Goal: Task Accomplishment & Management: Use online tool/utility

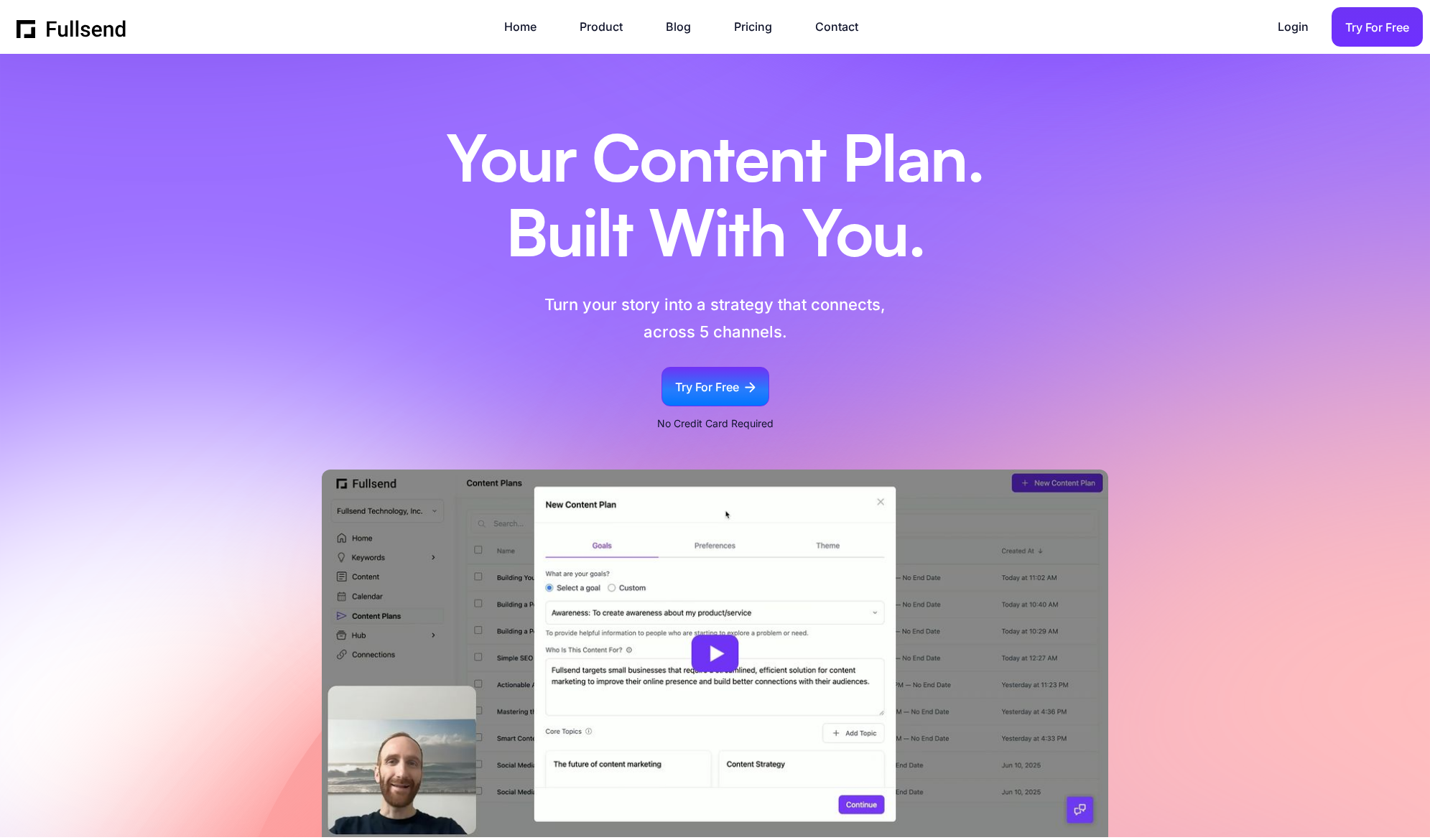
click at [707, 378] on div "Try For Free" at bounding box center [707, 388] width 64 height 19
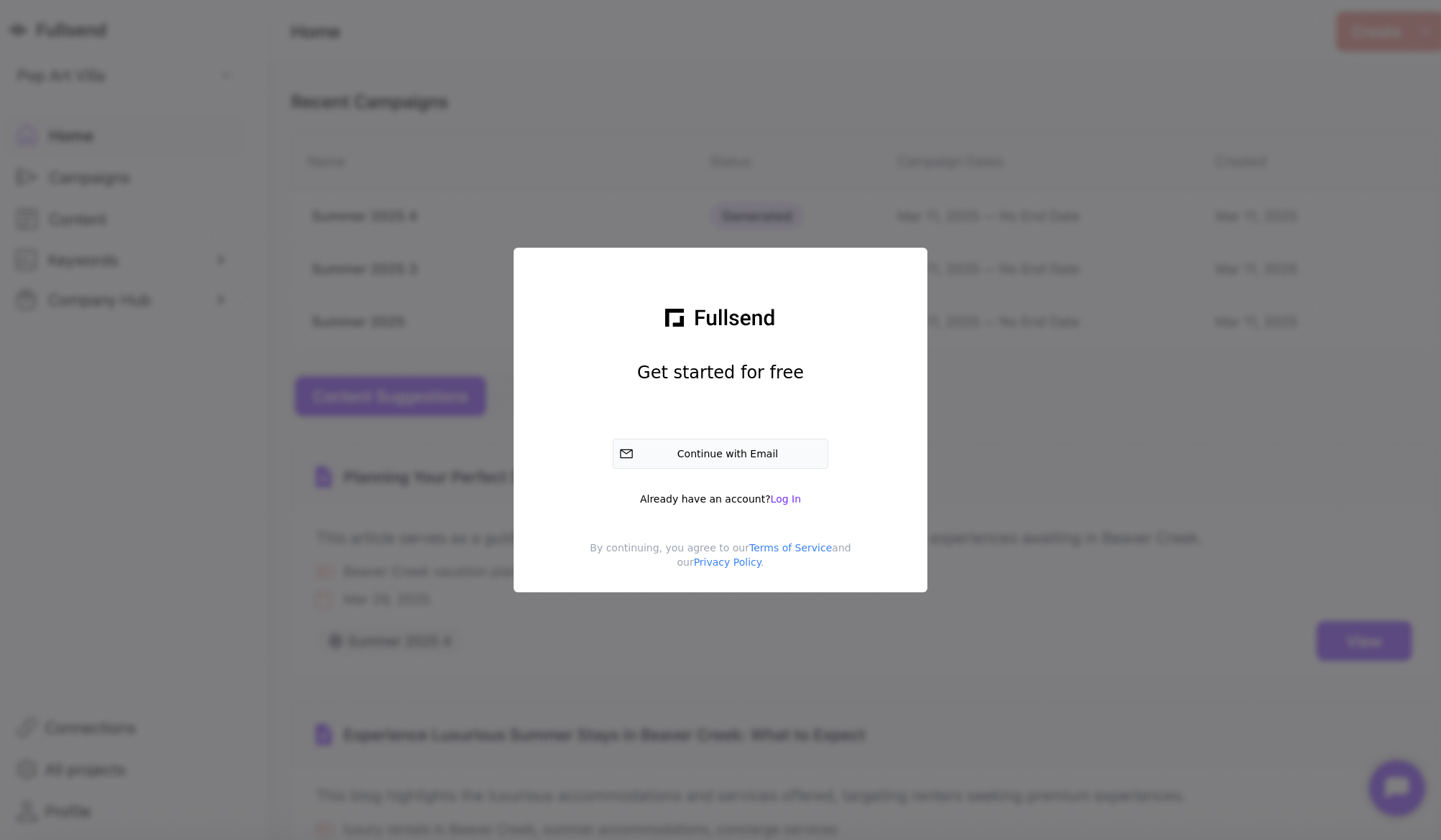
click at [721, 454] on div "Continue with Email" at bounding box center [730, 454] width 182 height 14
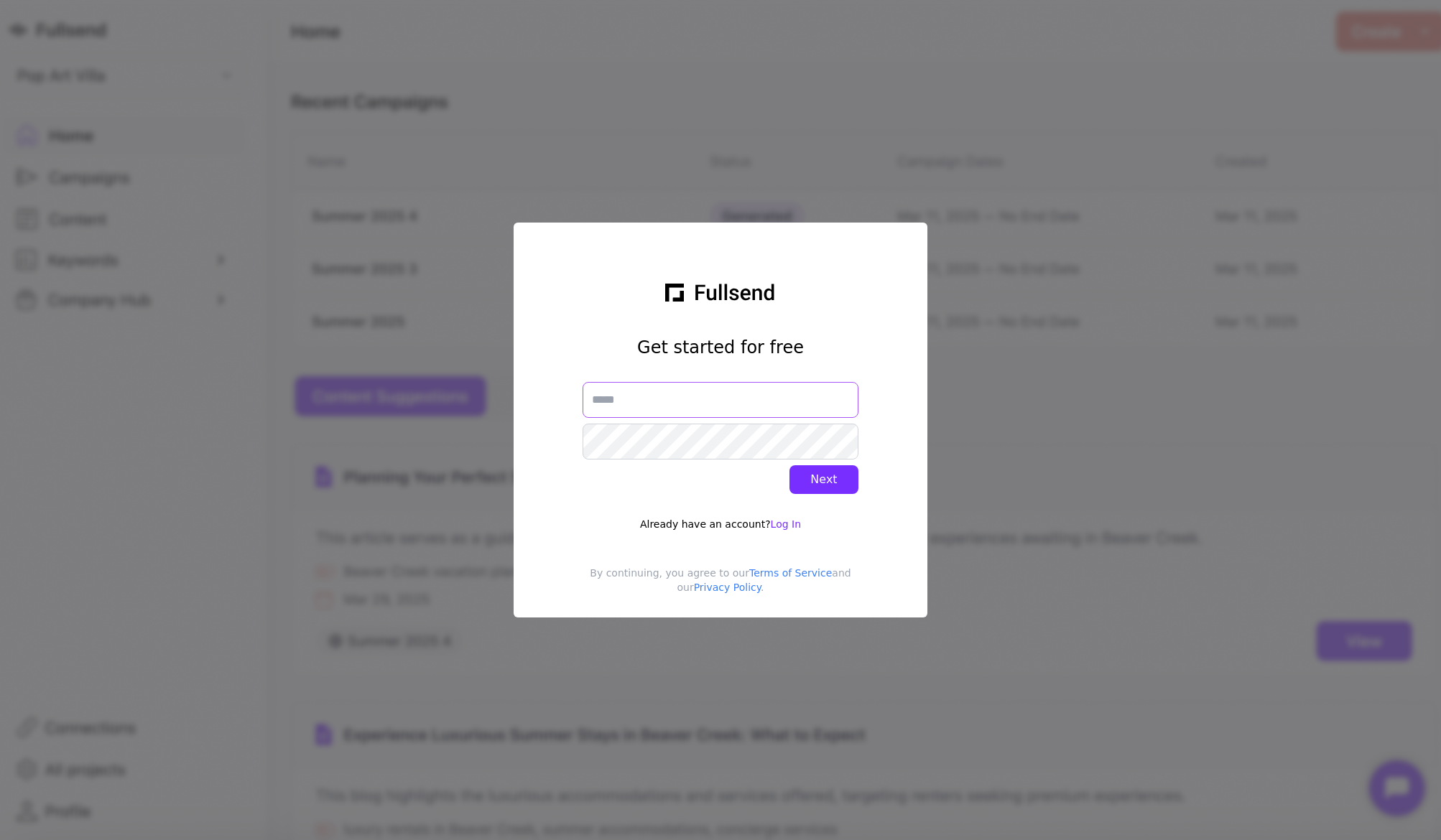
click at [647, 407] on input "text" at bounding box center [720, 399] width 276 height 36
type input "**********"
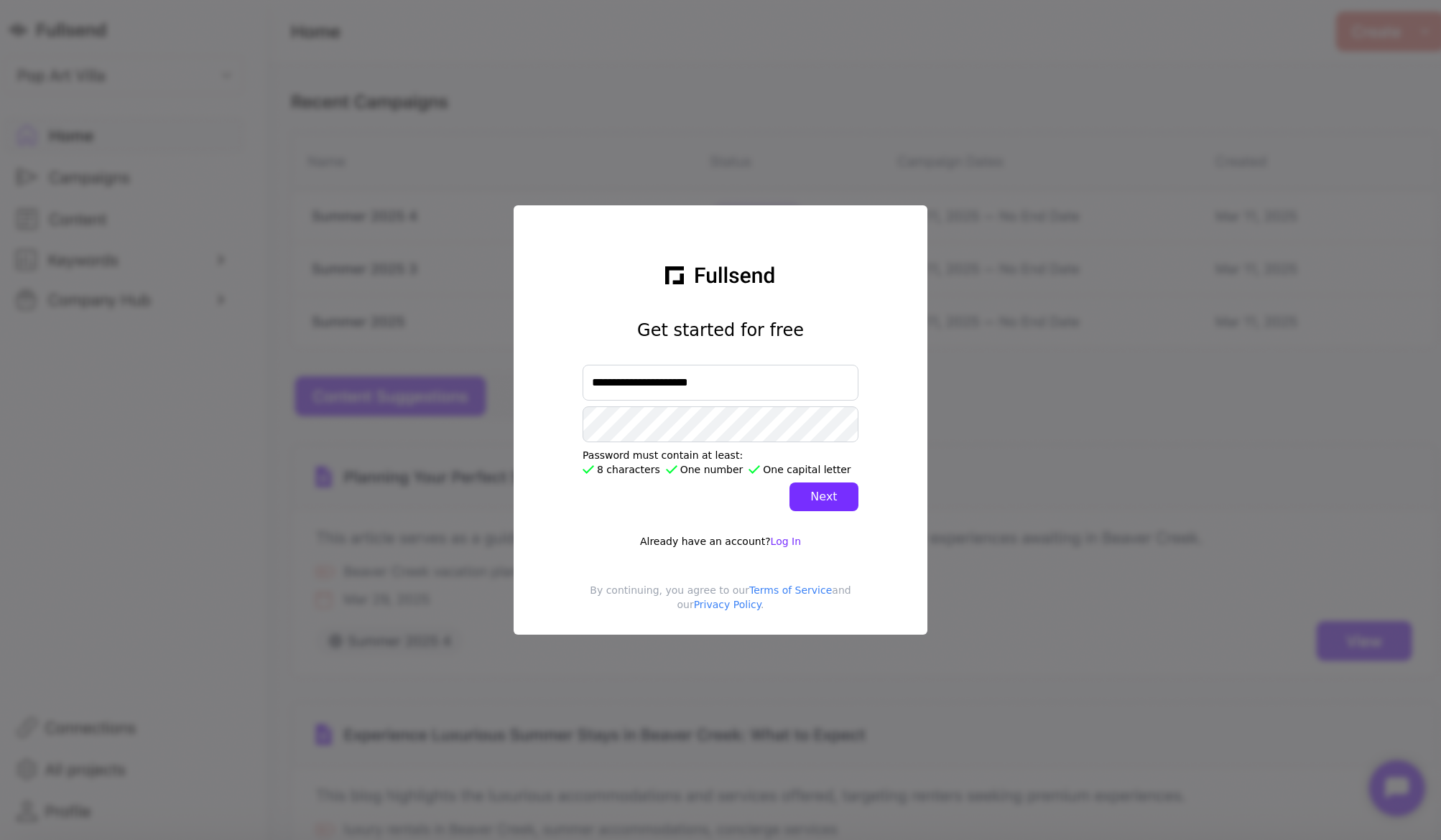
click at [820, 494] on div "Next" at bounding box center [824, 497] width 46 height 18
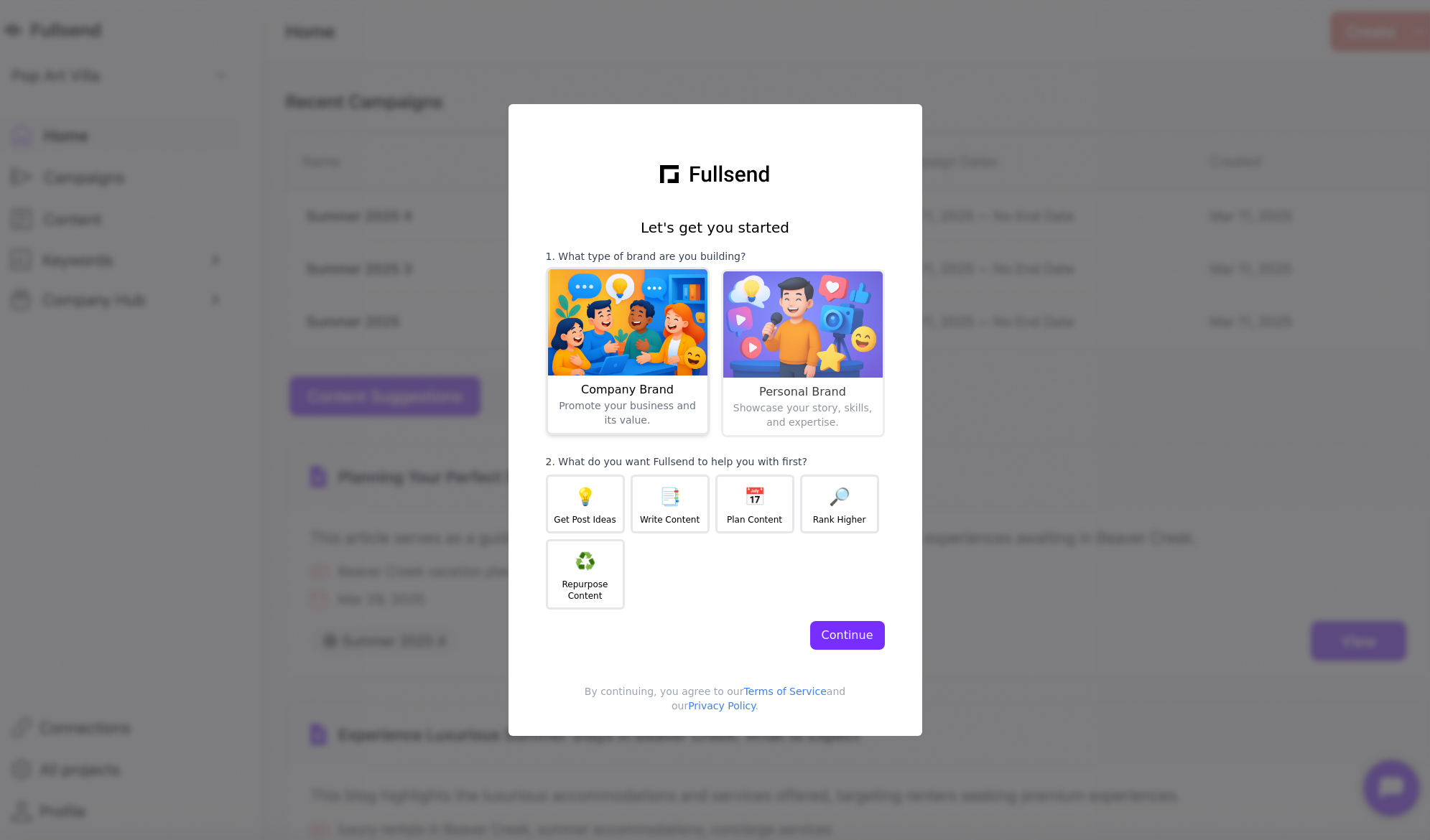
click at [645, 342] on img at bounding box center [628, 323] width 160 height 107
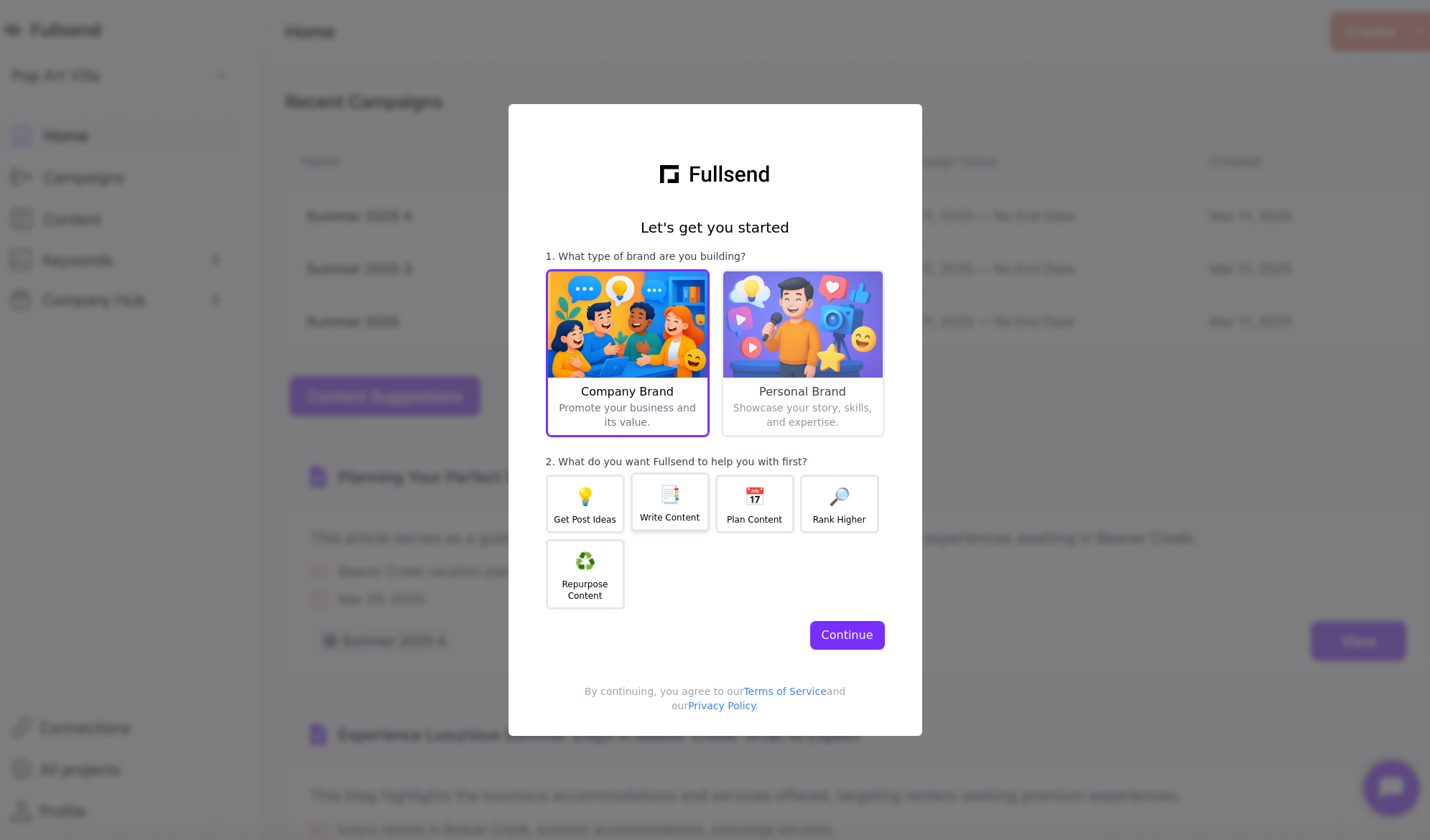
click at [662, 488] on div "📑" at bounding box center [670, 494] width 21 height 23
click at [743, 505] on div "📅 Plan Content" at bounding box center [756, 502] width 79 height 59
click at [688, 502] on div "📑 Write Content" at bounding box center [670, 502] width 79 height 59
click at [857, 631] on div "Continue" at bounding box center [847, 636] width 52 height 18
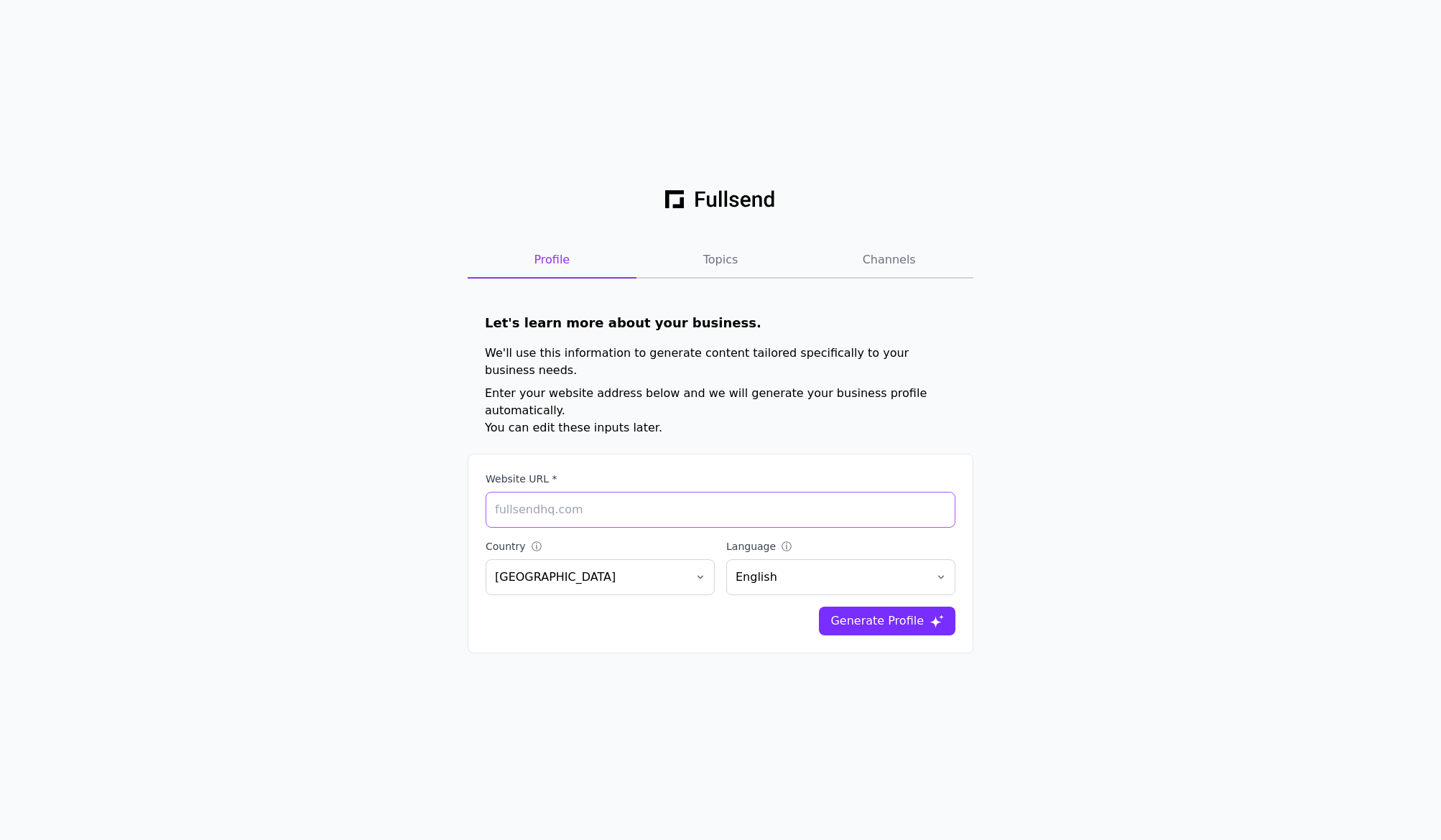
click at [512, 498] on input "Website URL *" at bounding box center [720, 509] width 470 height 36
click at [532, 498] on input "lincolnav" at bounding box center [720, 509] width 470 height 36
paste input "[URL][DOMAIN_NAME]"
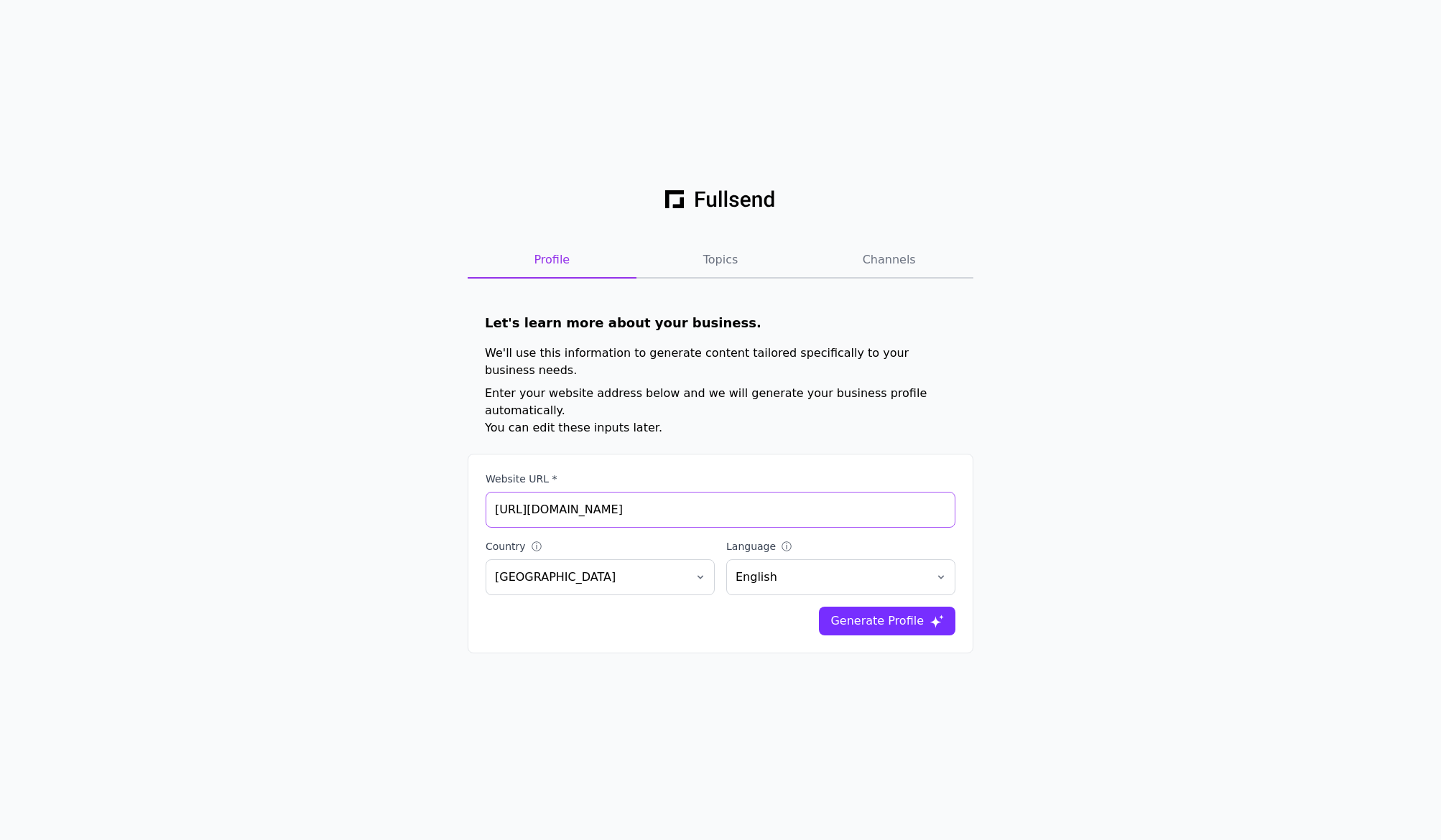
type input "https://lincolnavenuenursery.com/"
click at [889, 613] on div "Generate Profile" at bounding box center [877, 621] width 93 height 18
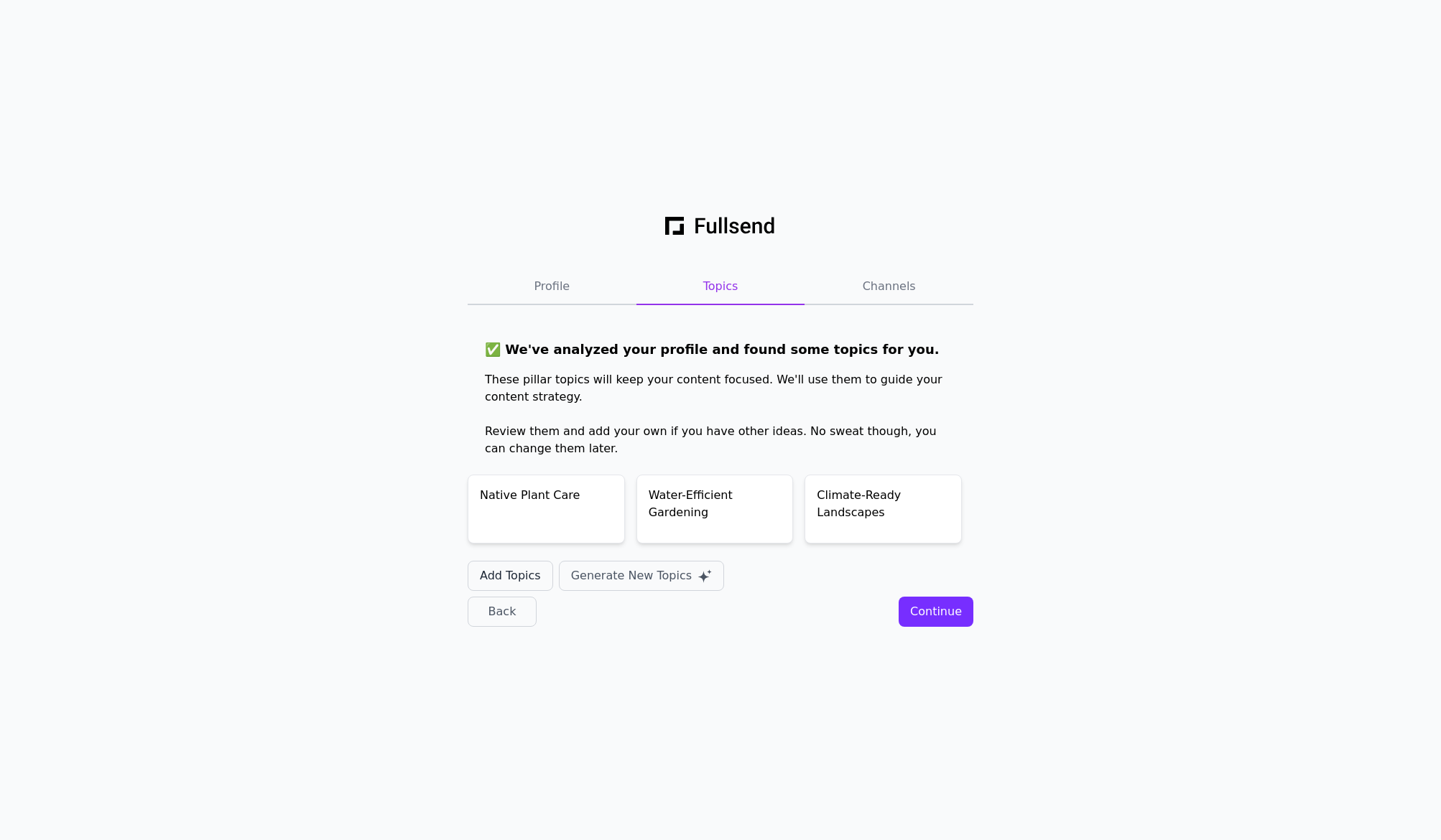
click at [525, 573] on div "Add Topics" at bounding box center [509, 576] width 61 height 18
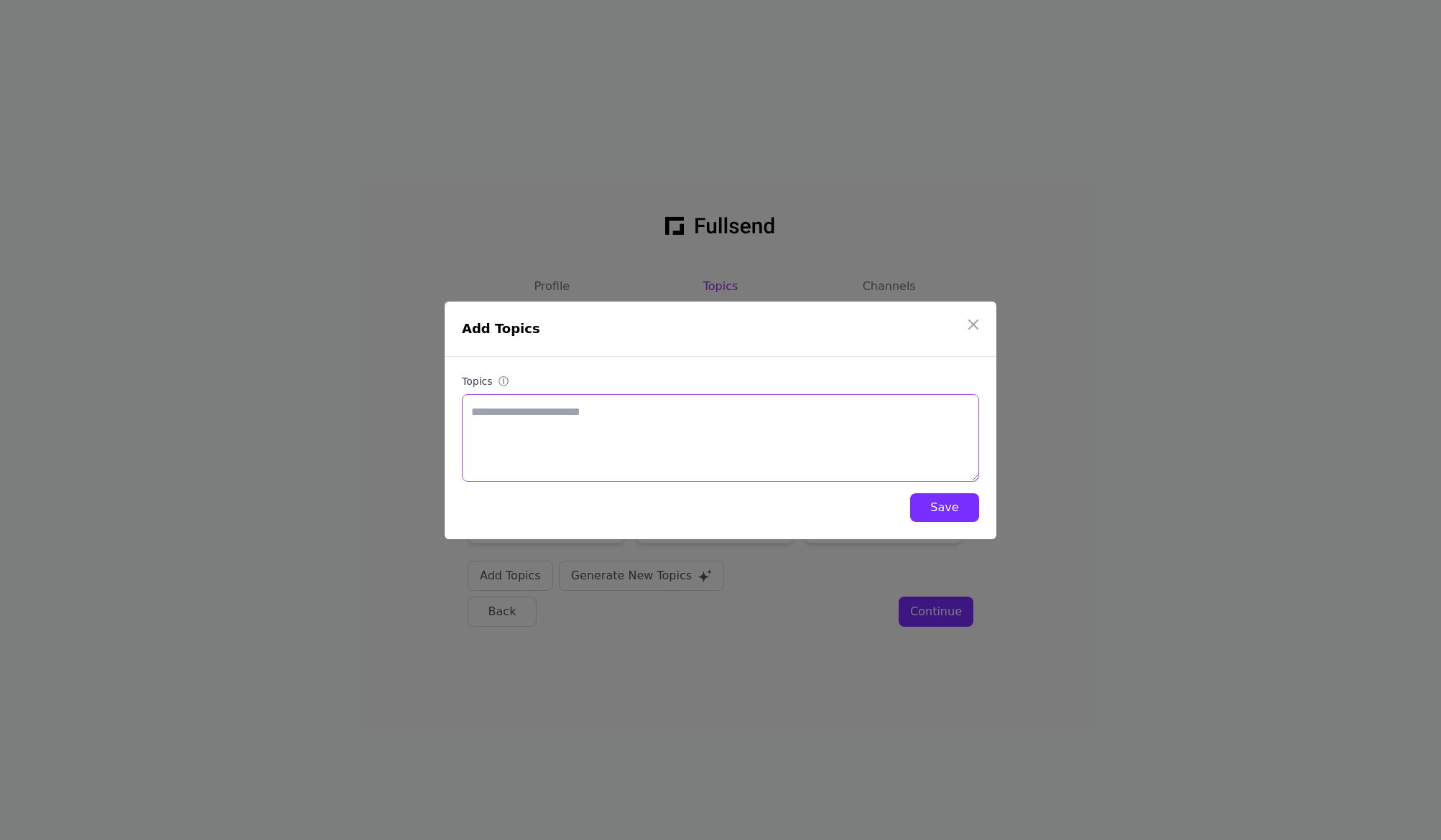
click at [506, 413] on textarea "Topics ⓘ" at bounding box center [720, 437] width 517 height 87
type textarea "**********"
click at [929, 502] on div "Save" at bounding box center [944, 508] width 46 height 18
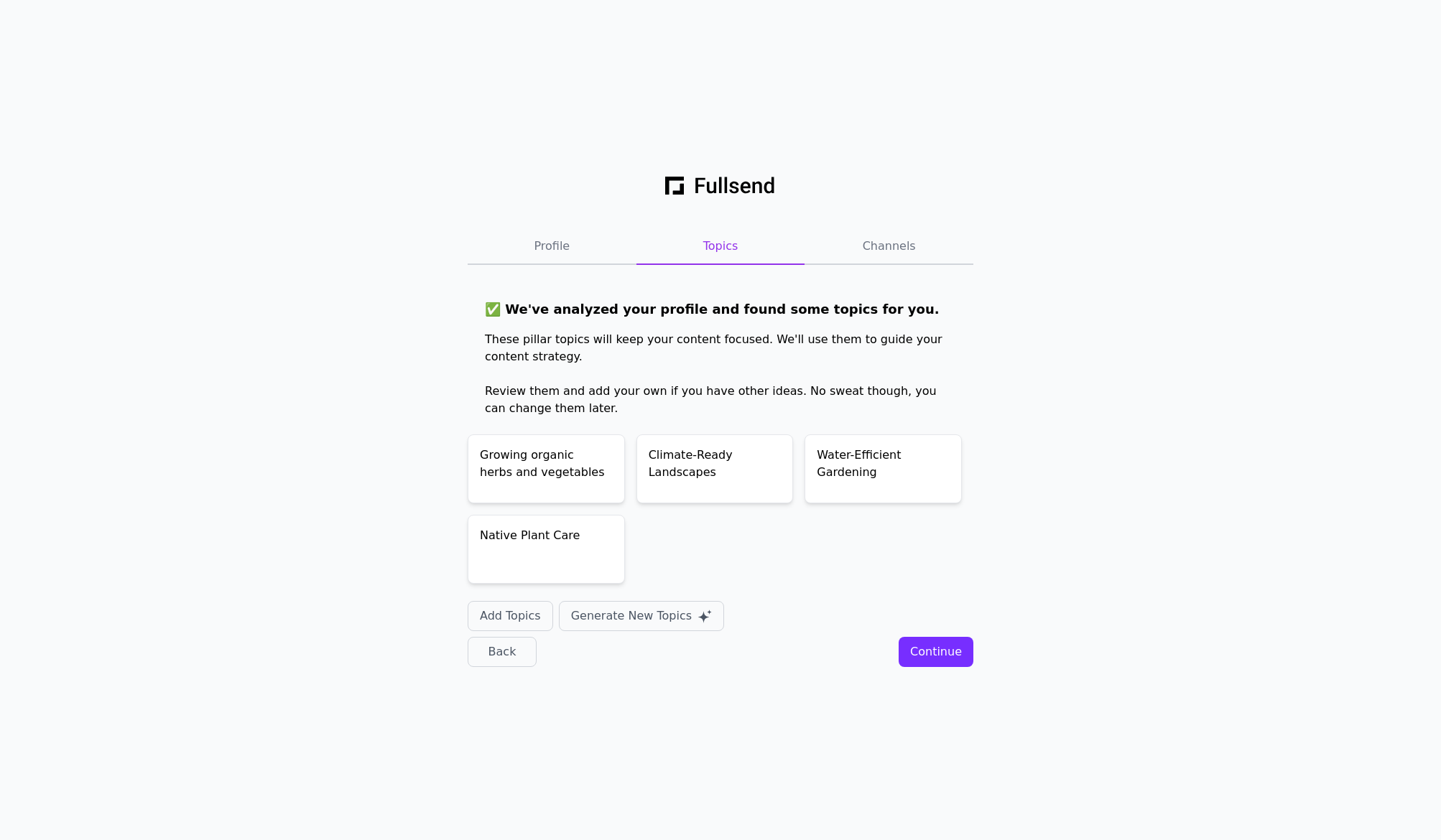
click at [947, 651] on div "Continue" at bounding box center [935, 652] width 52 height 18
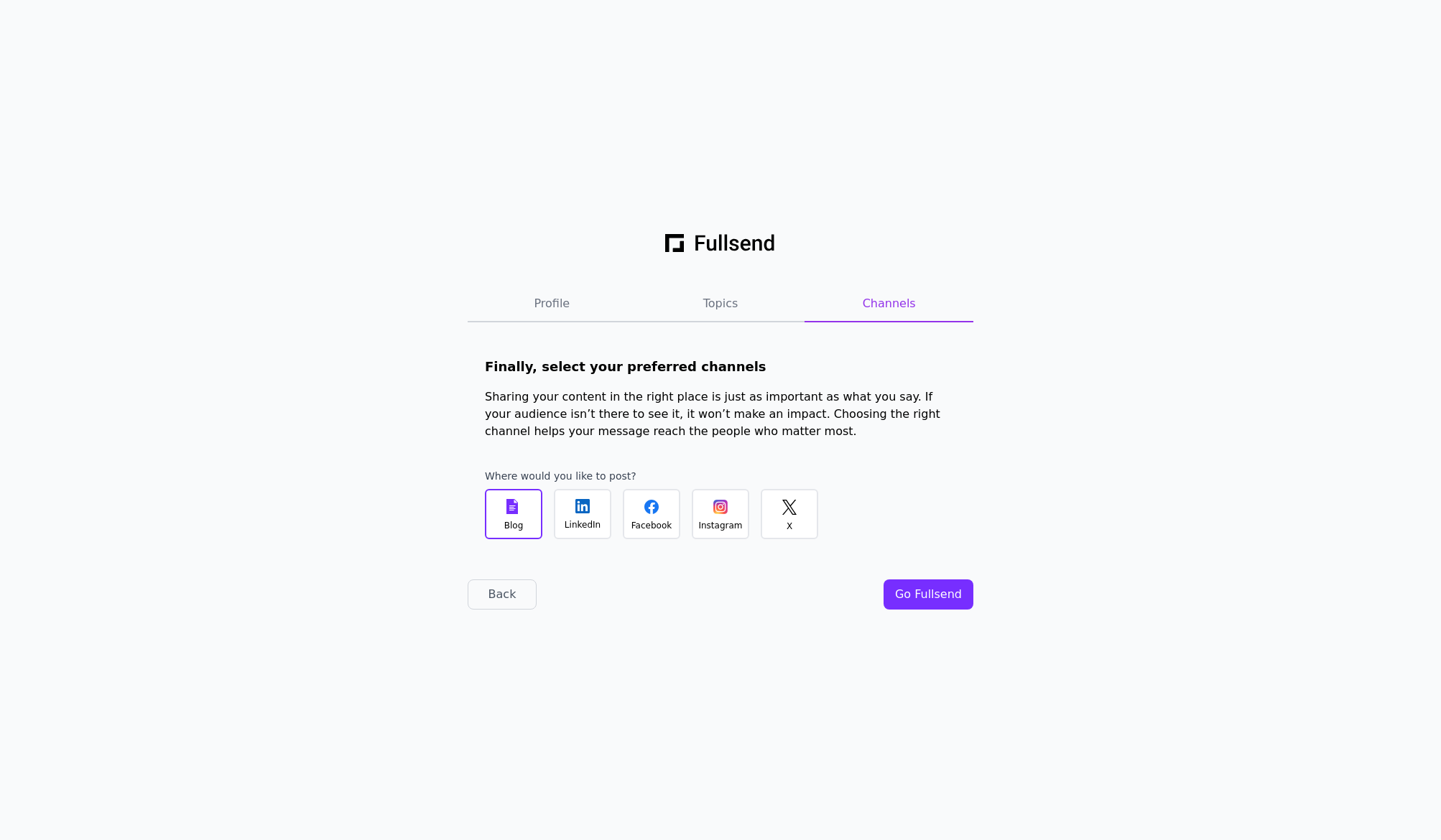
click at [650, 511] on icon at bounding box center [651, 507] width 14 height 14
click at [716, 509] on div at bounding box center [720, 507] width 14 height 14
click at [949, 593] on div "Go Fullsend" at bounding box center [928, 595] width 67 height 18
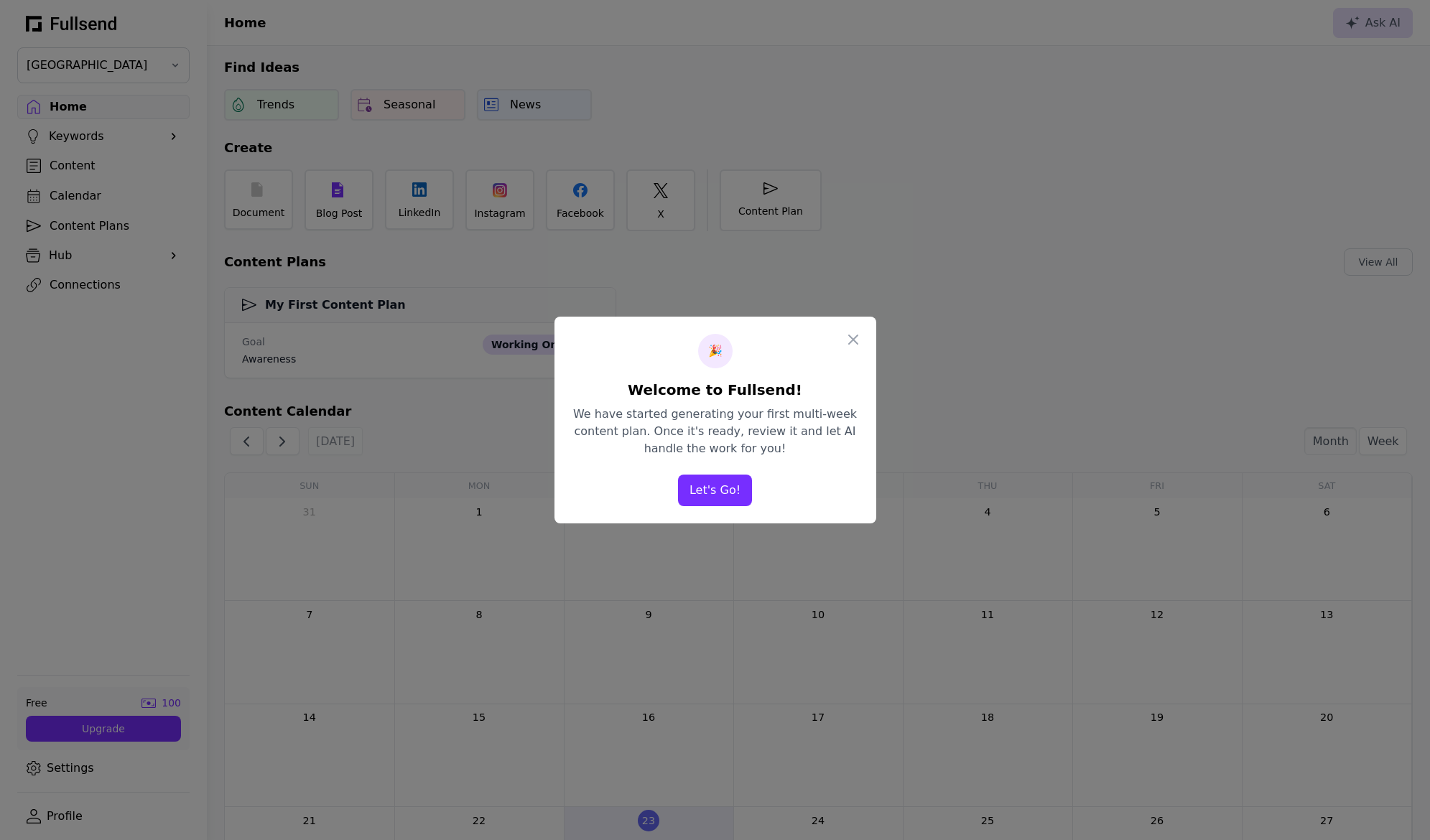
click at [719, 488] on button "Let's Go!" at bounding box center [715, 491] width 74 height 32
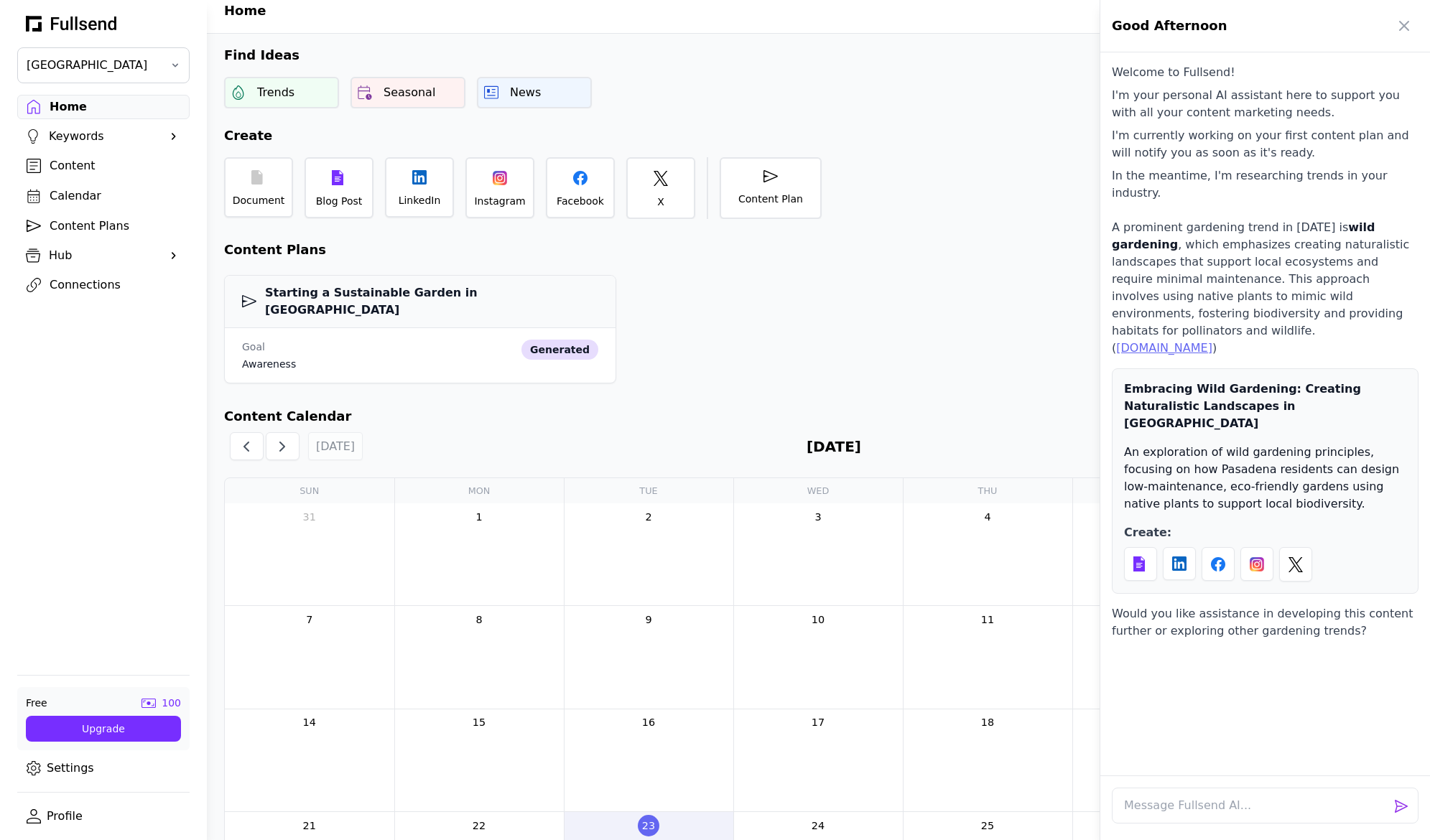
scroll to position [26, 0]
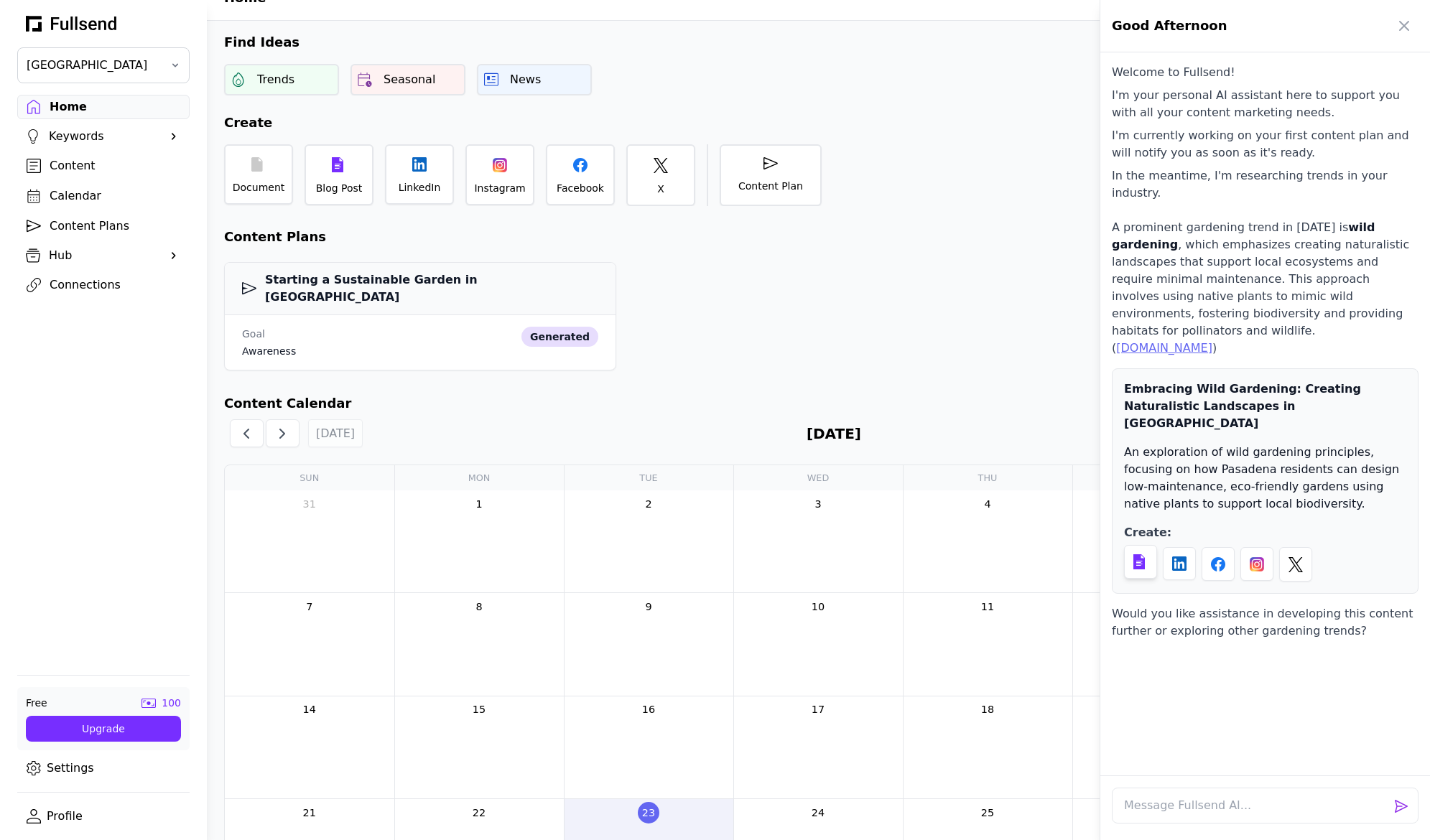
click at [1138, 561] on icon at bounding box center [1139, 563] width 6 height 5
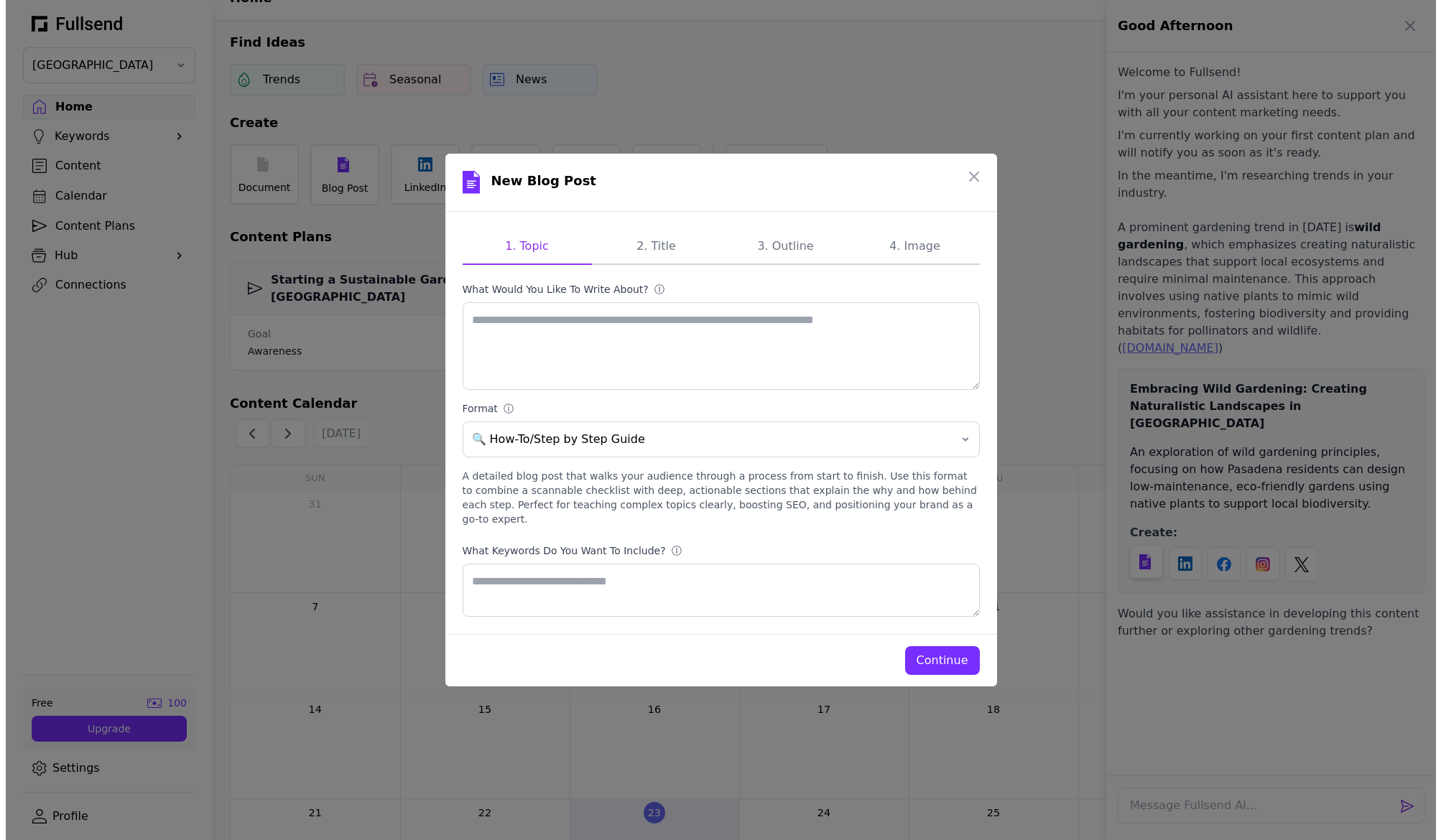
scroll to position [0, 0]
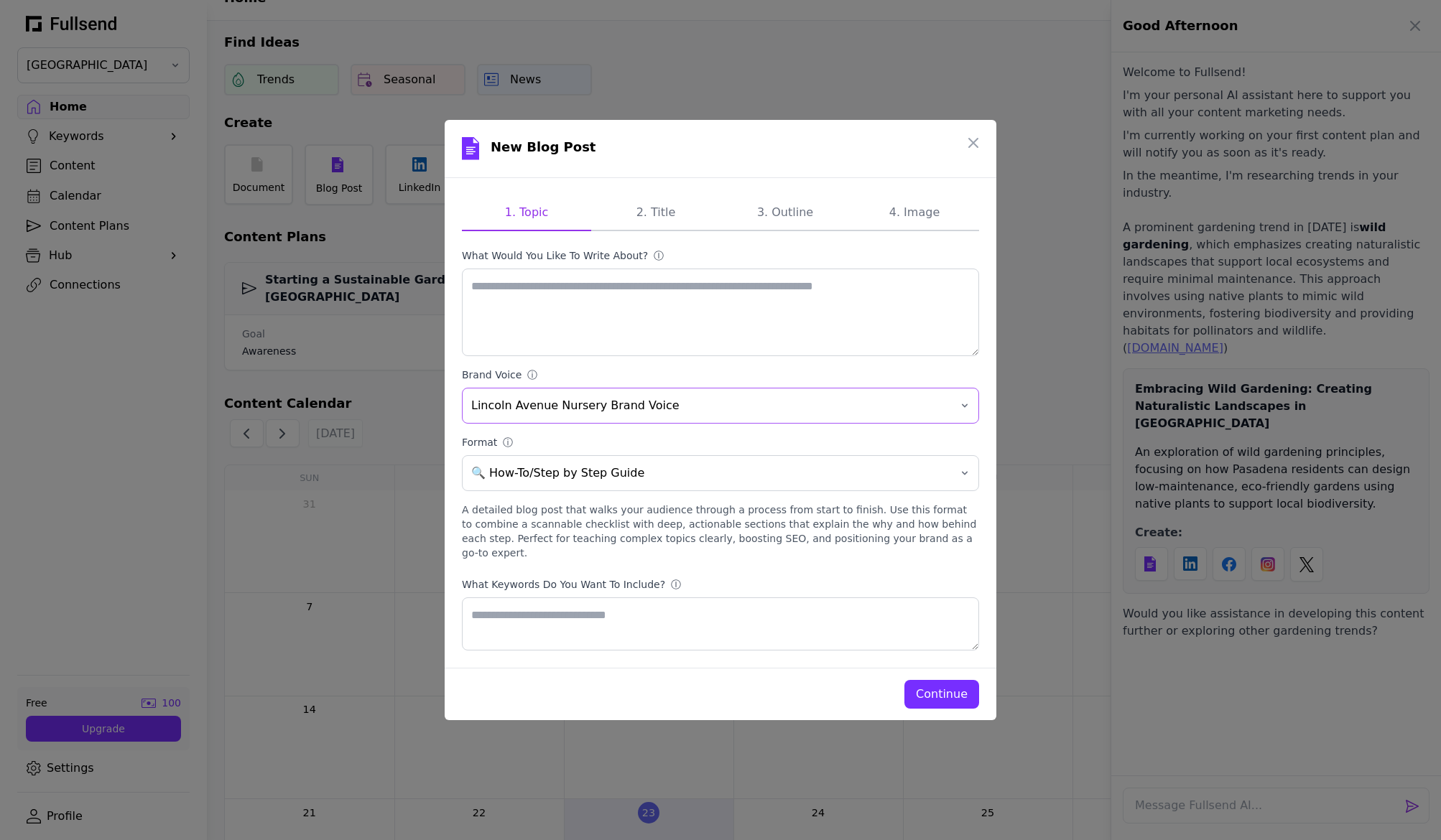
click at [951, 410] on button "Lincoln Avenue Nursery Brand Voice" at bounding box center [720, 405] width 517 height 36
click at [905, 356] on textarea "What would you like to write about? ⓘ" at bounding box center [720, 312] width 517 height 87
drag, startPoint x: 968, startPoint y: 149, endPoint x: 905, endPoint y: 197, distance: 79.2
click at [968, 149] on icon "button" at bounding box center [973, 143] width 18 height 18
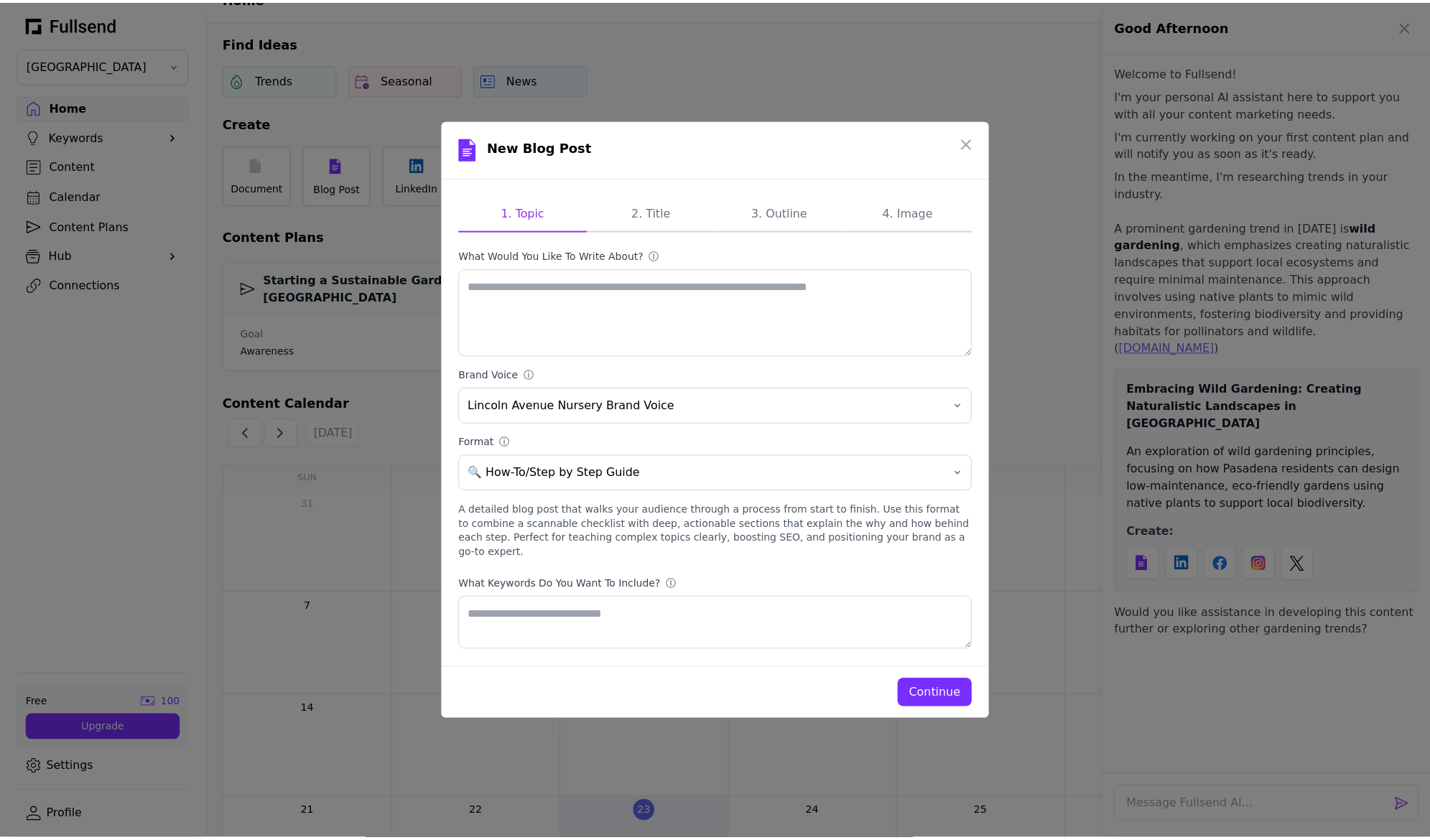
scroll to position [26, 0]
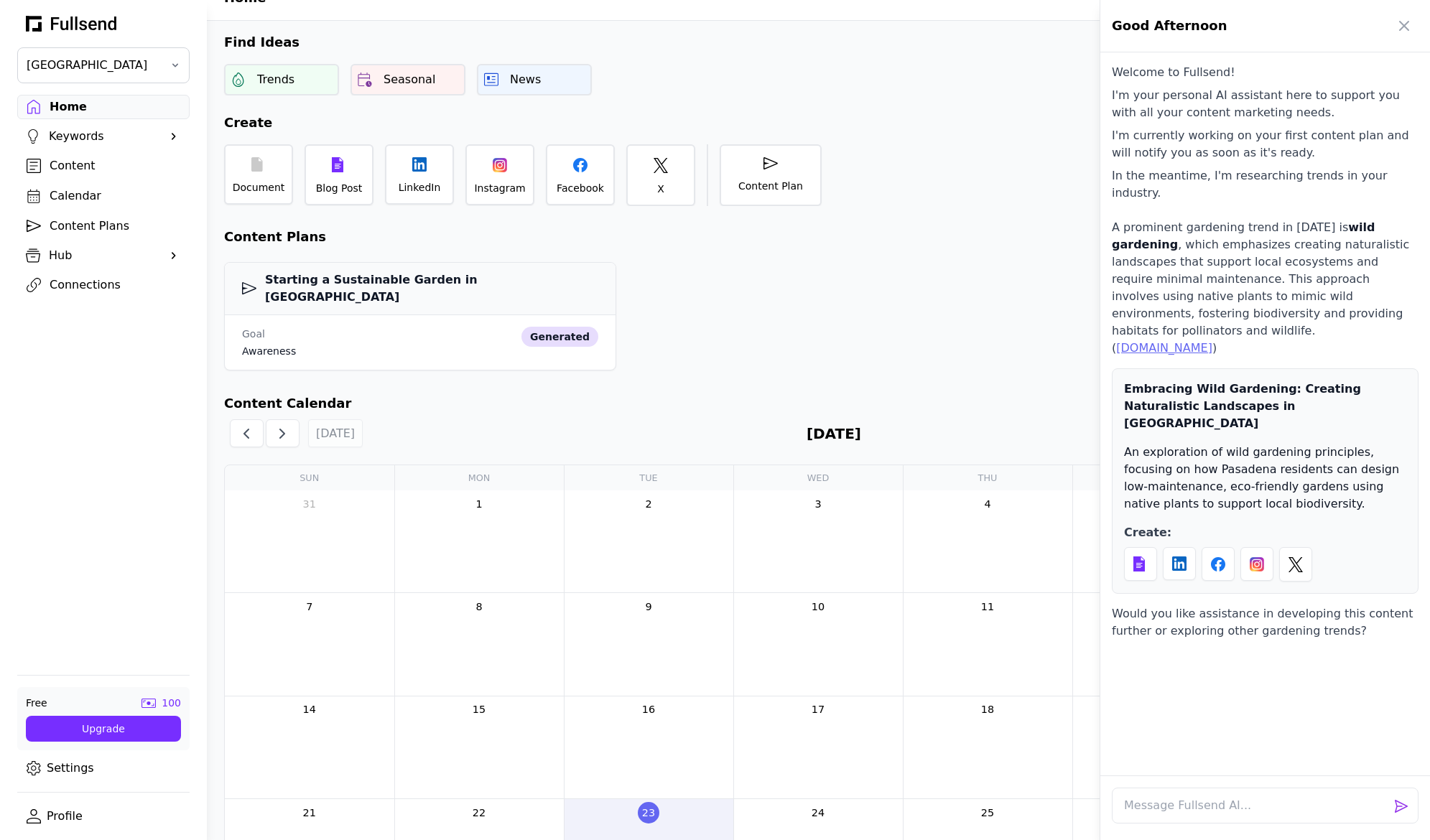
click at [53, 766] on div at bounding box center [715, 420] width 1430 height 840
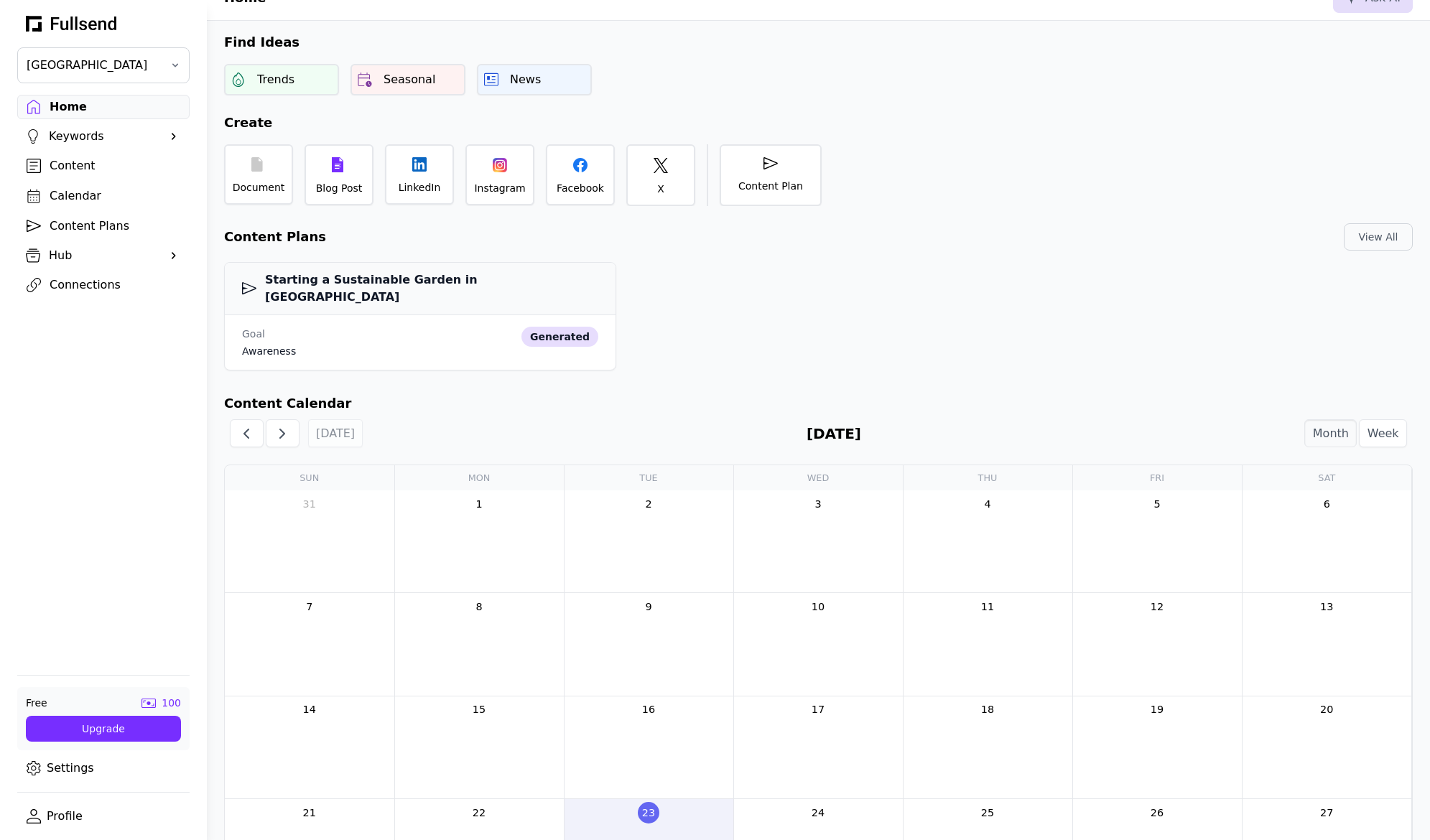
click at [30, 766] on icon at bounding box center [34, 769] width 14 height 14
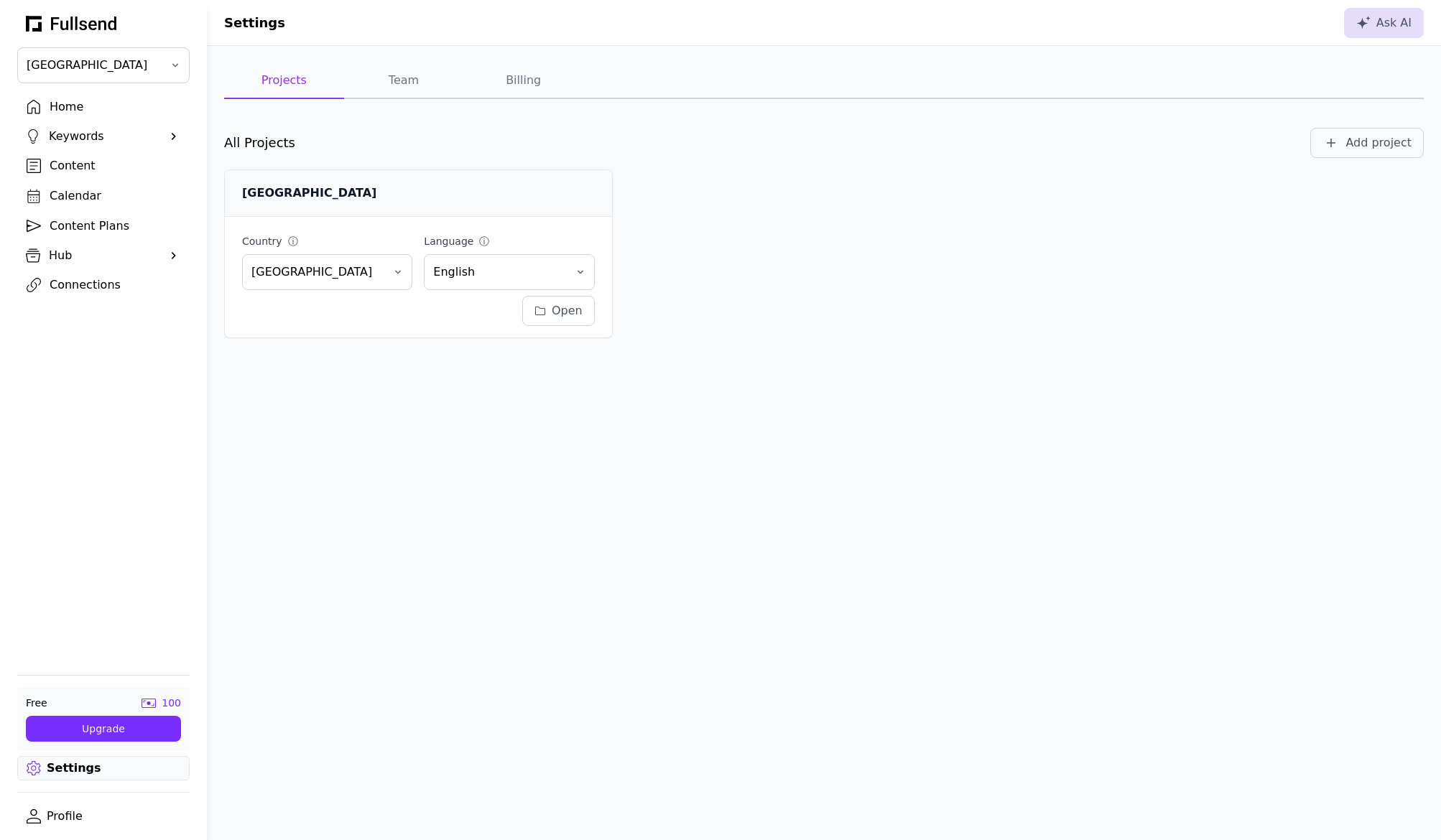
click at [47, 814] on link "Profile" at bounding box center [104, 817] width 173 height 25
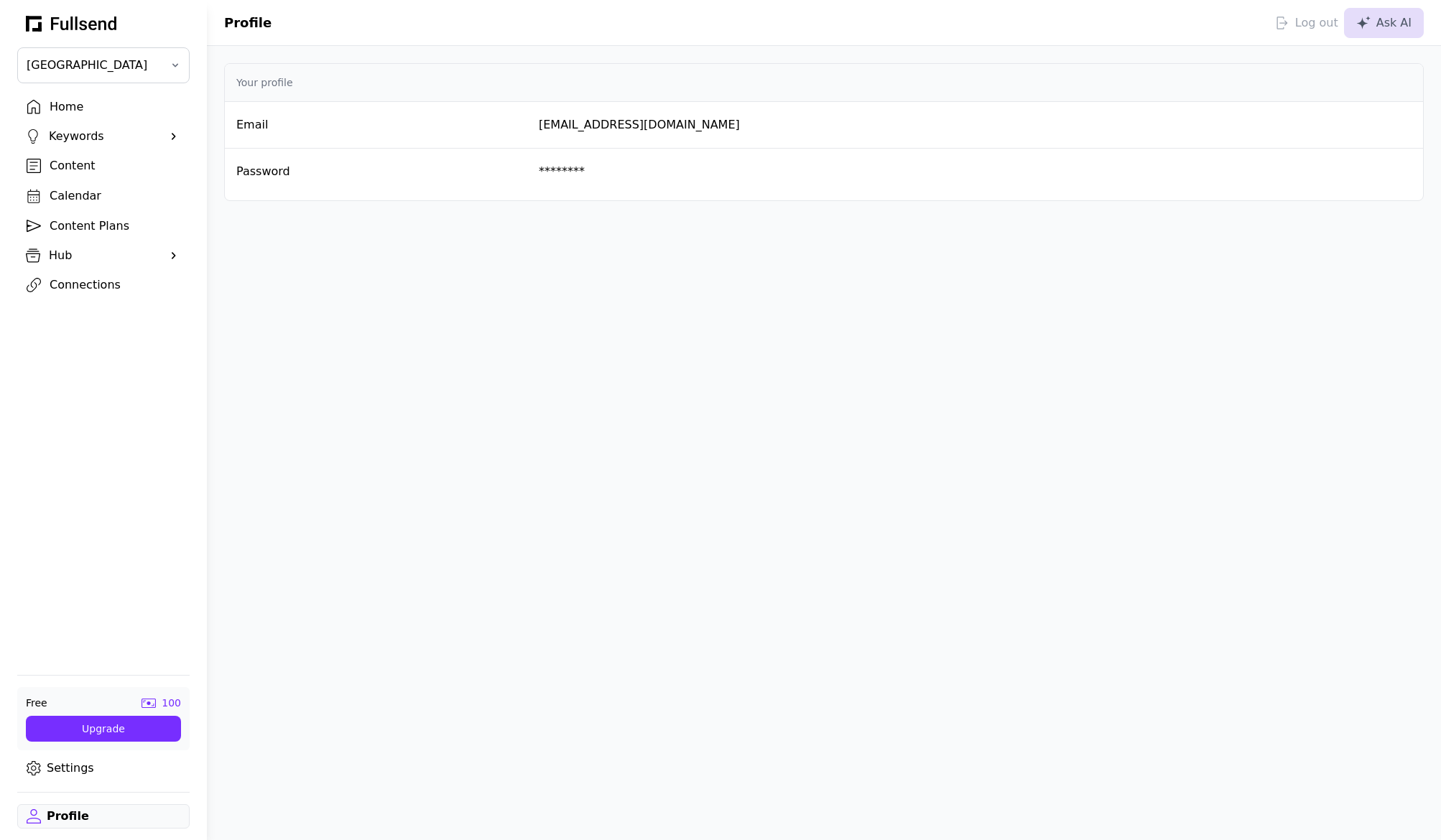
click at [73, 767] on link "Settings" at bounding box center [104, 769] width 173 height 25
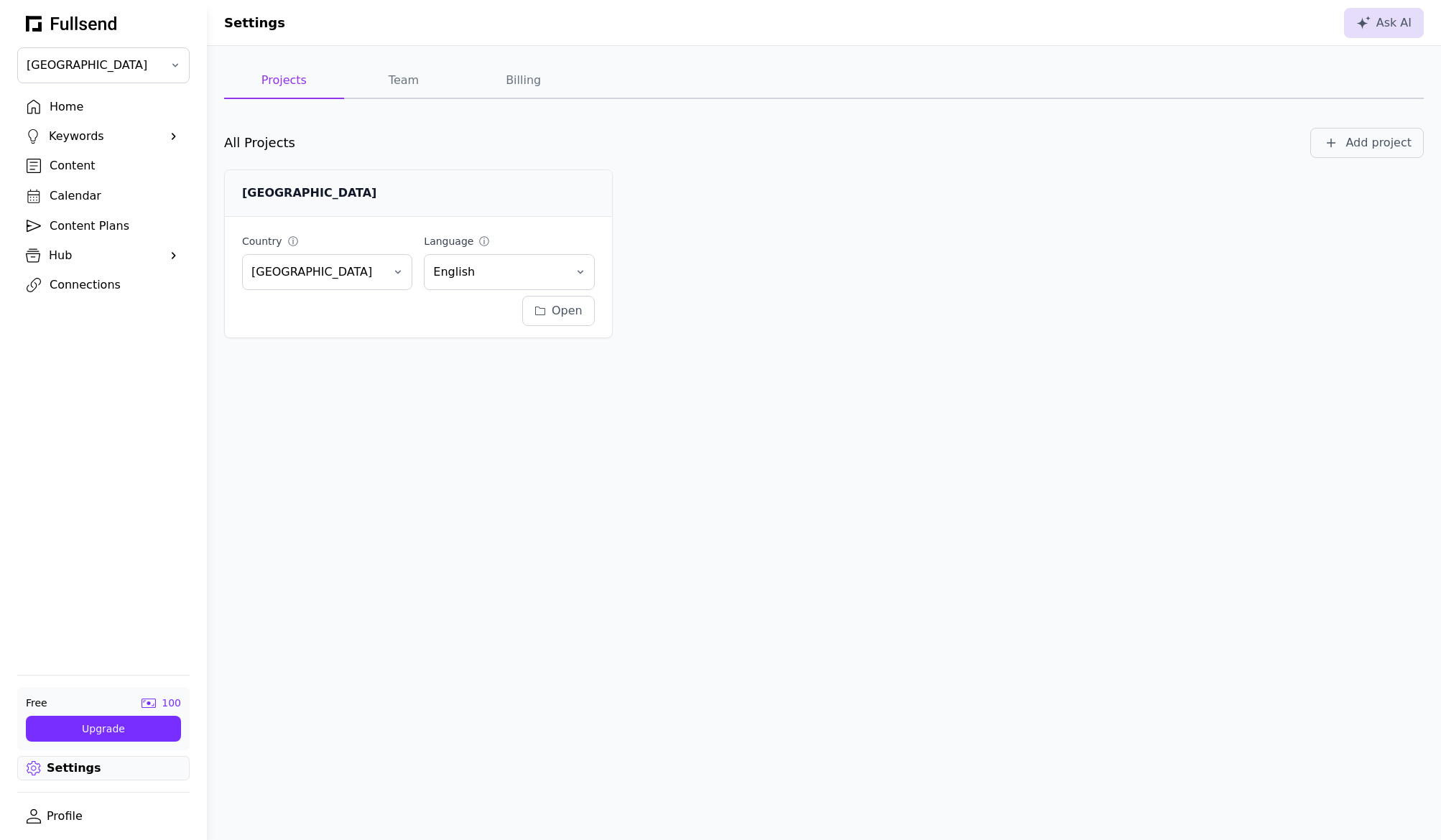
click at [75, 813] on link "Profile" at bounding box center [104, 817] width 173 height 25
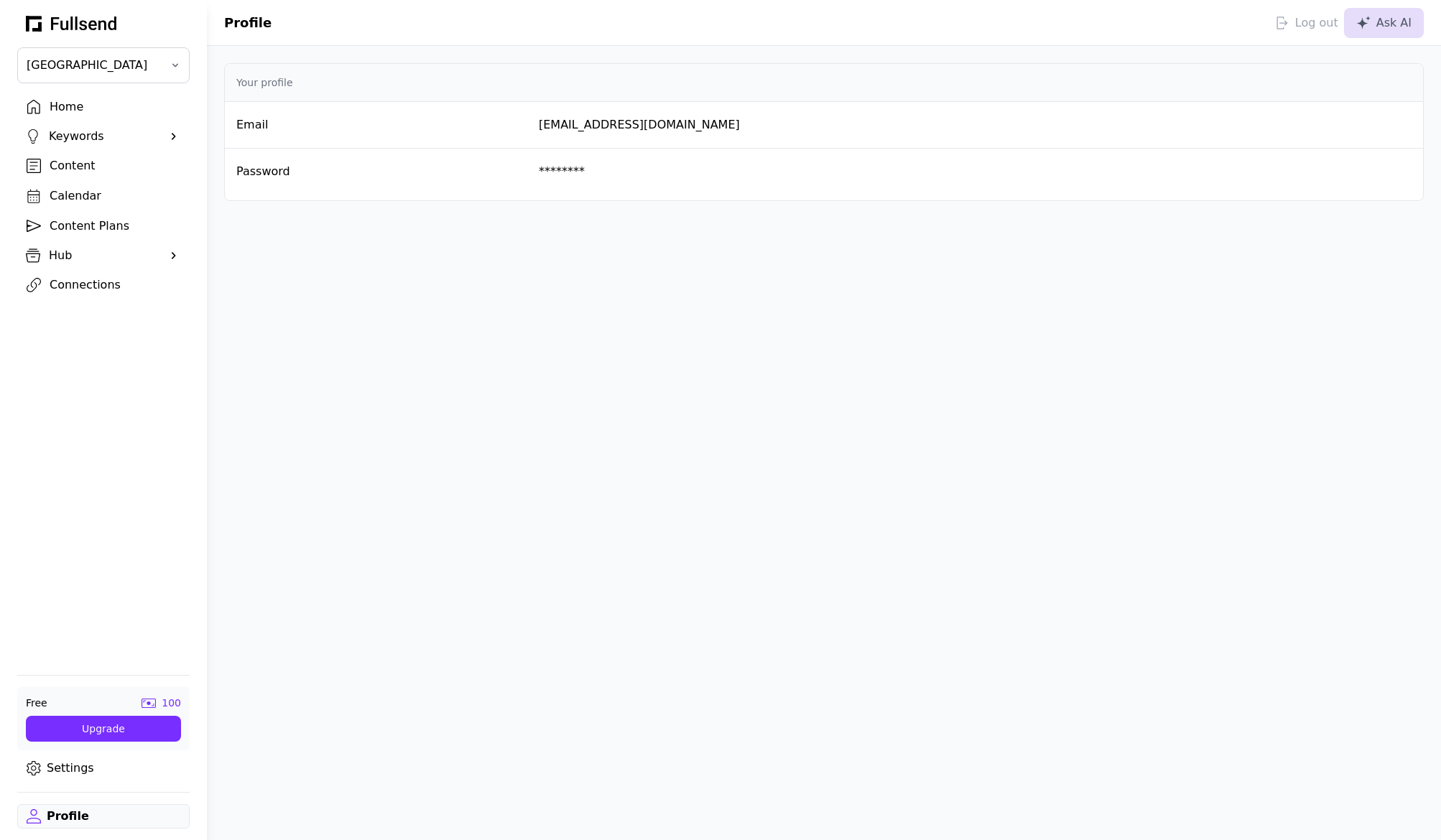
click at [70, 763] on link "Settings" at bounding box center [104, 769] width 173 height 25
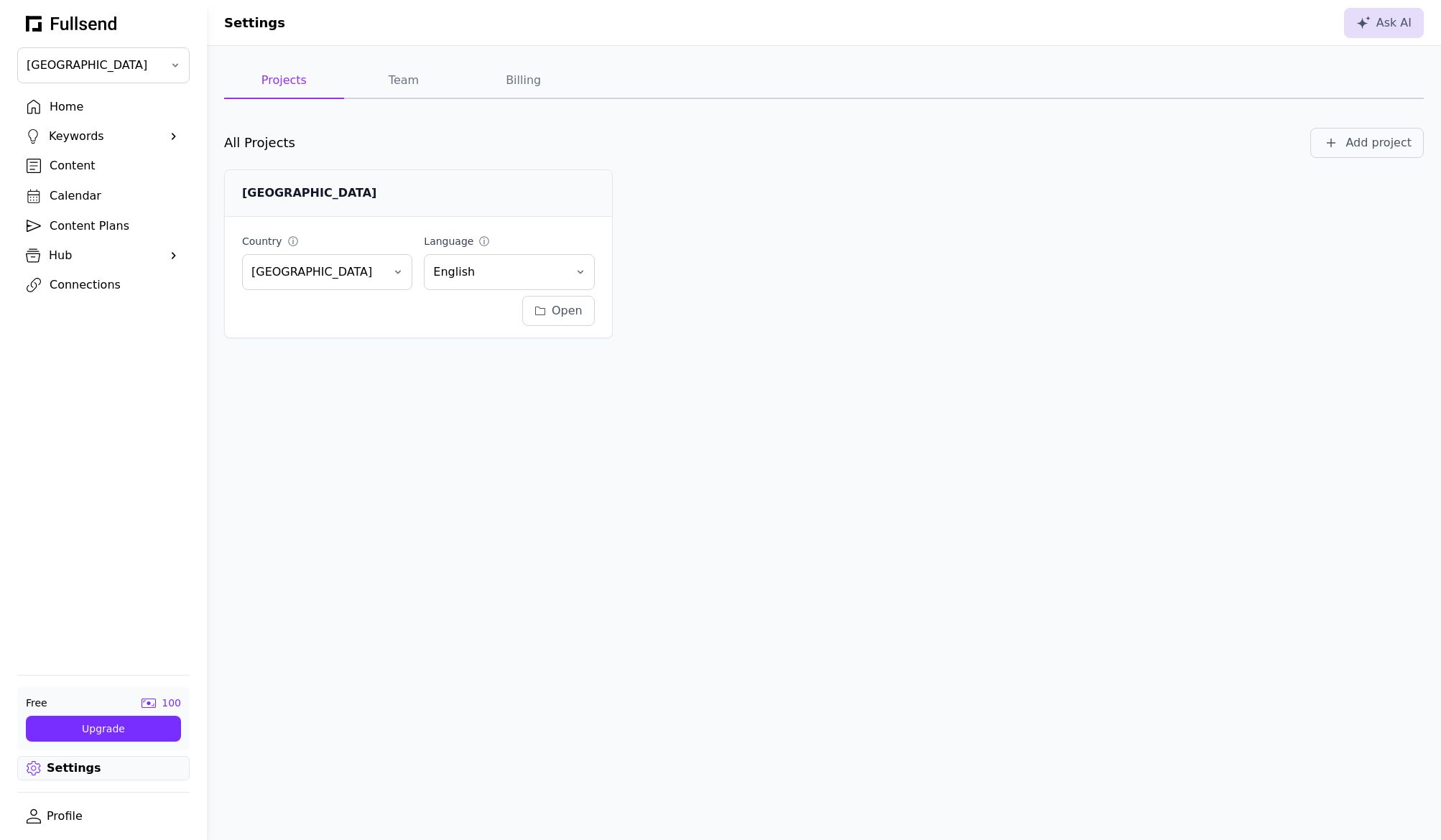
click at [395, 79] on button "Team" at bounding box center [404, 81] width 120 height 36
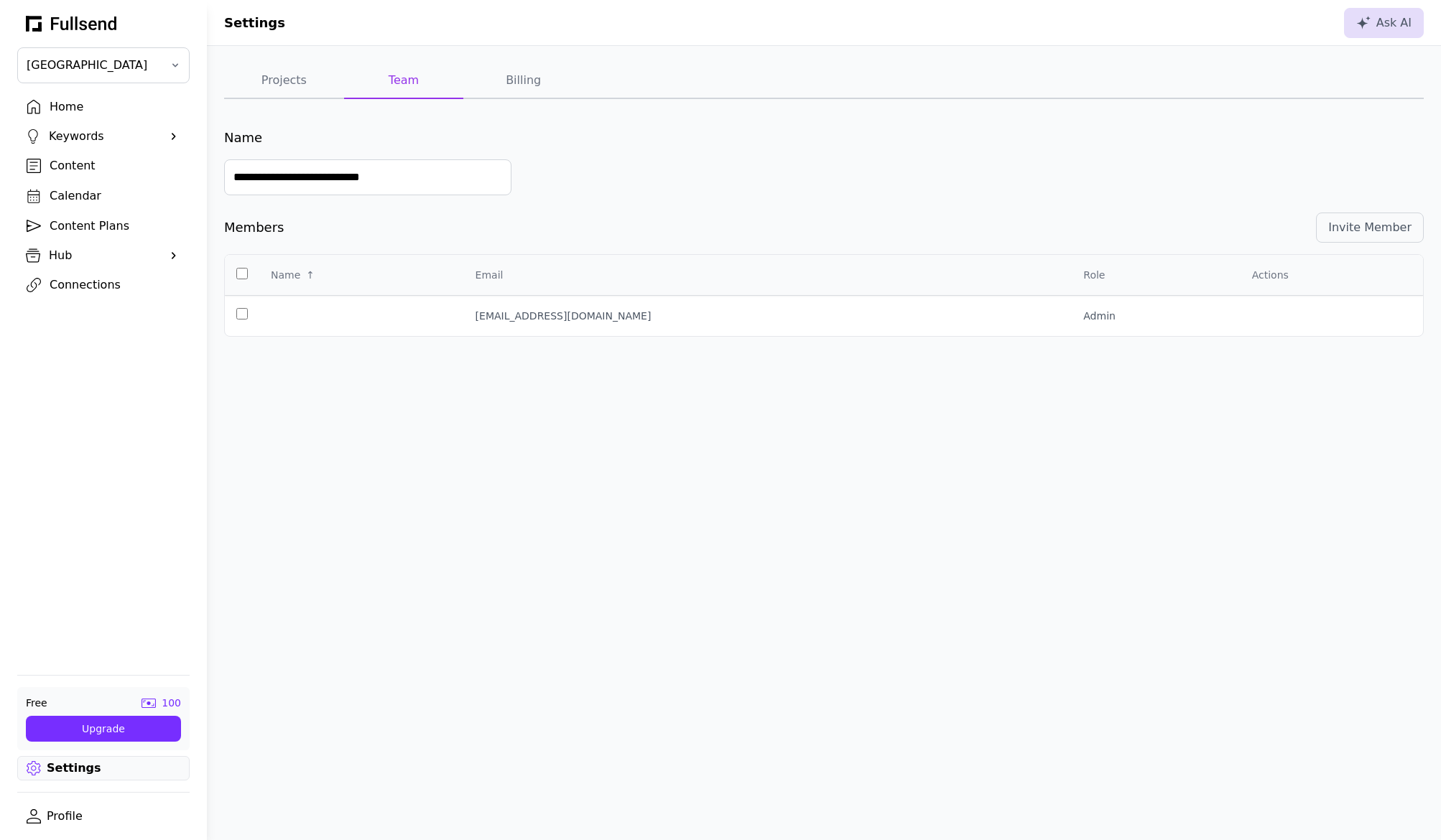
click at [283, 81] on button "Projects" at bounding box center [284, 81] width 120 height 36
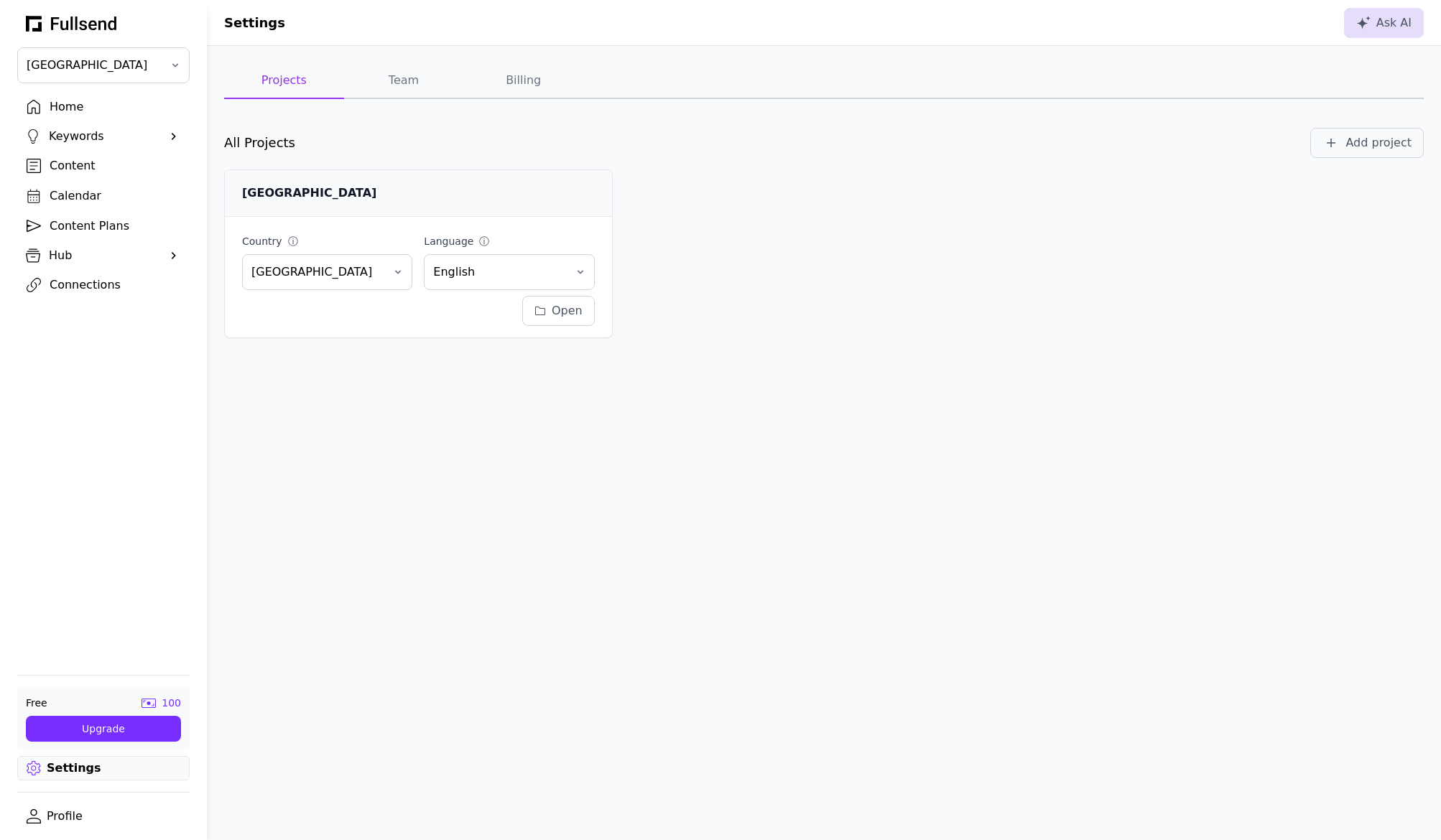
click at [71, 103] on div "Home" at bounding box center [115, 108] width 130 height 18
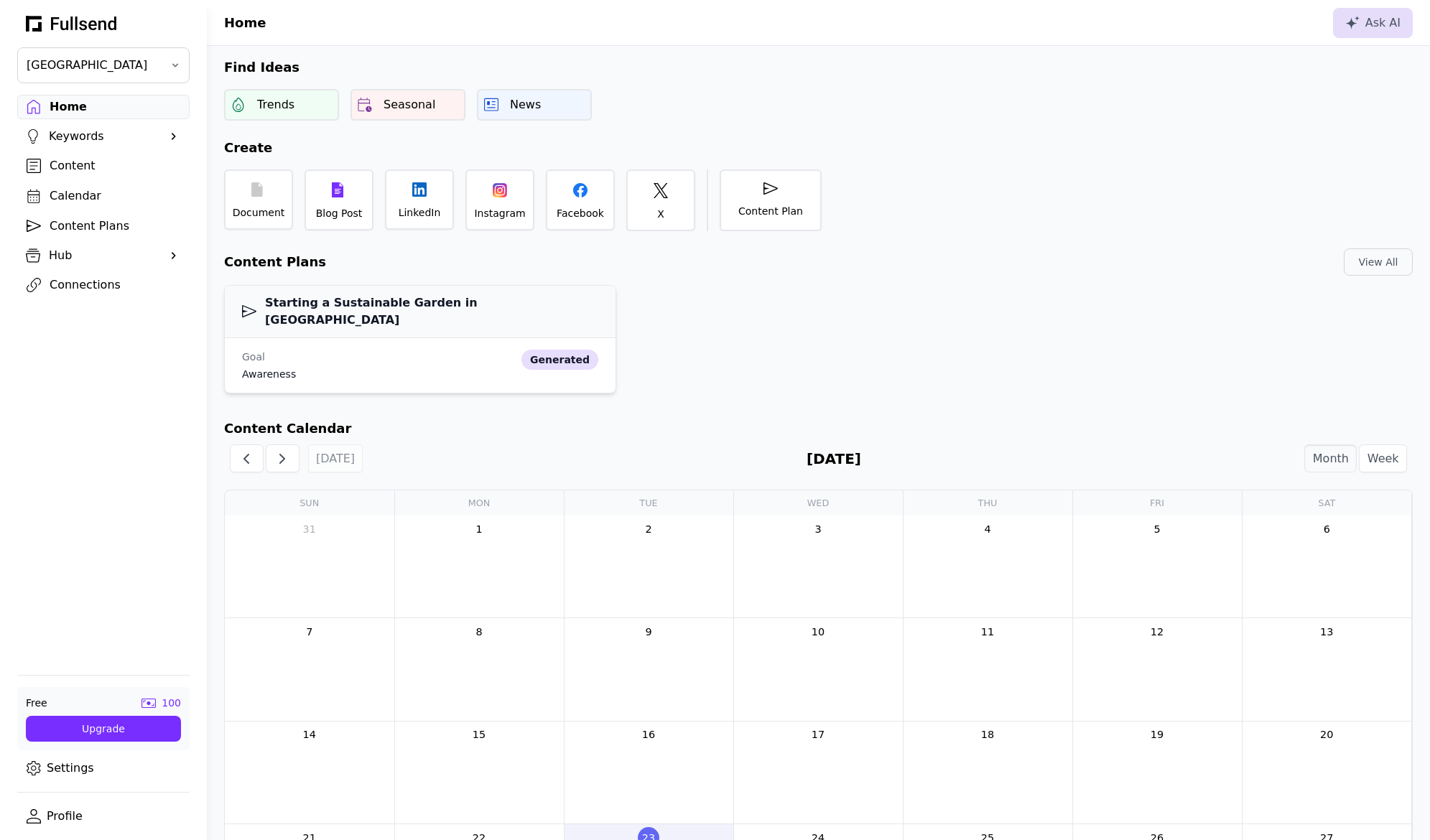
click at [255, 305] on icon at bounding box center [250, 311] width 14 height 12
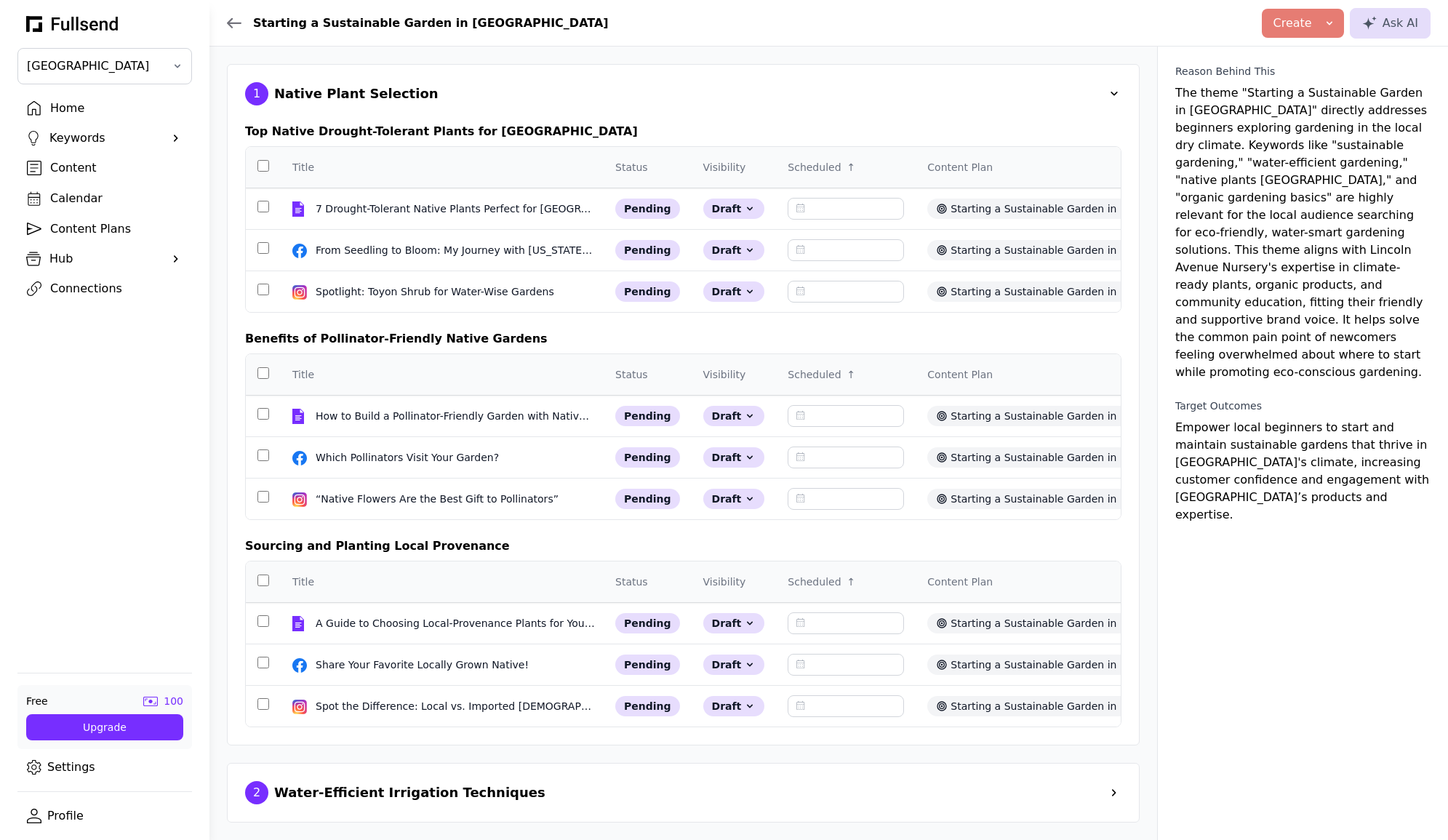
click at [172, 255] on span at bounding box center [176, 259] width 14 height 14
click at [105, 308] on div "Brand Voices" at bounding box center [116, 308] width 132 height 18
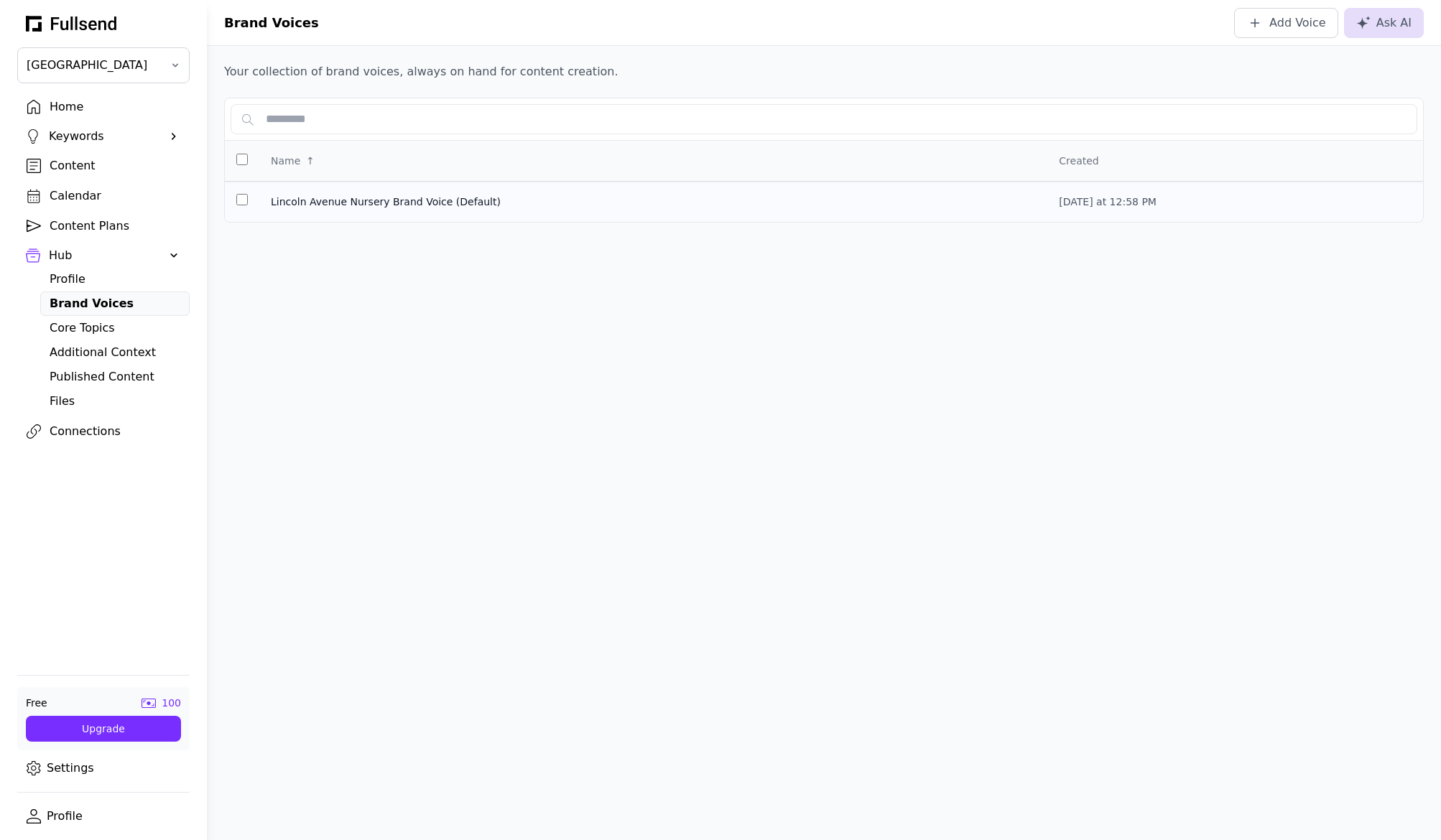
click at [351, 206] on span "Lincoln Avenue Nursery Brand Voice (Default)" at bounding box center [653, 202] width 765 height 14
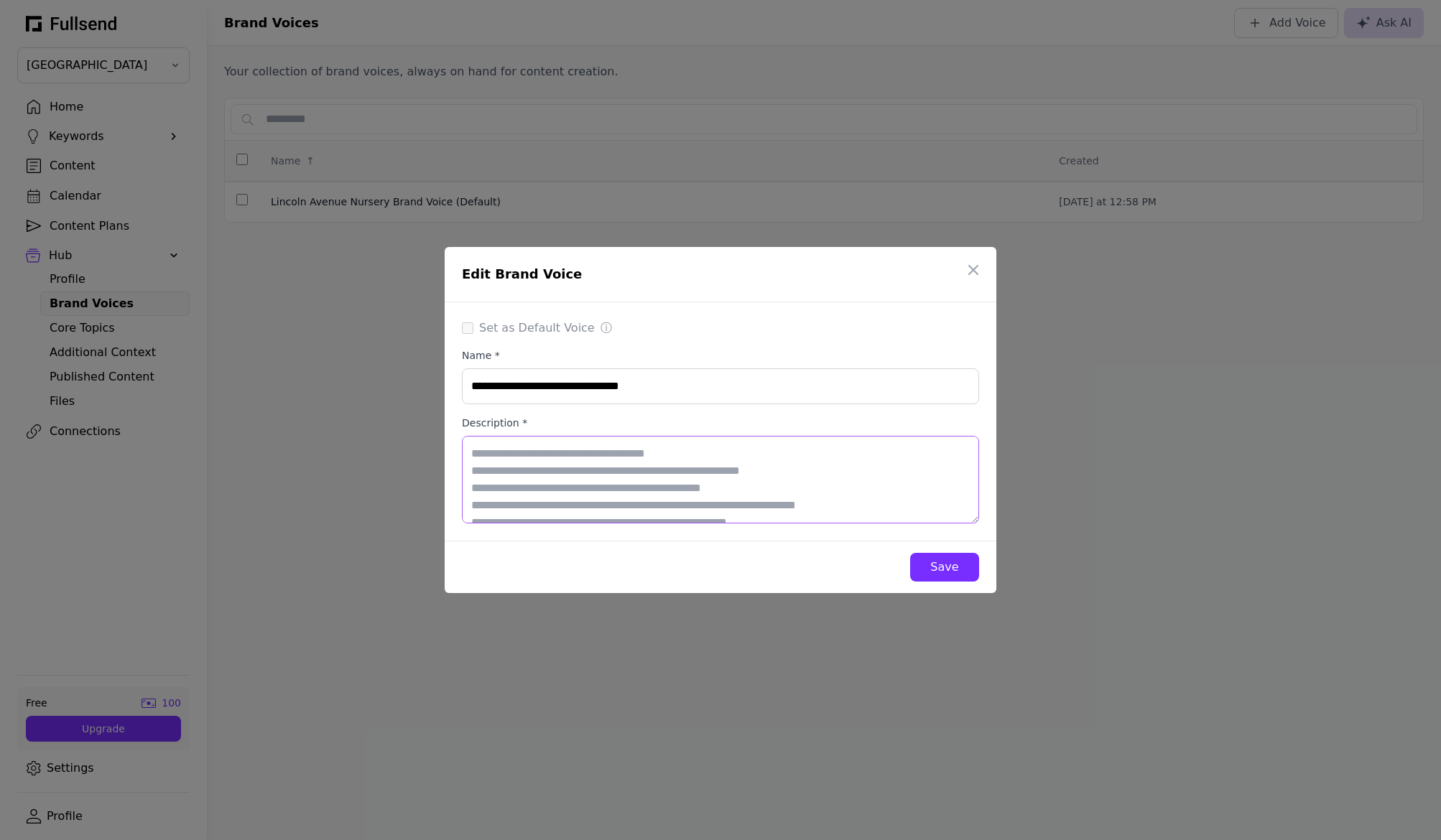
click at [902, 469] on textarea "Description *" at bounding box center [720, 479] width 517 height 87
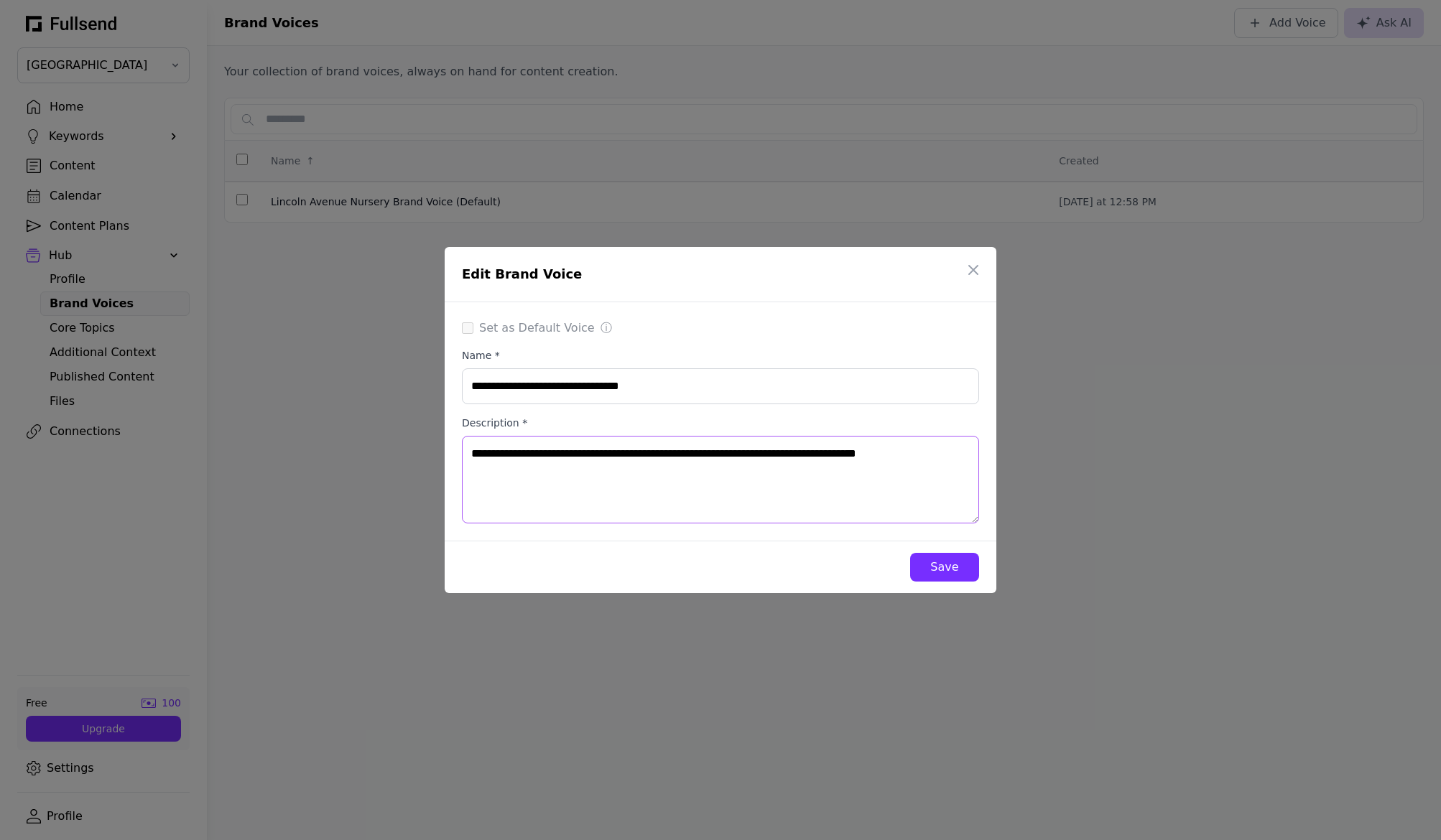
paste textarea "**********"
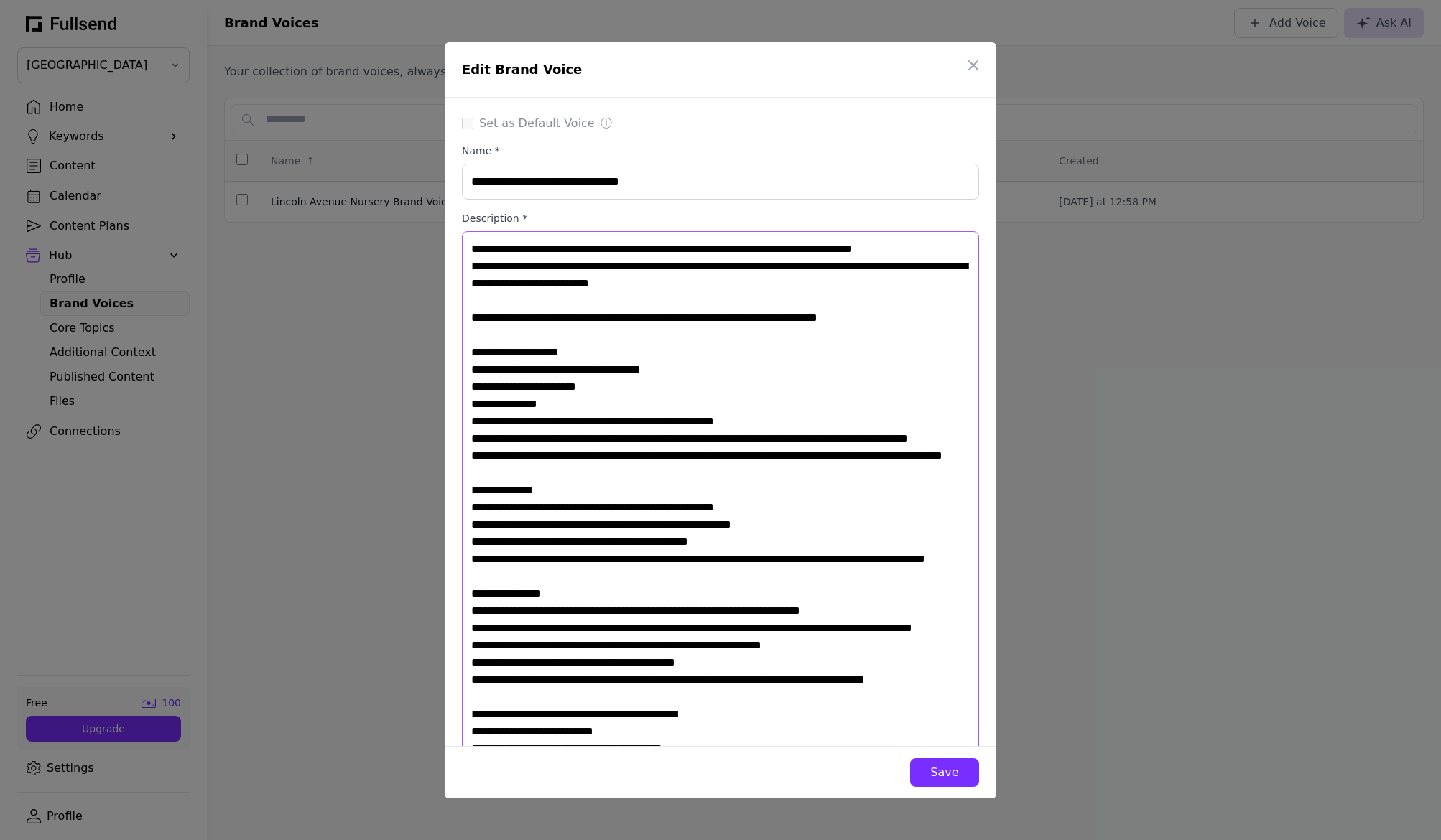
type textarea "**********"
click at [932, 766] on div "Save" at bounding box center [944, 773] width 46 height 18
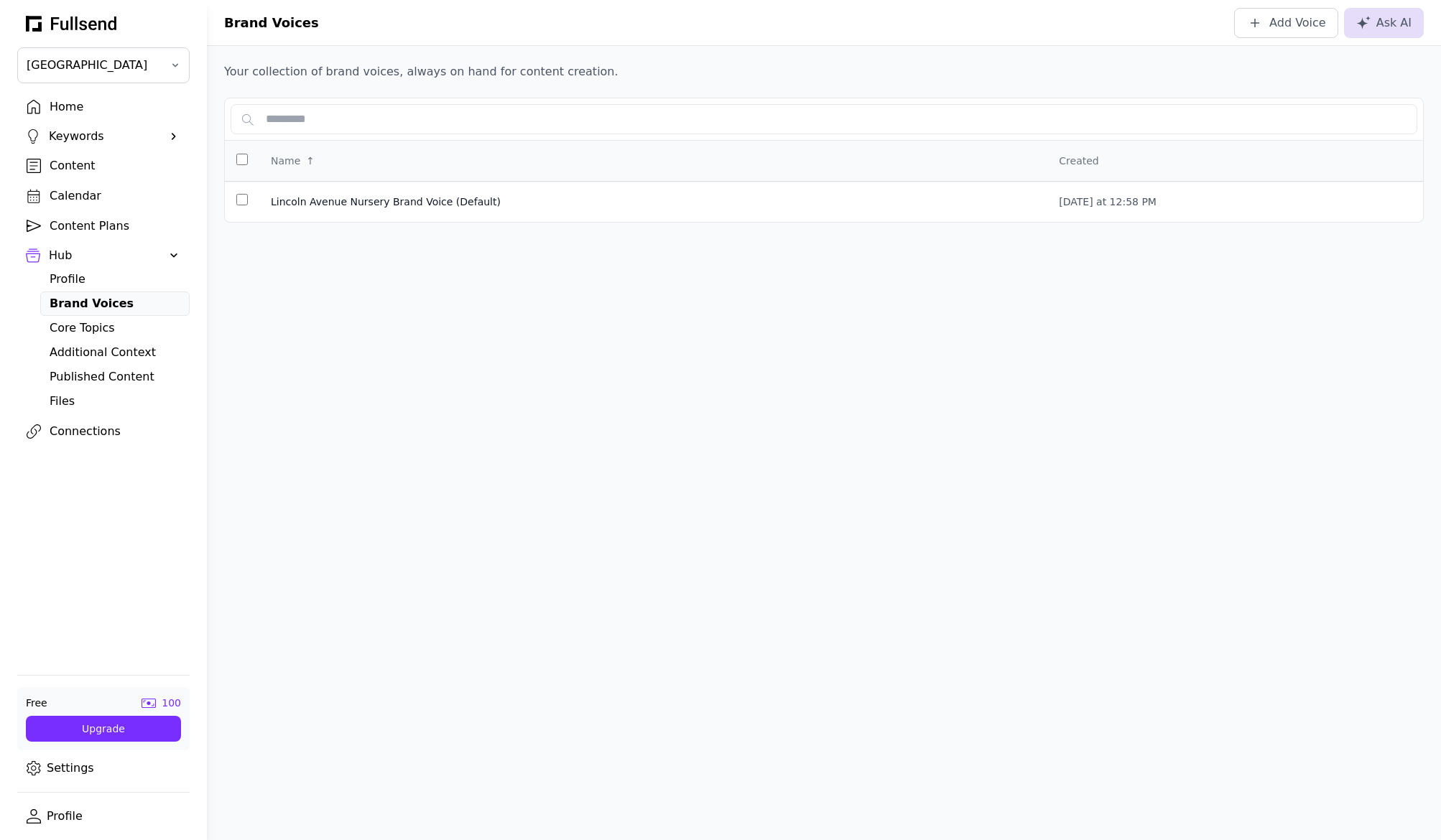
click at [81, 164] on div "Content" at bounding box center [115, 166] width 130 height 18
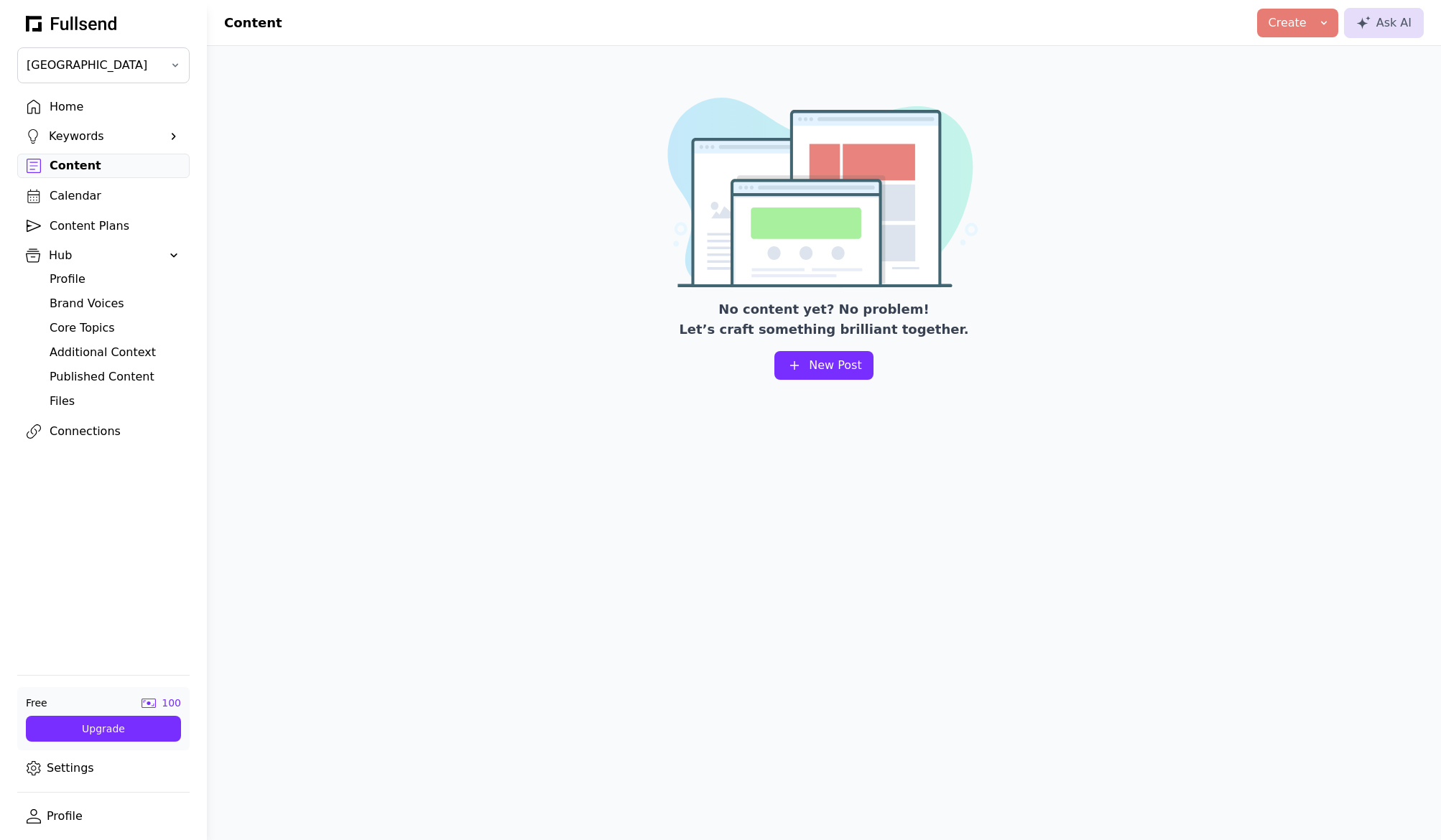
click at [84, 109] on div "Home" at bounding box center [115, 108] width 130 height 18
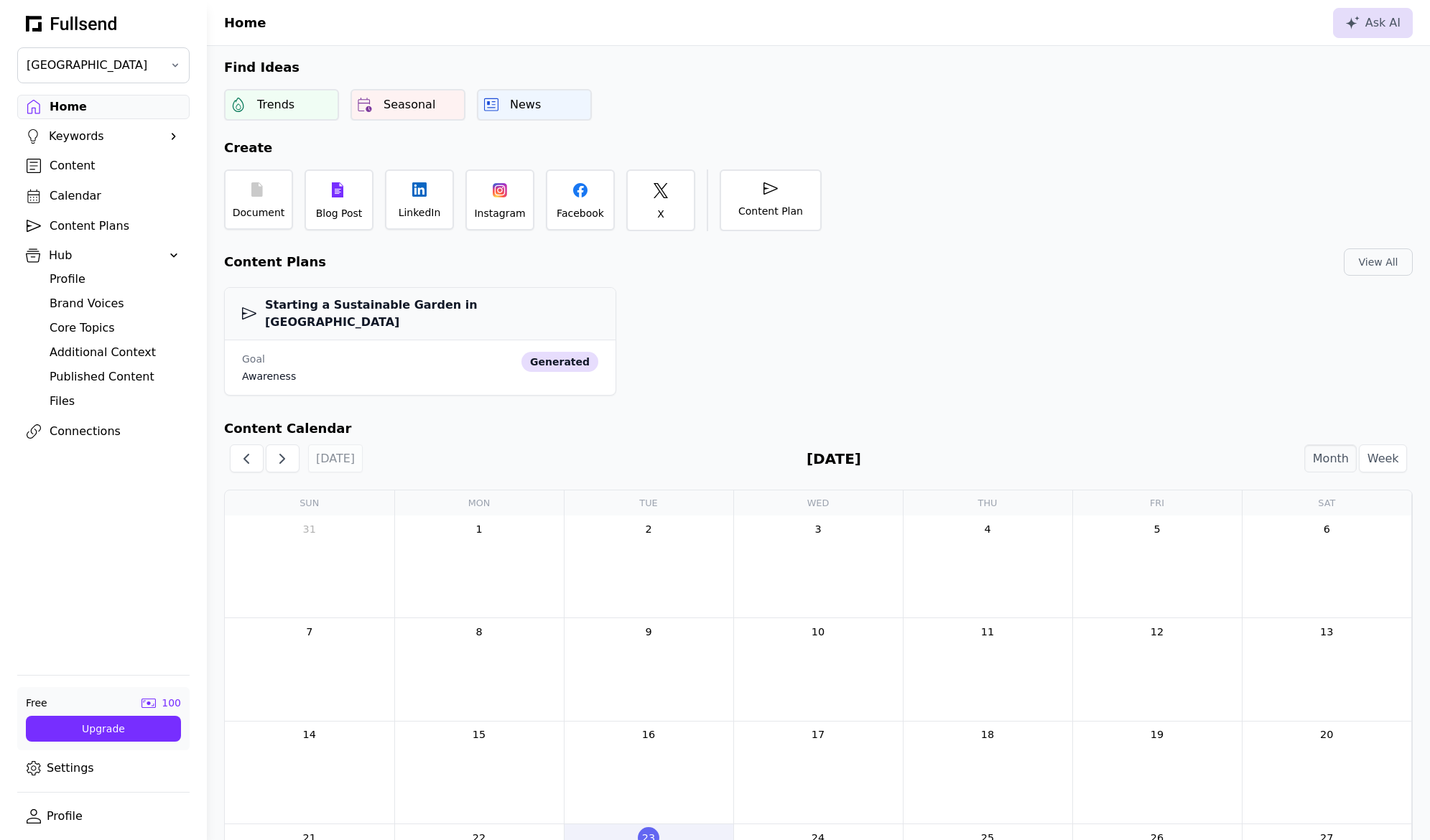
click at [95, 227] on div "Content Plans" at bounding box center [115, 227] width 130 height 18
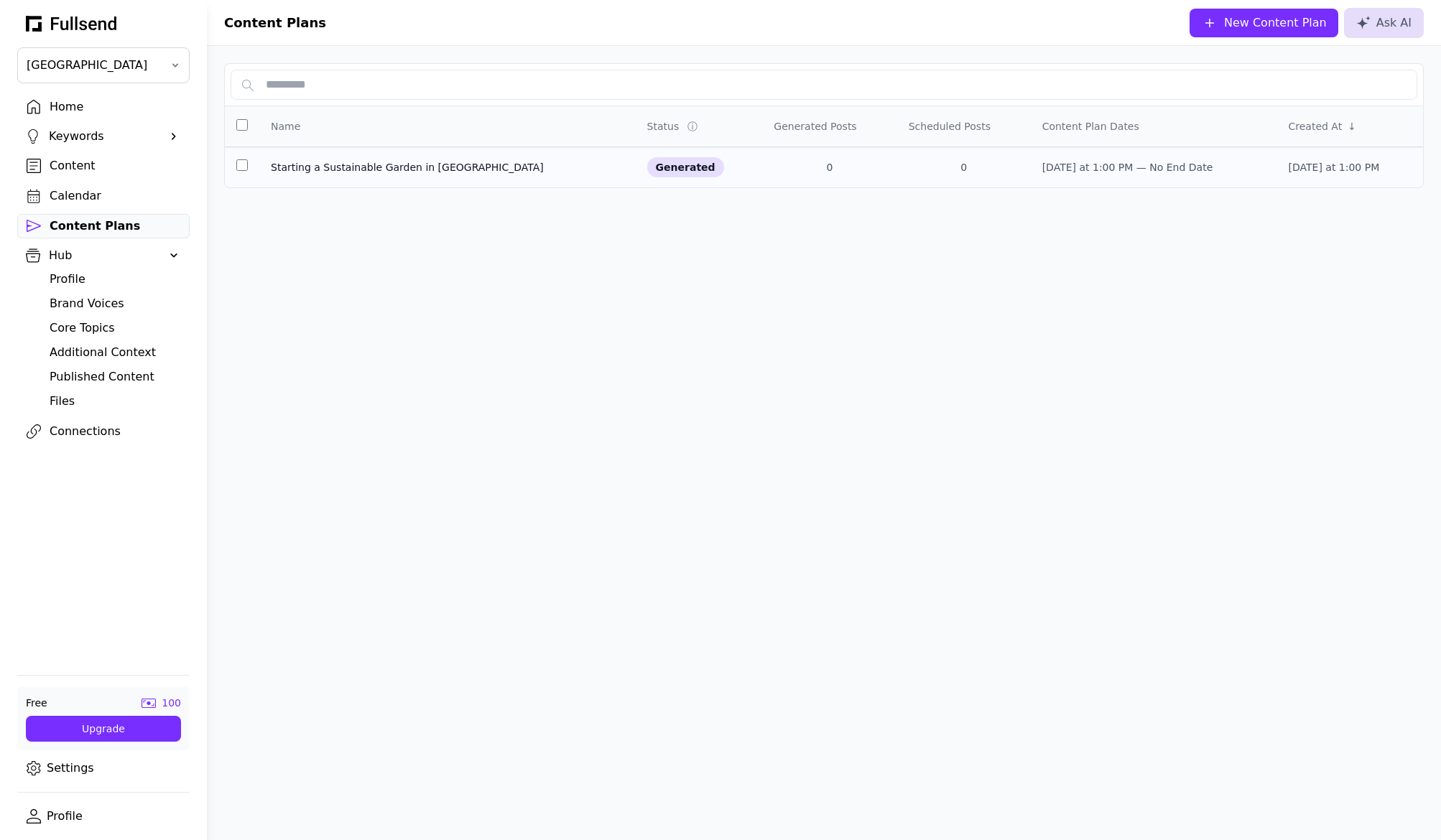
click at [357, 161] on div "Starting a Sustainable Garden in Pasadena" at bounding box center [447, 167] width 353 height 14
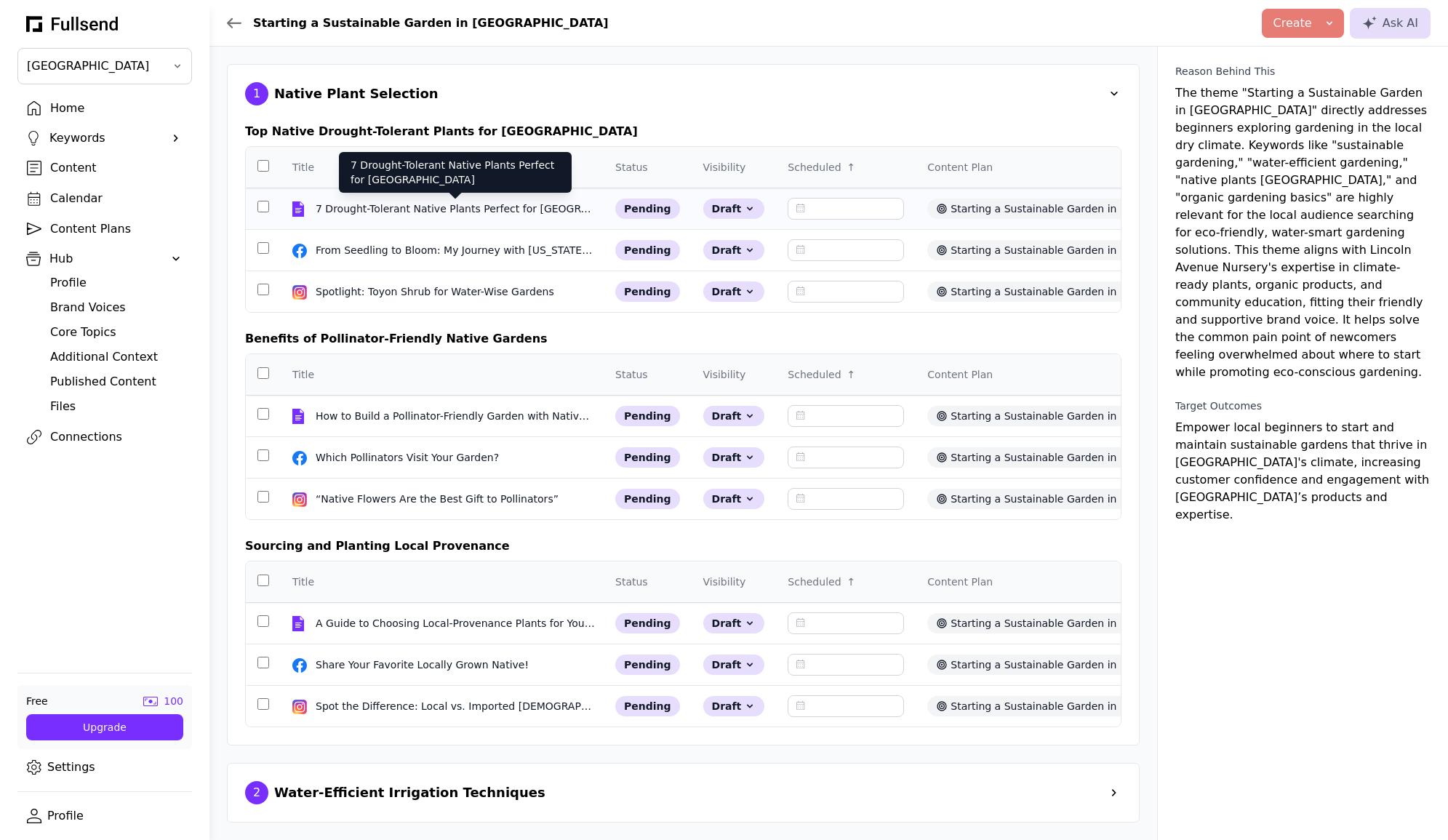
click at [492, 210] on div "7 Drought-Tolerant Native Plants Perfect for Pasadena Gardens" at bounding box center [455, 209] width 279 height 14
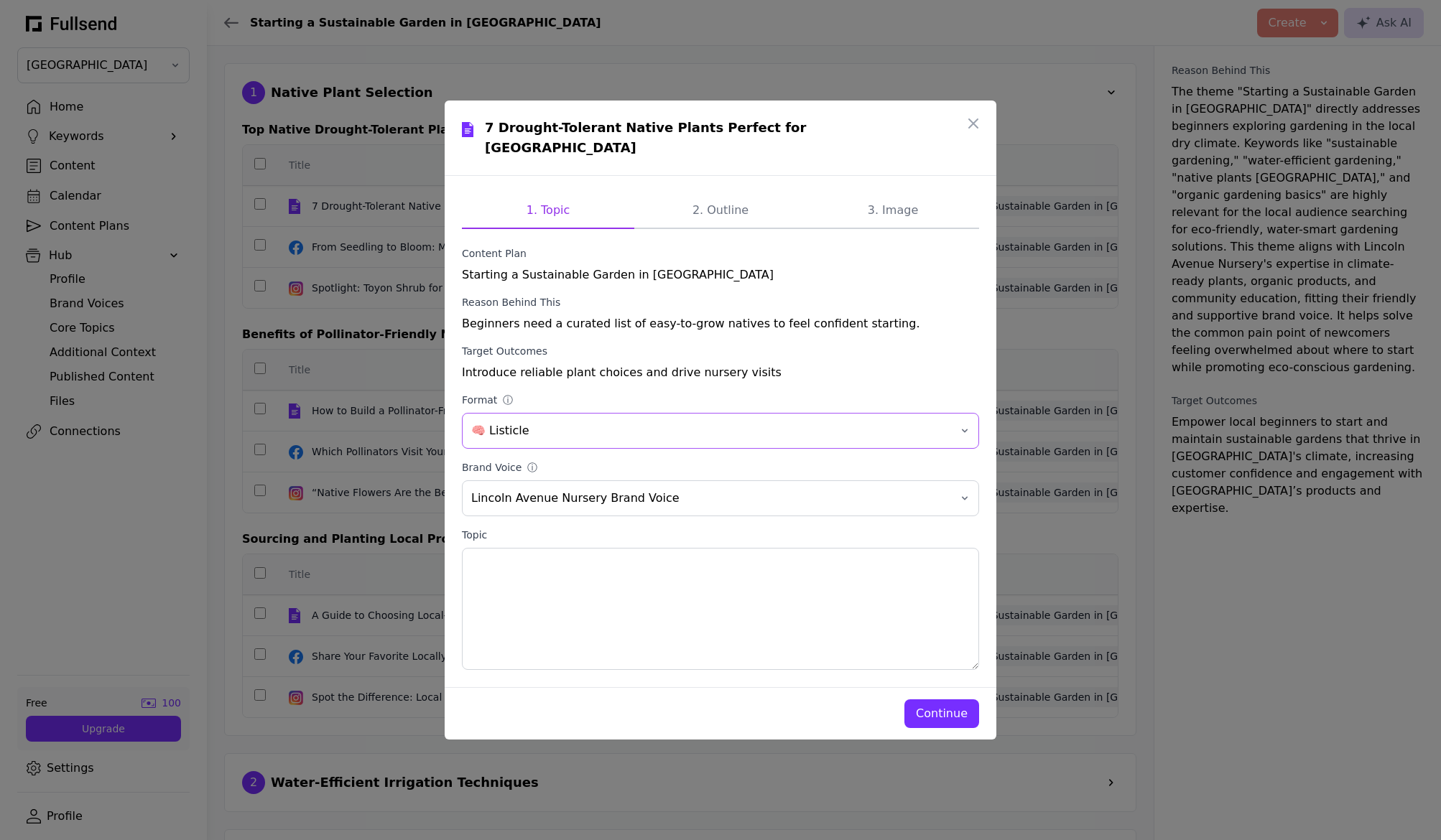
click at [549, 425] on span "🧠 Listicle" at bounding box center [710, 431] width 479 height 18
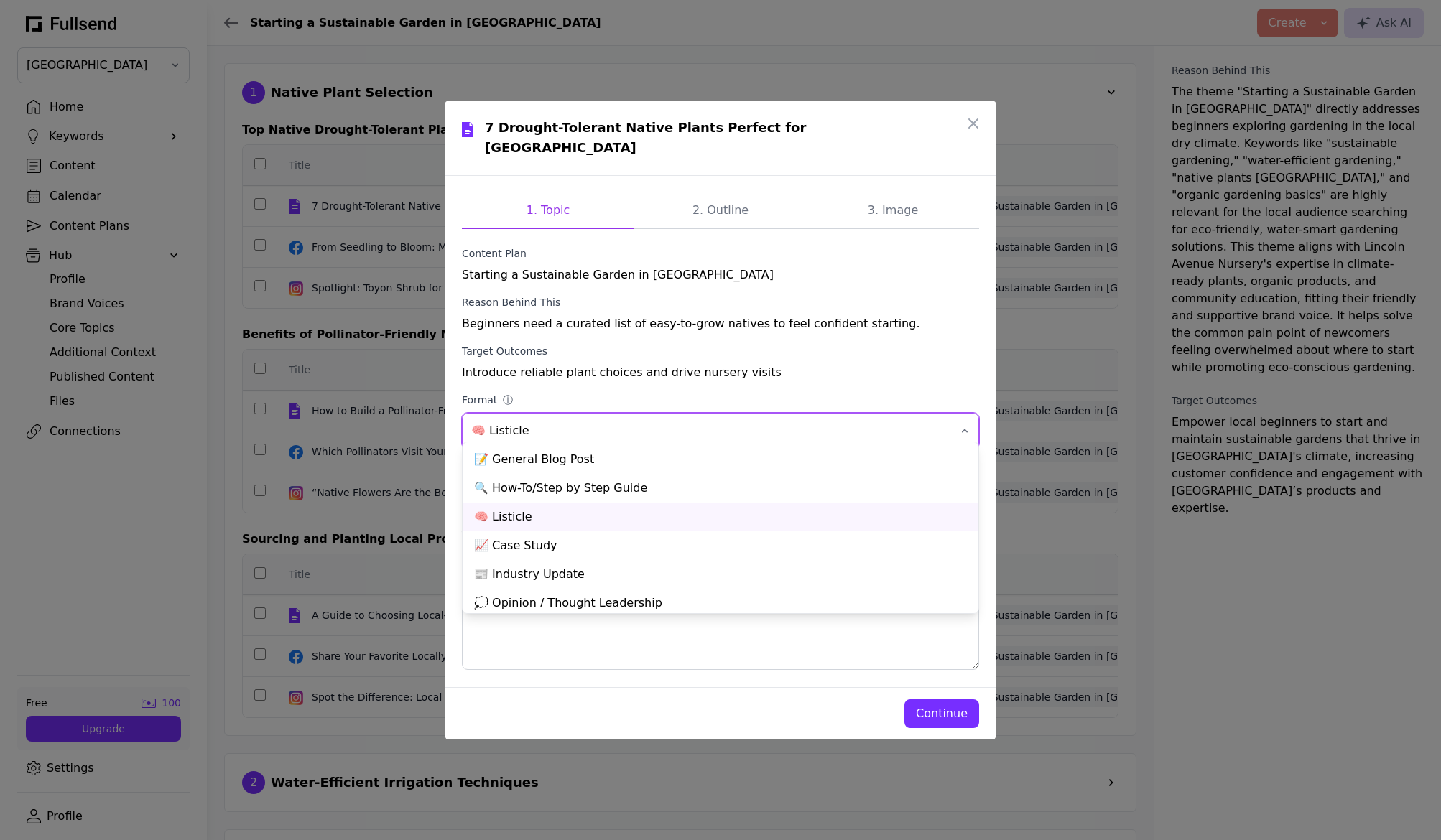
click at [866, 364] on div "Introduce reliable plant choices and drive nursery visits" at bounding box center [720, 373] width 517 height 18
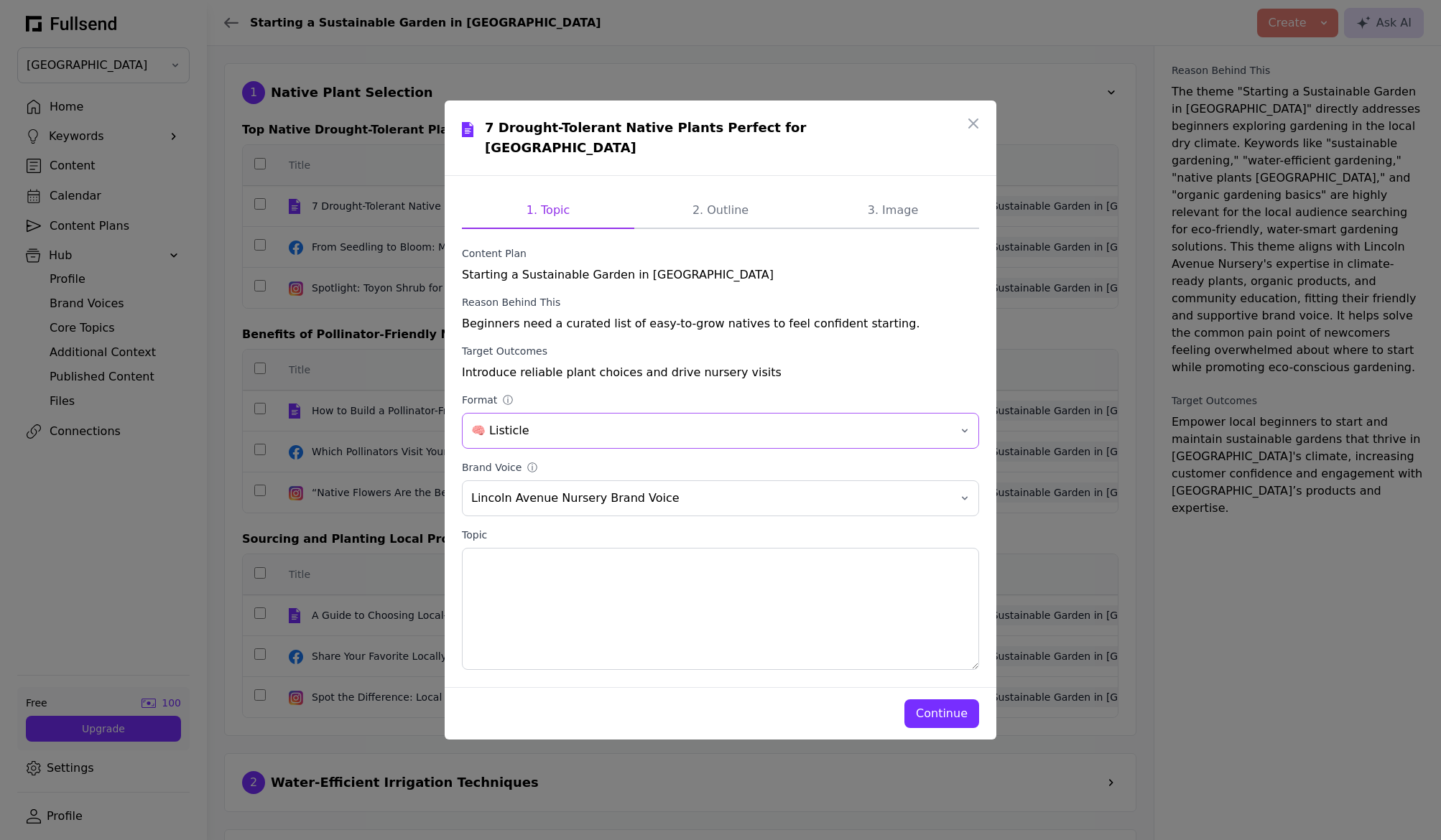
click at [553, 422] on span "🧠 Listicle" at bounding box center [710, 431] width 479 height 18
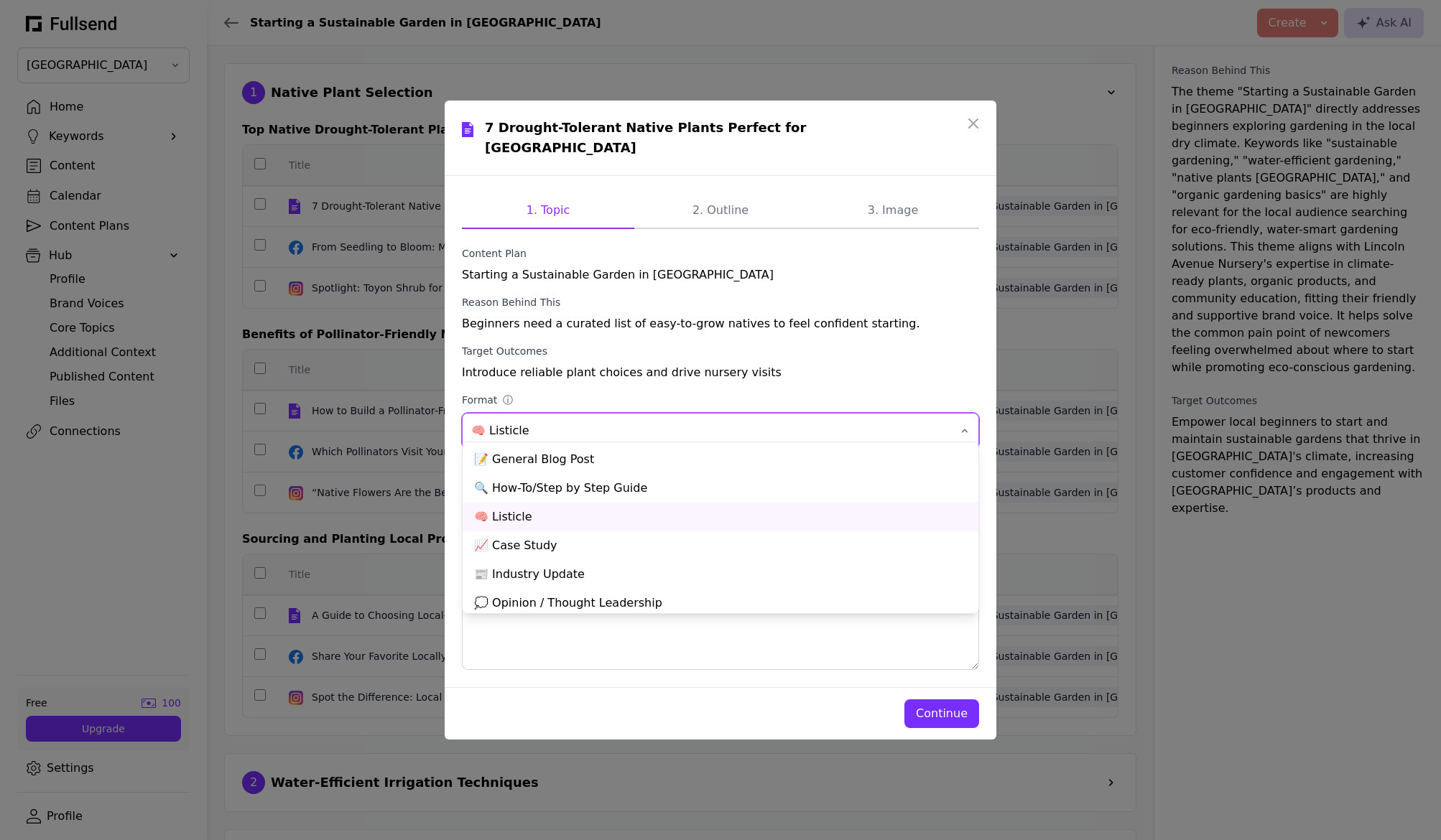
click at [893, 274] on form "Content Plan Starting a Sustainable Garden in Pasadena Reason Behind This Begin…" at bounding box center [720, 457] width 517 height 424
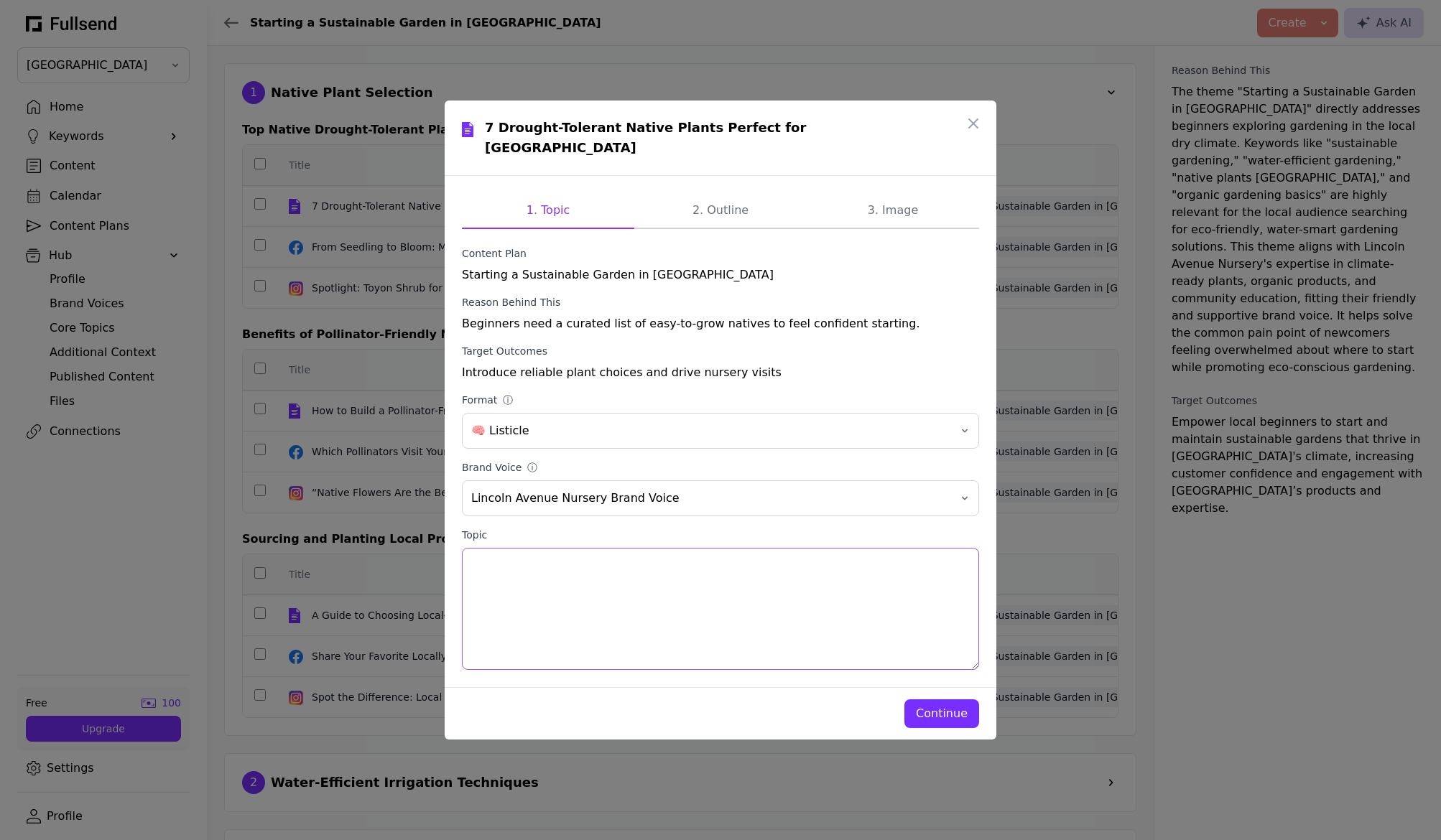
drag, startPoint x: 514, startPoint y: 554, endPoint x: 479, endPoint y: 555, distance: 35.0
click at [479, 555] on textarea "Topic" at bounding box center [720, 609] width 517 height 123
click at [821, 627] on textarea "Topic" at bounding box center [720, 609] width 517 height 123
click at [956, 705] on div "Continue" at bounding box center [941, 714] width 52 height 18
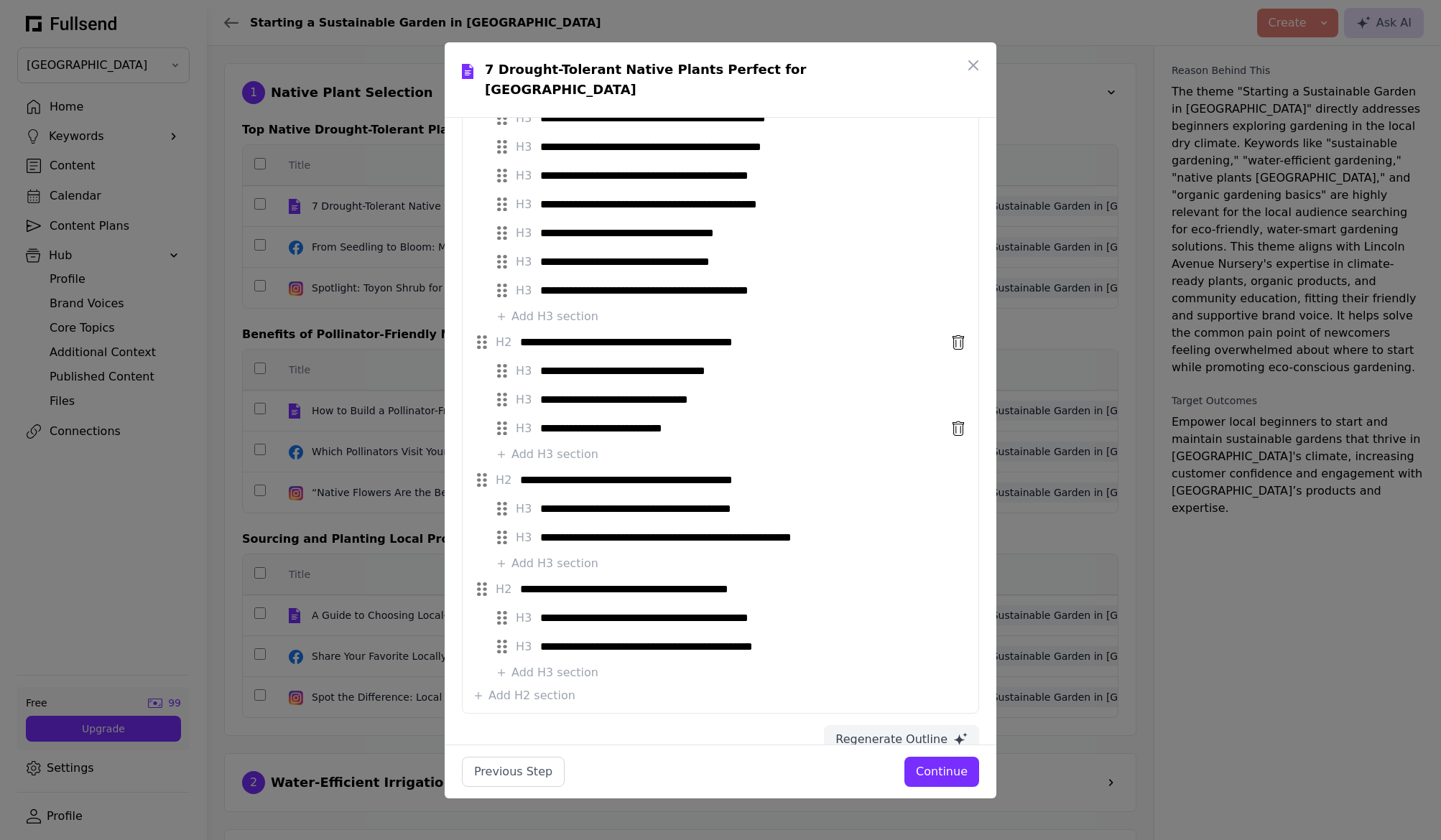
scroll to position [323, 0]
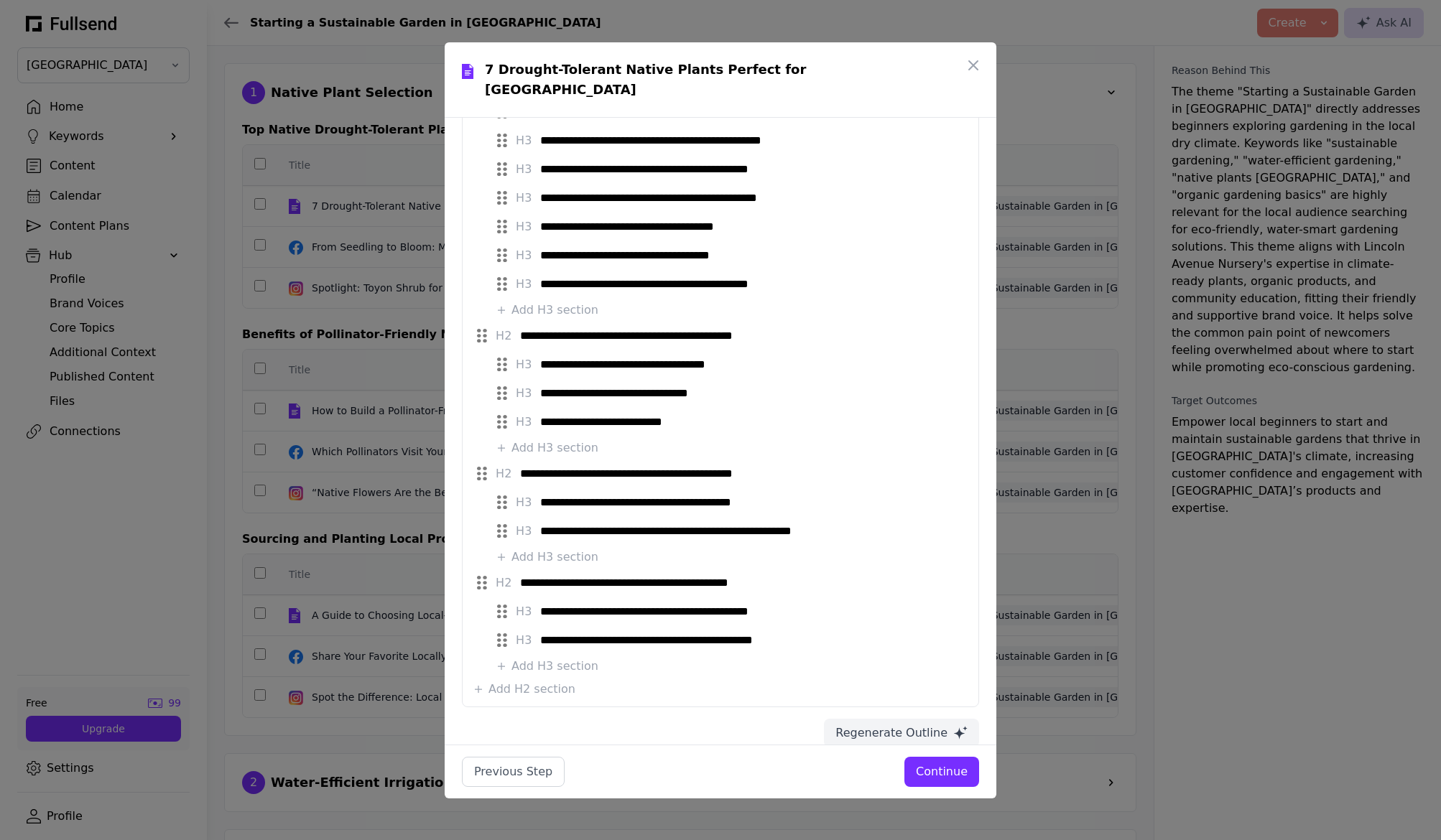
click at [949, 769] on div "Continue" at bounding box center [941, 772] width 52 height 18
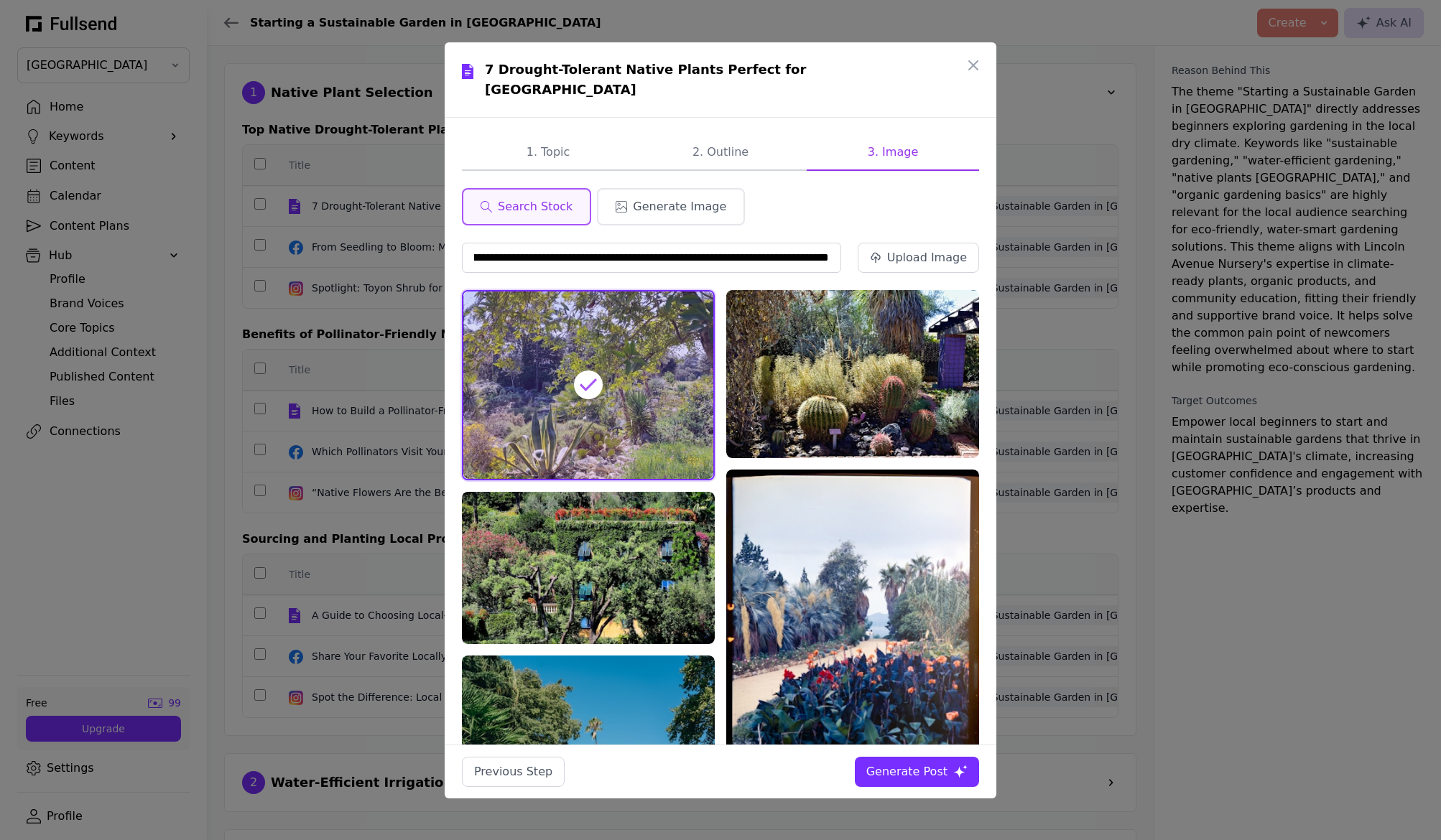
scroll to position [0, 0]
click at [887, 249] on div "Upload Image" at bounding box center [926, 258] width 79 height 18
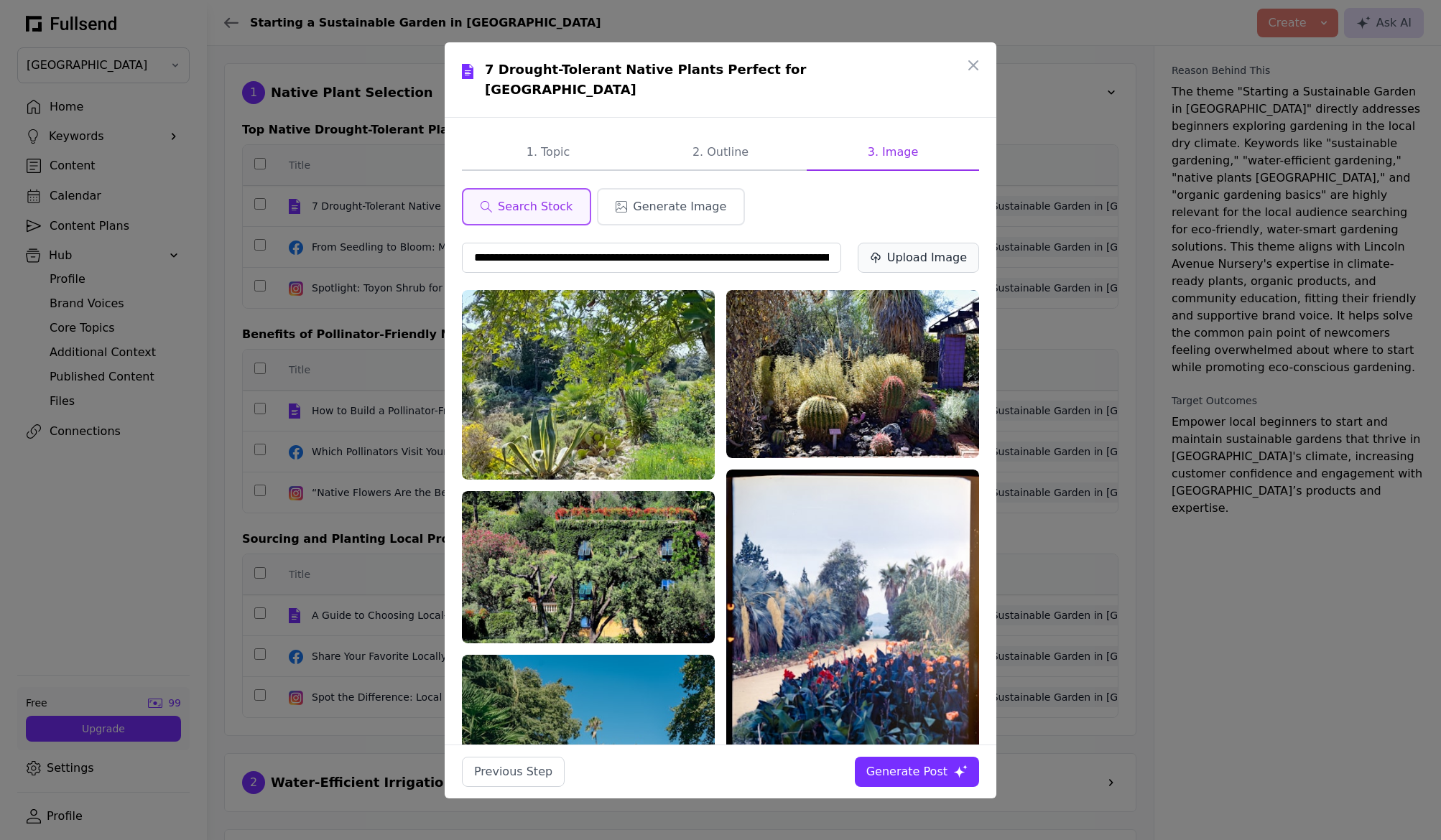
click at [926, 249] on div "Upload Image" at bounding box center [926, 258] width 79 height 18
click at [692, 198] on span "Generate Image" at bounding box center [680, 207] width 93 height 18
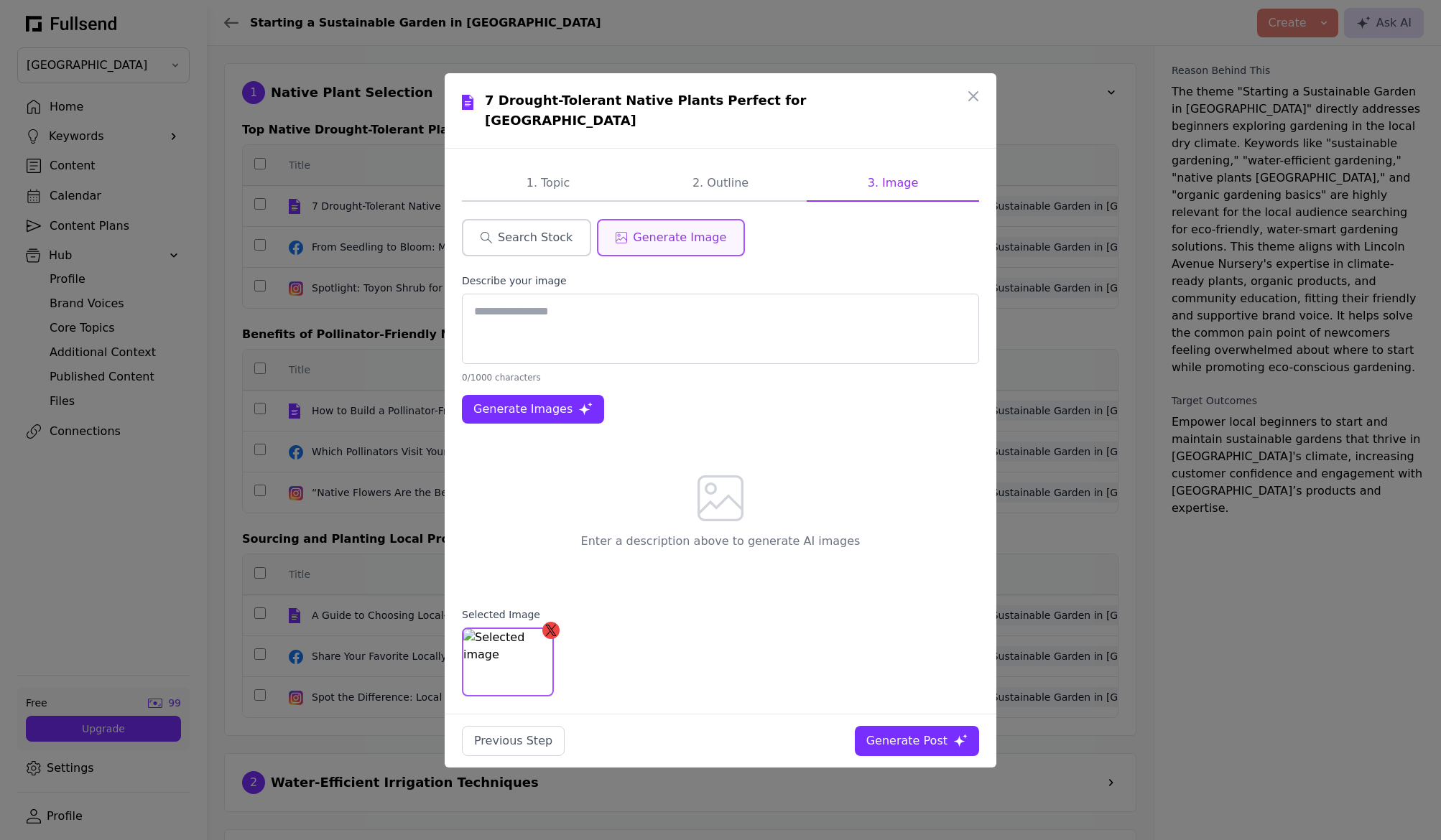
click at [531, 229] on span "Search Stock" at bounding box center [535, 238] width 75 height 18
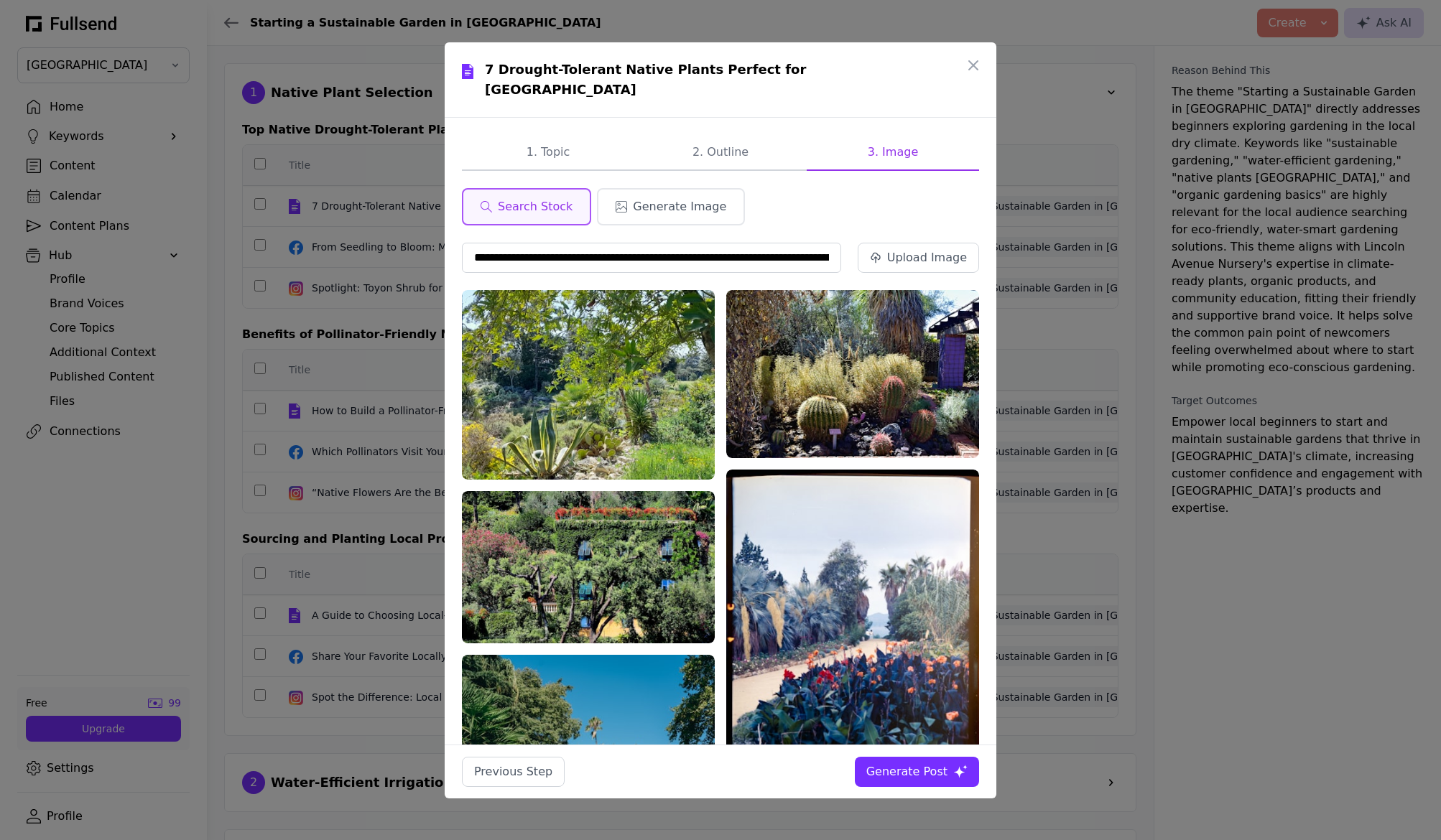
click at [850, 188] on div "Search Stock Generate Image" at bounding box center [720, 206] width 517 height 37
click at [661, 242] on input "**********" at bounding box center [651, 257] width 379 height 30
click at [849, 203] on div "Search Stock Generate Image" at bounding box center [720, 206] width 517 height 37
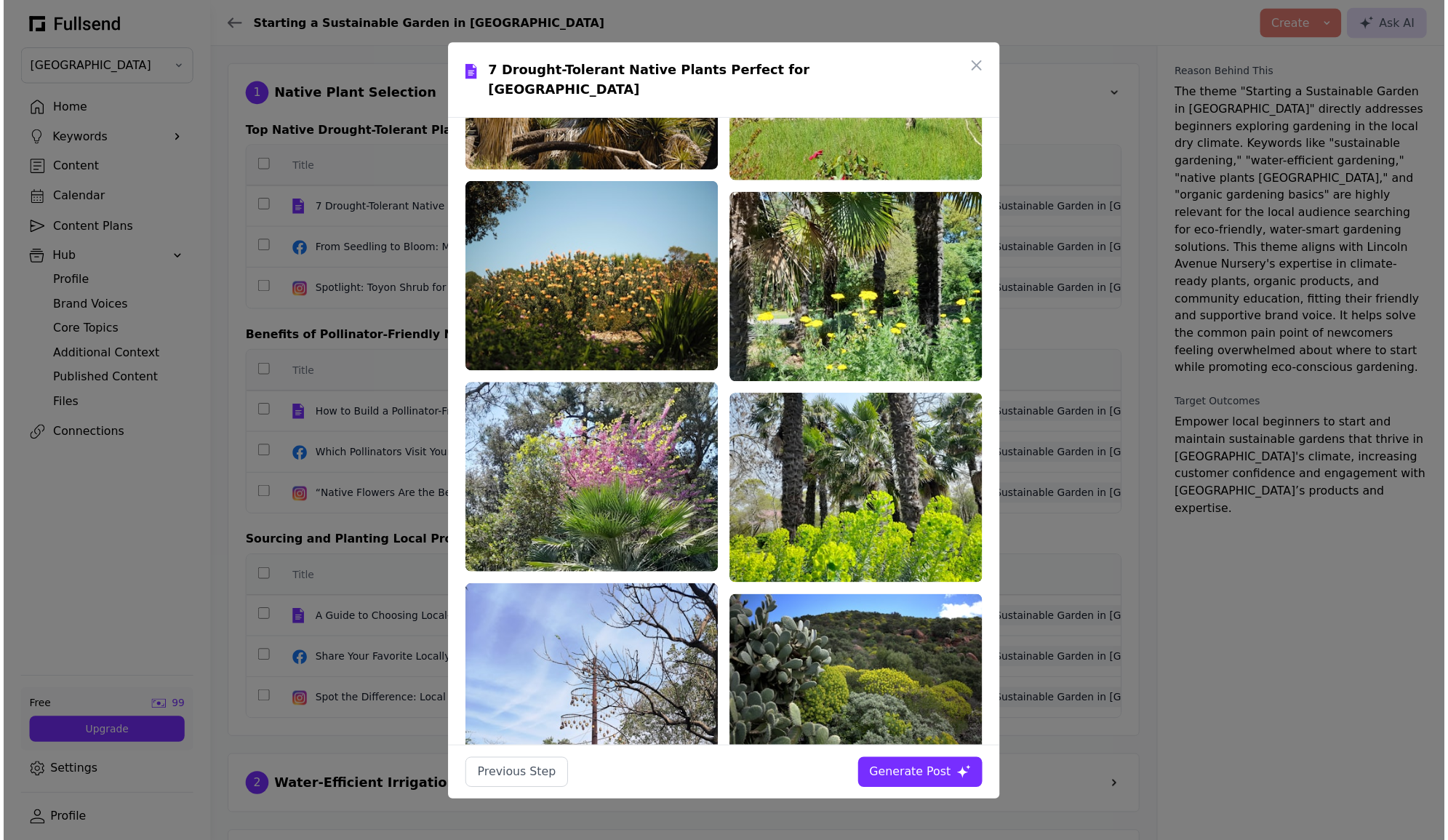
scroll to position [1074, 0]
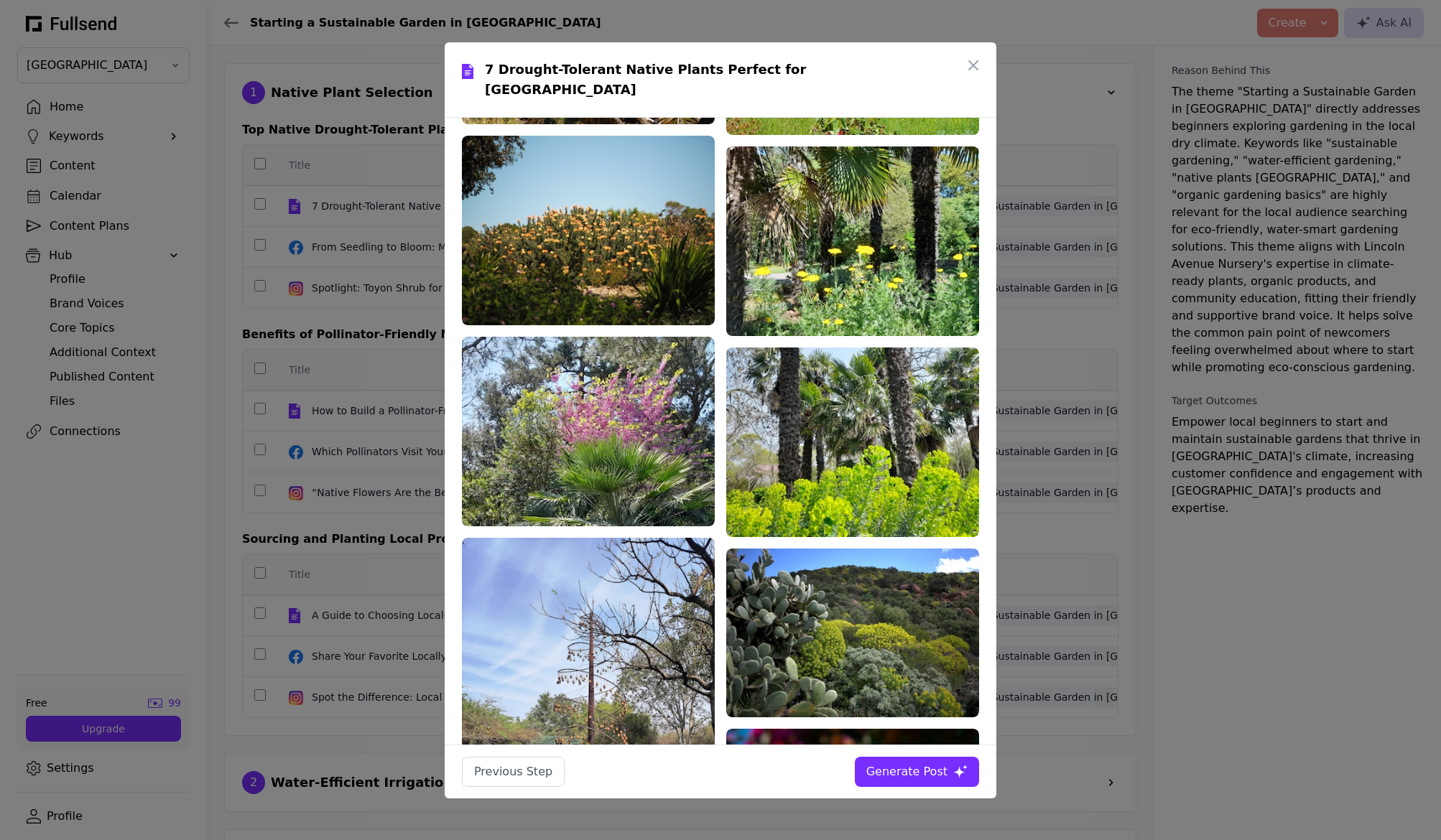
click at [939, 770] on div "Generate Post" at bounding box center [907, 772] width 81 height 18
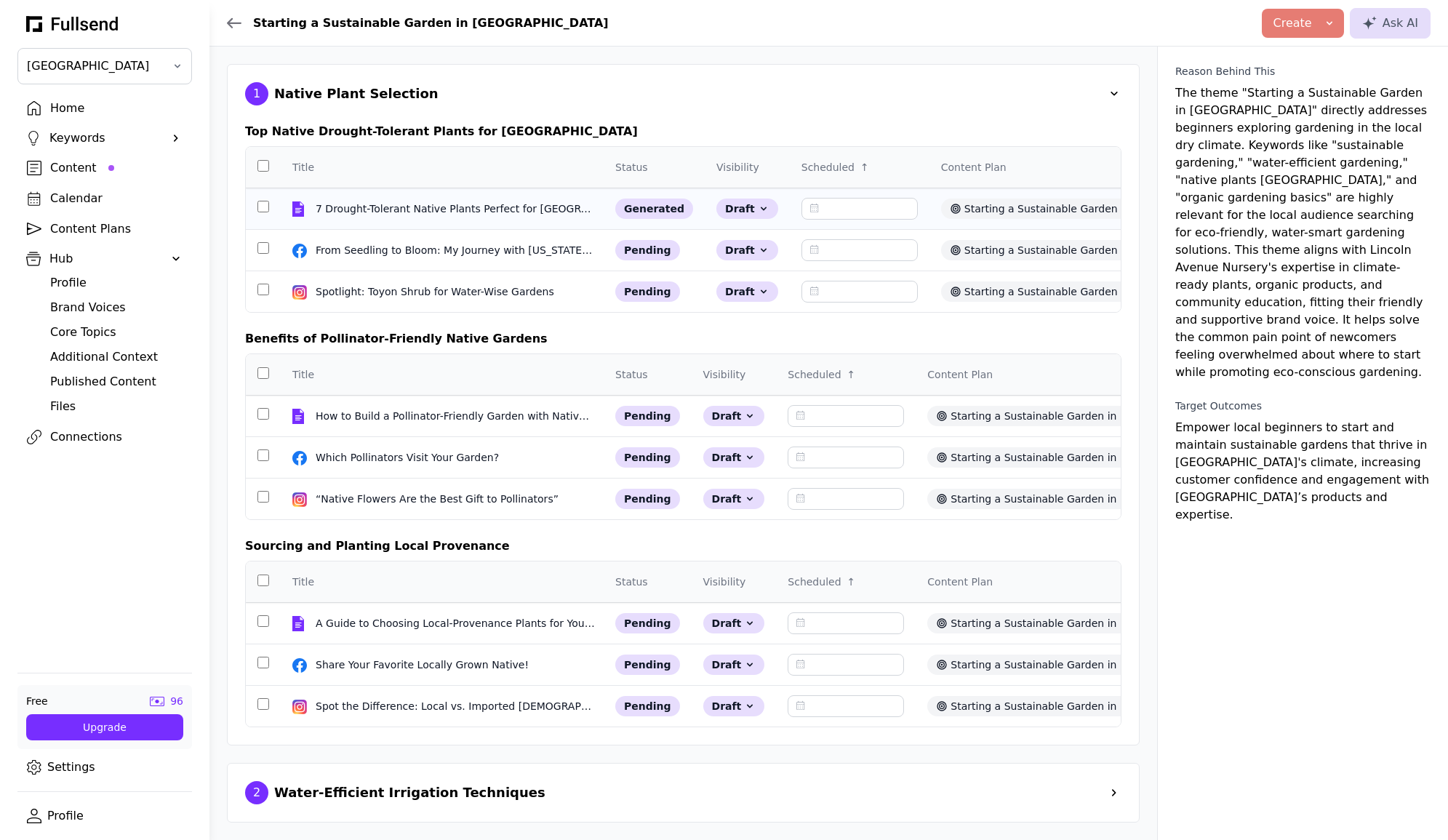
click at [640, 210] on div "generated" at bounding box center [653, 208] width 78 height 21
select select "**"
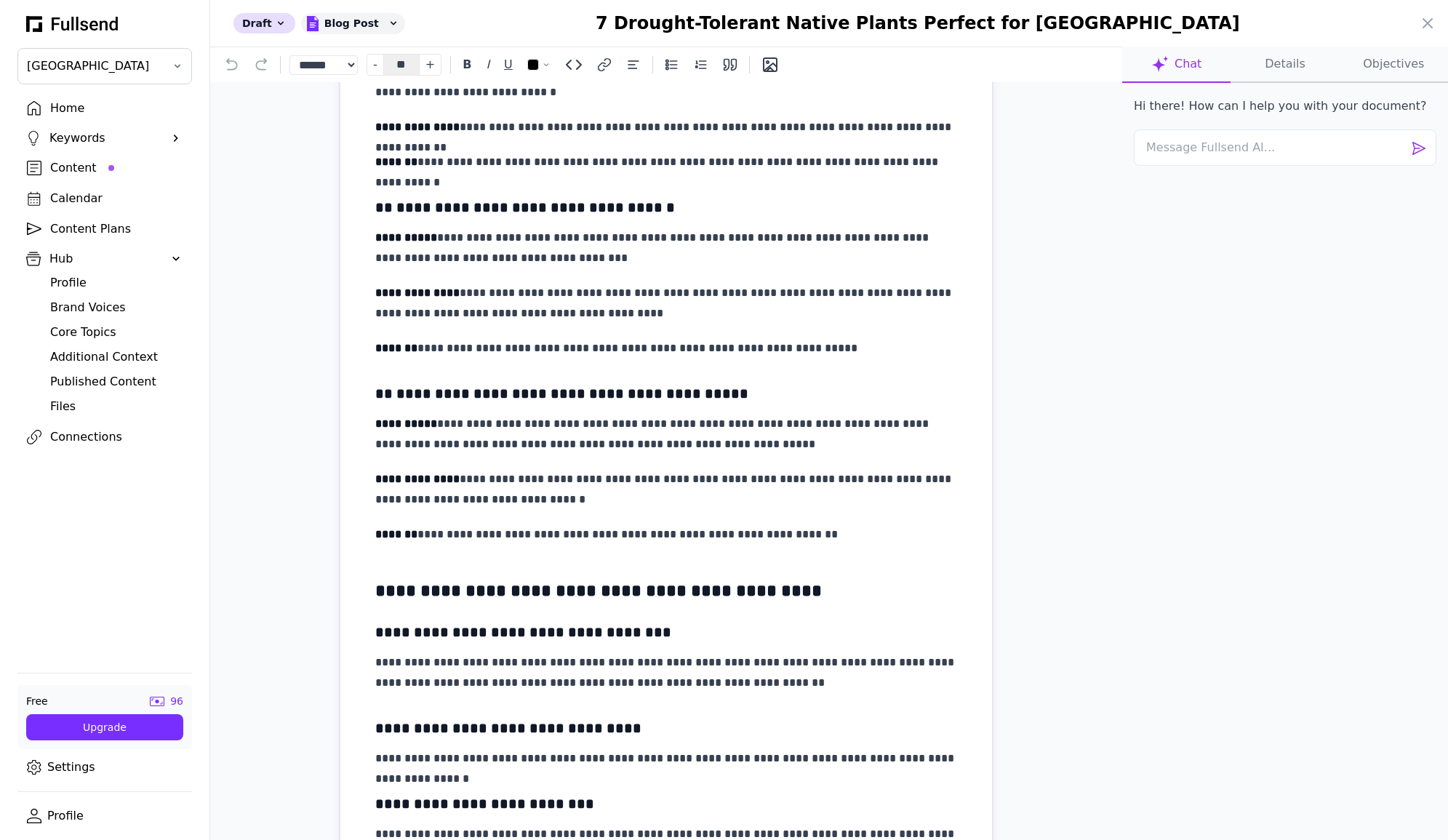
scroll to position [2808, 0]
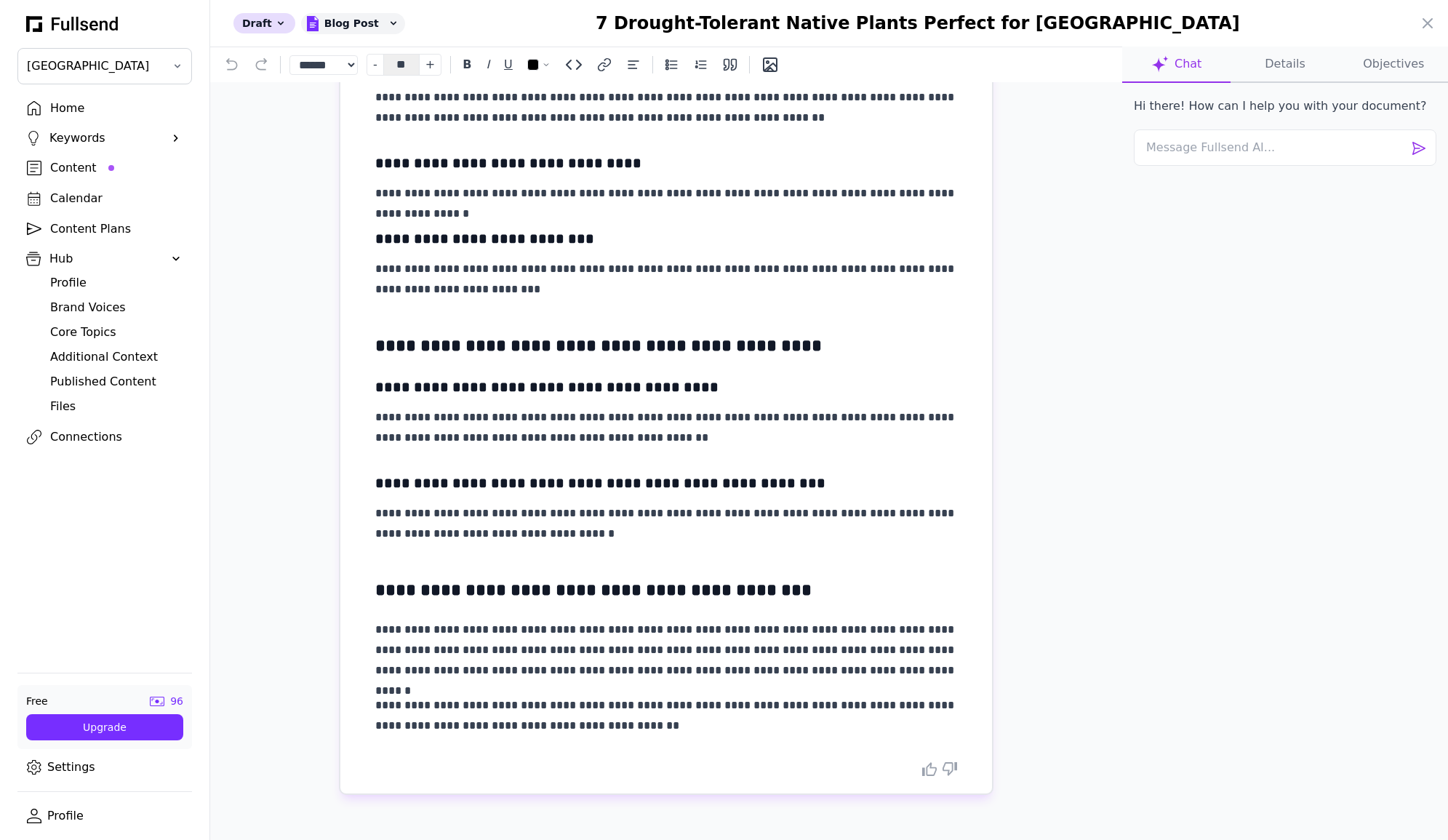
click at [922, 776] on icon at bounding box center [929, 769] width 14 height 13
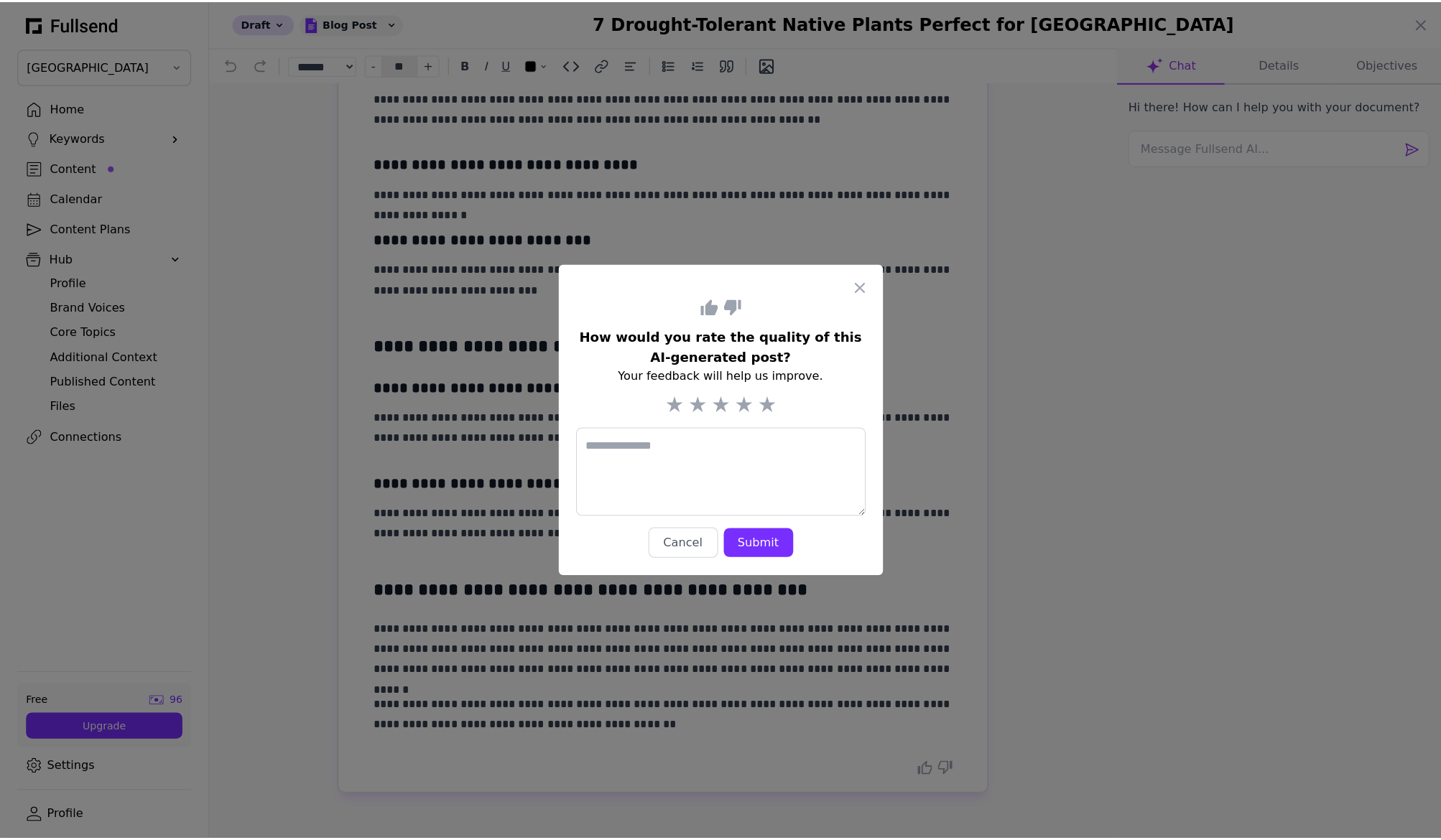
scroll to position [0, 0]
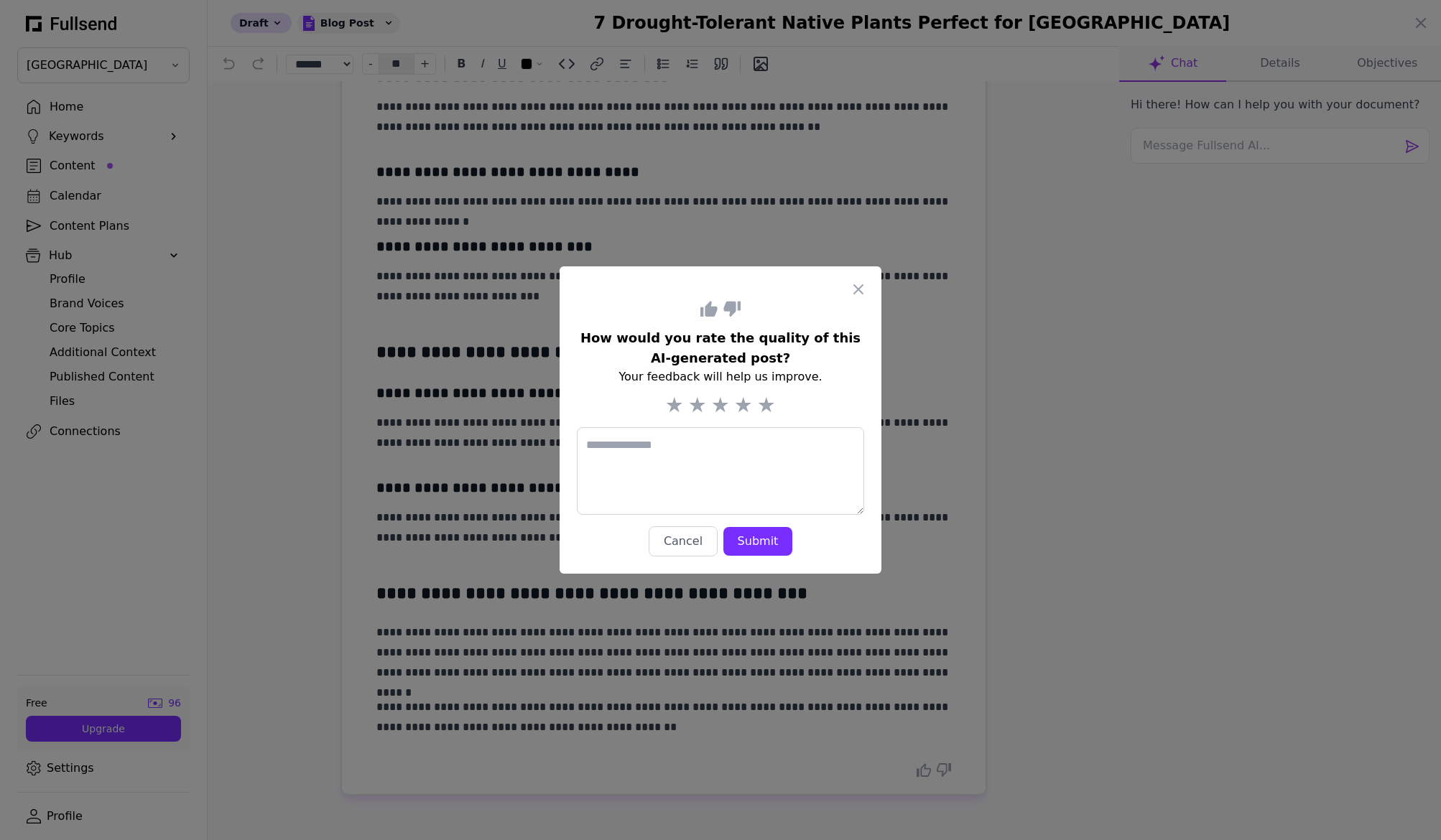
click at [745, 405] on icon at bounding box center [743, 405] width 17 height 16
click at [759, 538] on div "Submit" at bounding box center [758, 542] width 46 height 18
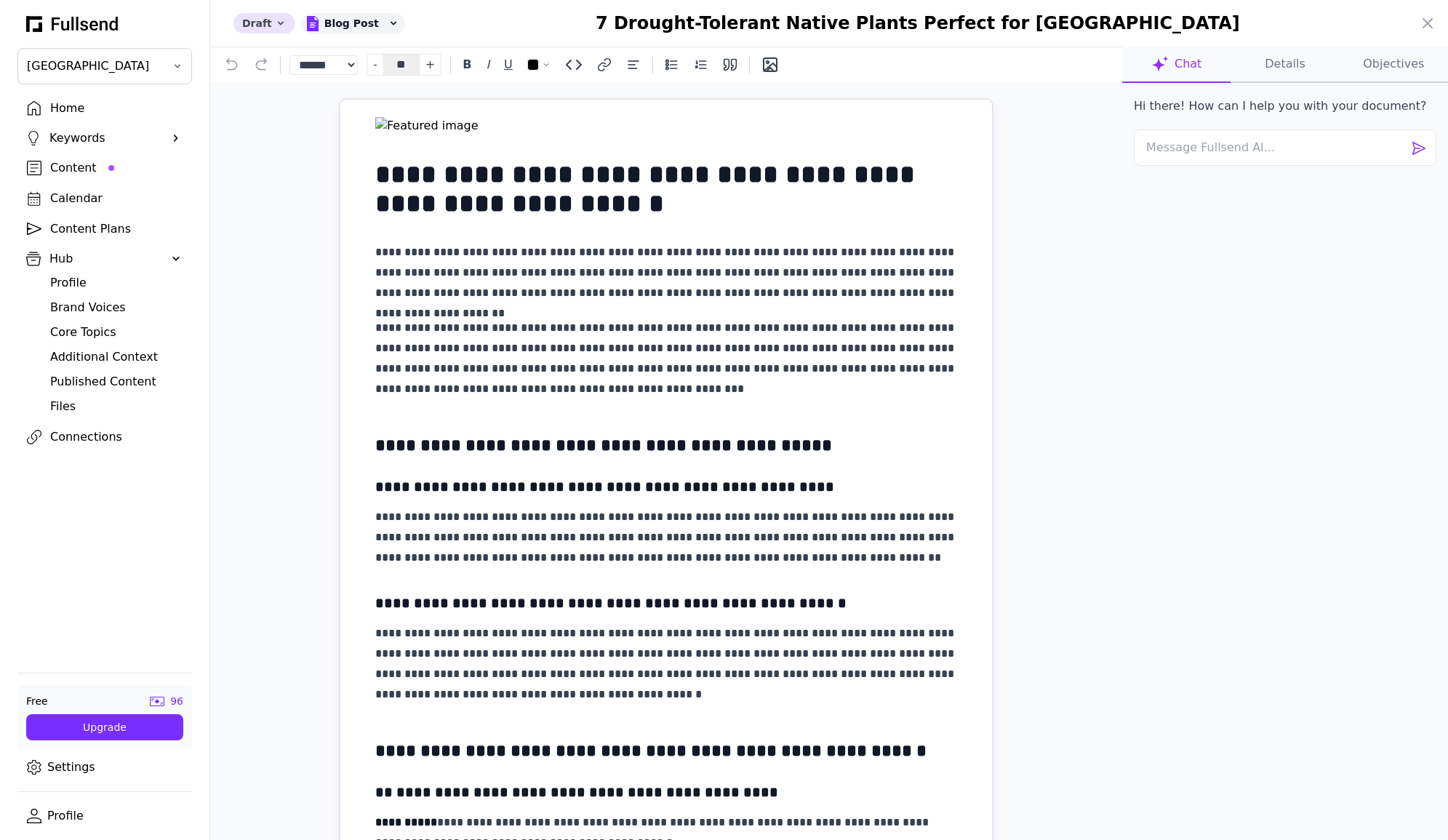
click at [275, 25] on icon at bounding box center [280, 23] width 12 height 12
click at [304, 251] on div "**********" at bounding box center [666, 484] width 912 height 804
click at [65, 169] on div at bounding box center [724, 420] width 1448 height 840
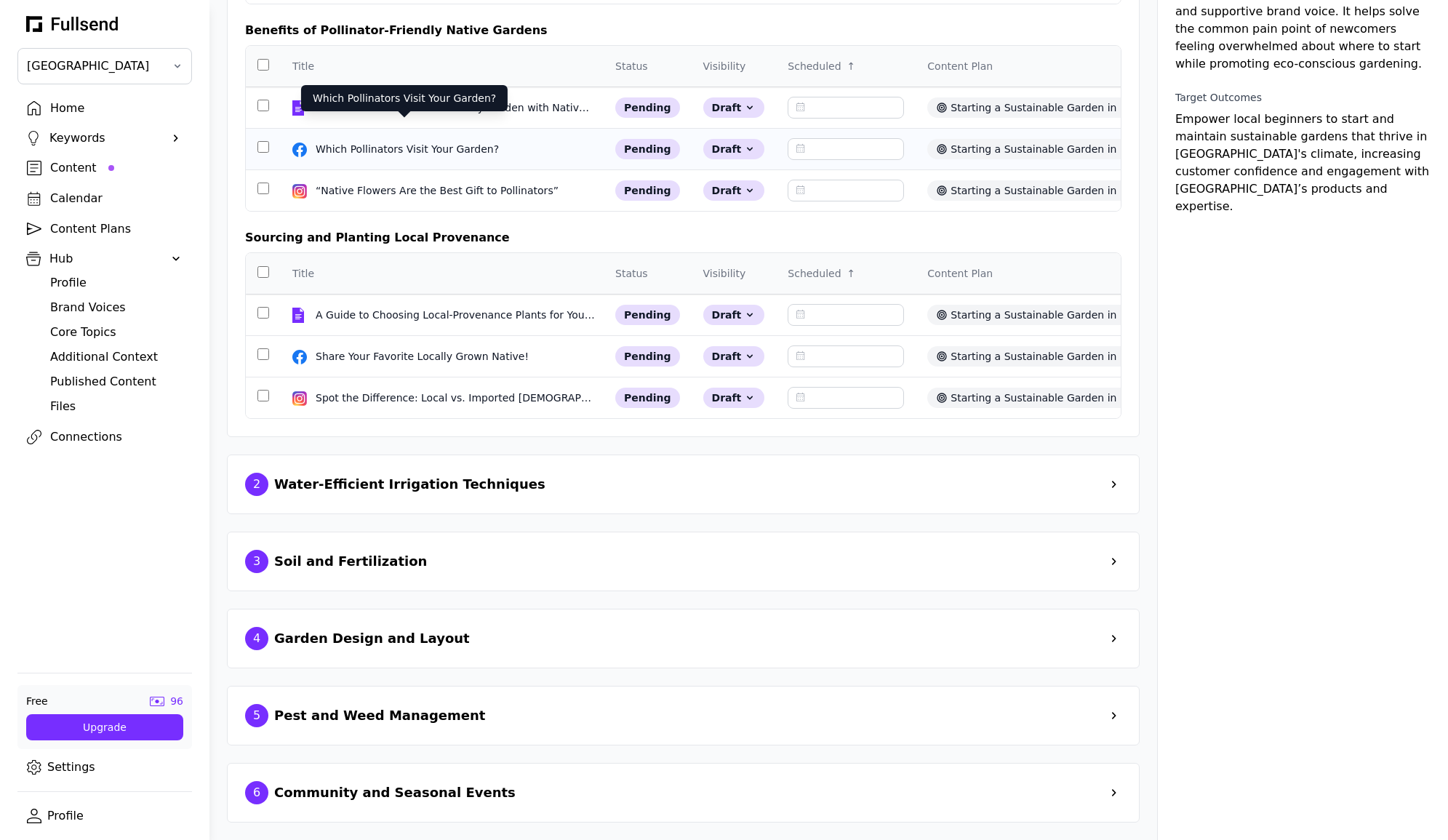
click at [472, 142] on div "Which Pollinators Visit Your Garden?" at bounding box center [409, 149] width 187 height 14
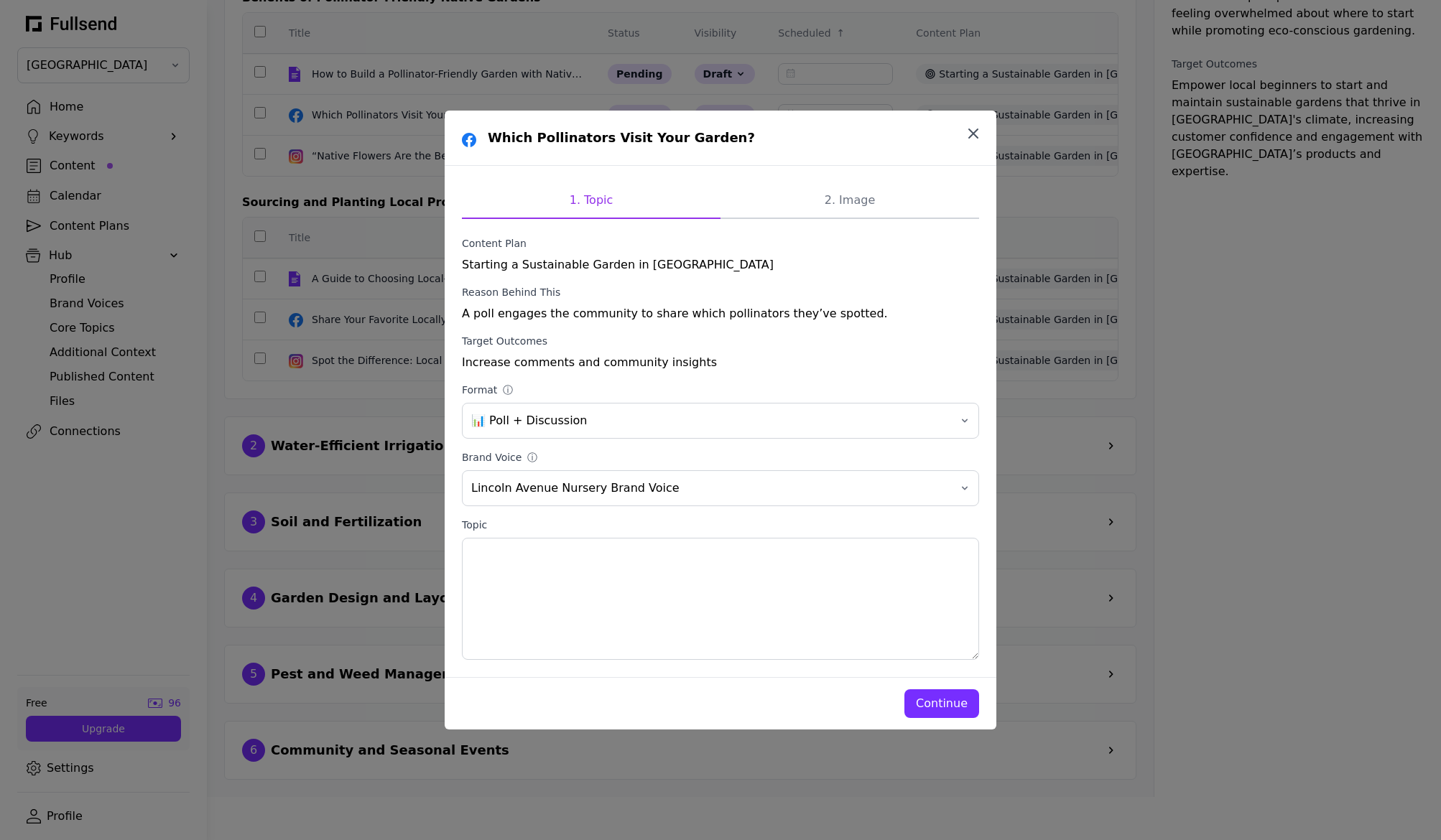
click at [969, 130] on icon "button" at bounding box center [973, 134] width 9 height 9
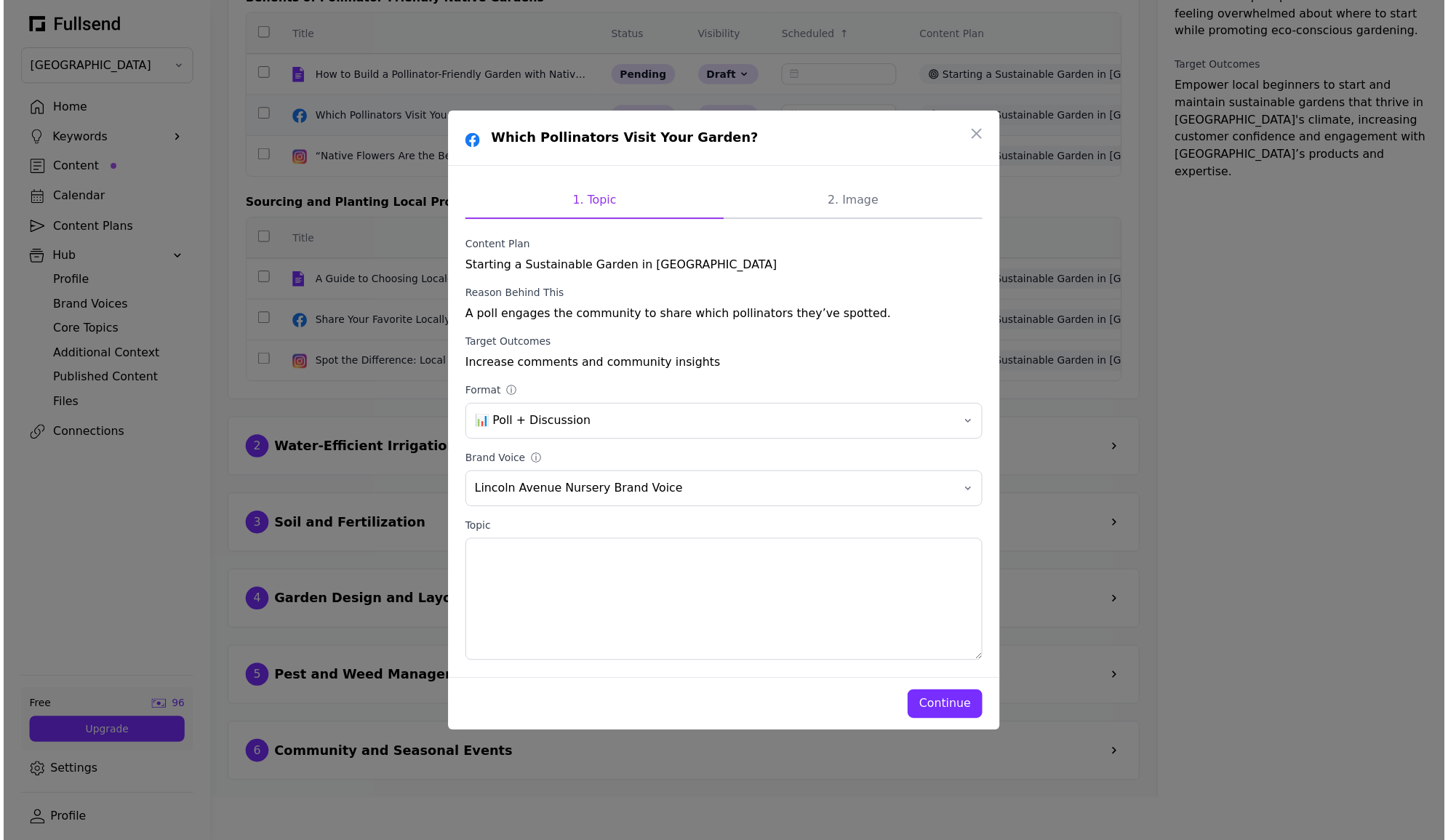
scroll to position [341, 0]
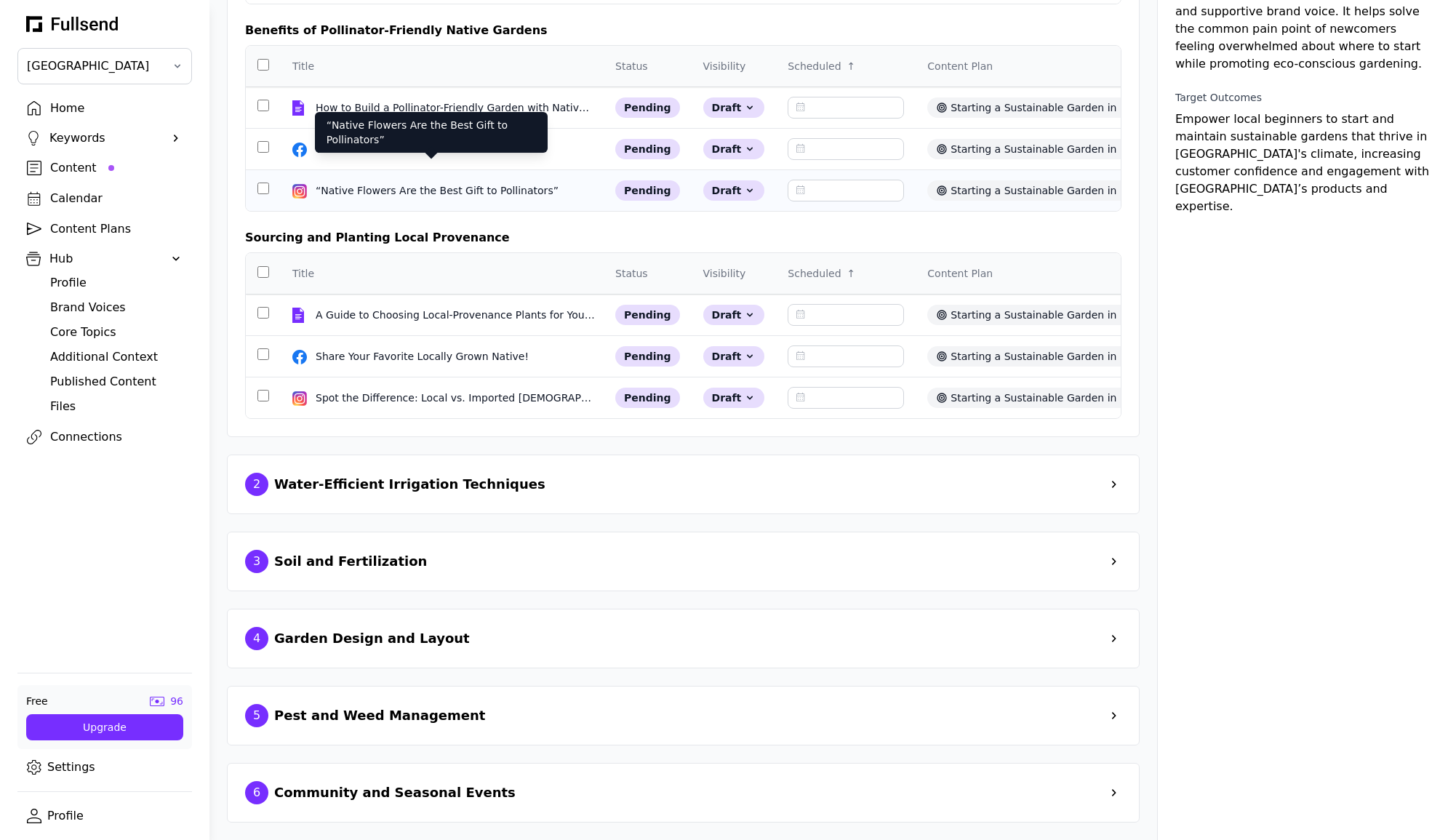
click at [403, 183] on div "“Native Flowers Are the Best Gift to Pollinators”" at bounding box center [438, 190] width 245 height 14
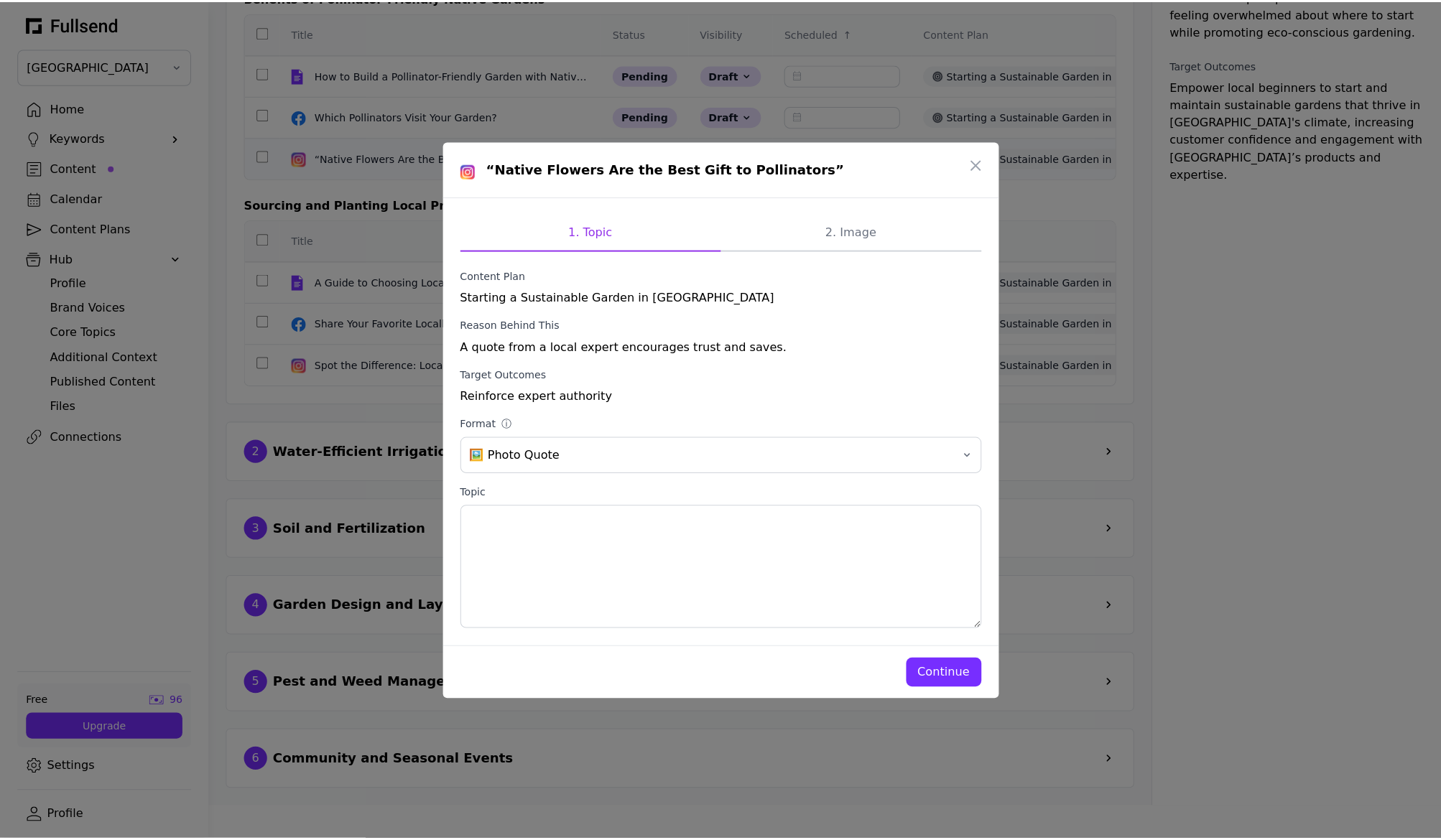
scroll to position [0, 0]
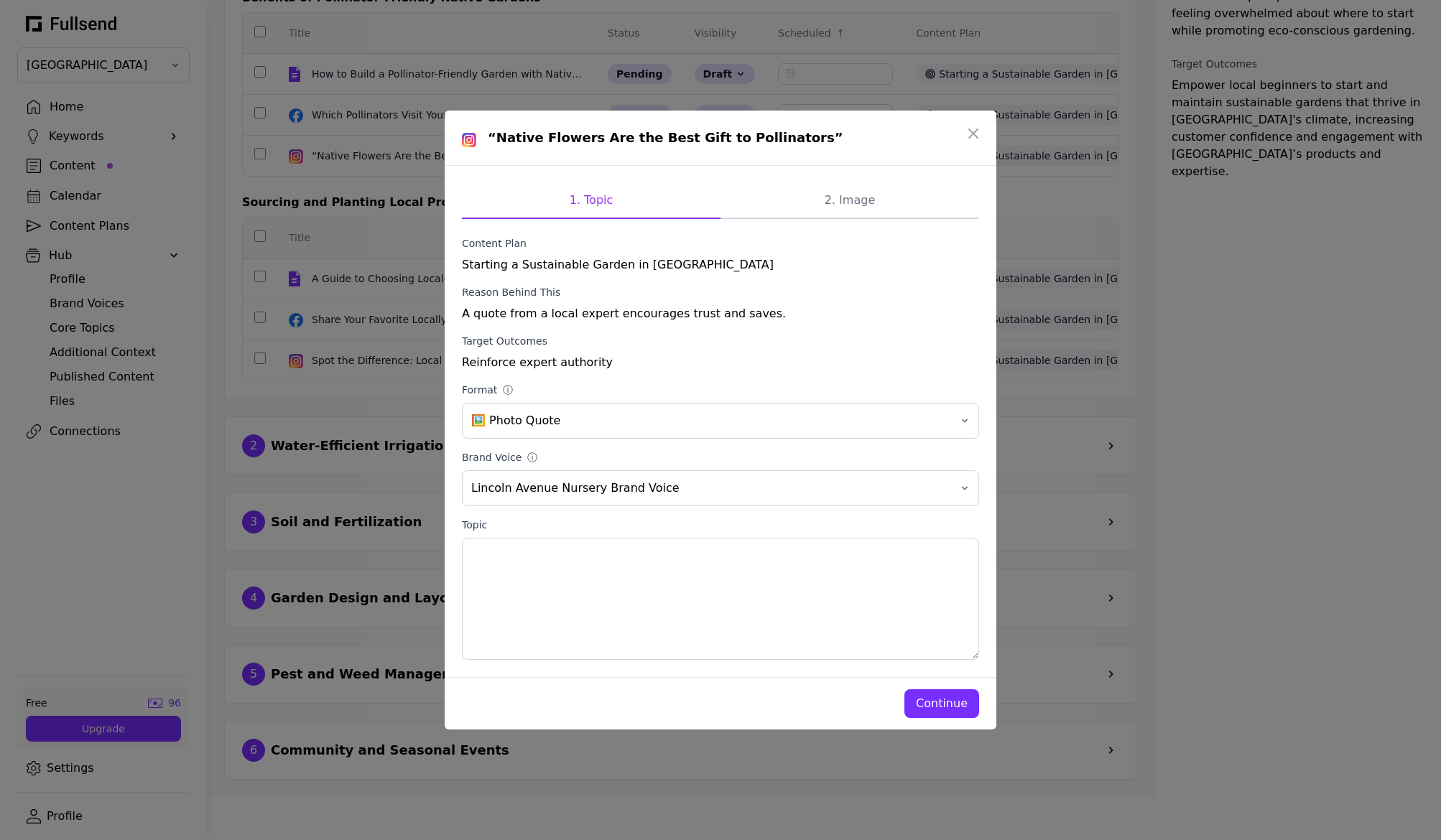
click at [945, 696] on div "Continue" at bounding box center [941, 704] width 52 height 18
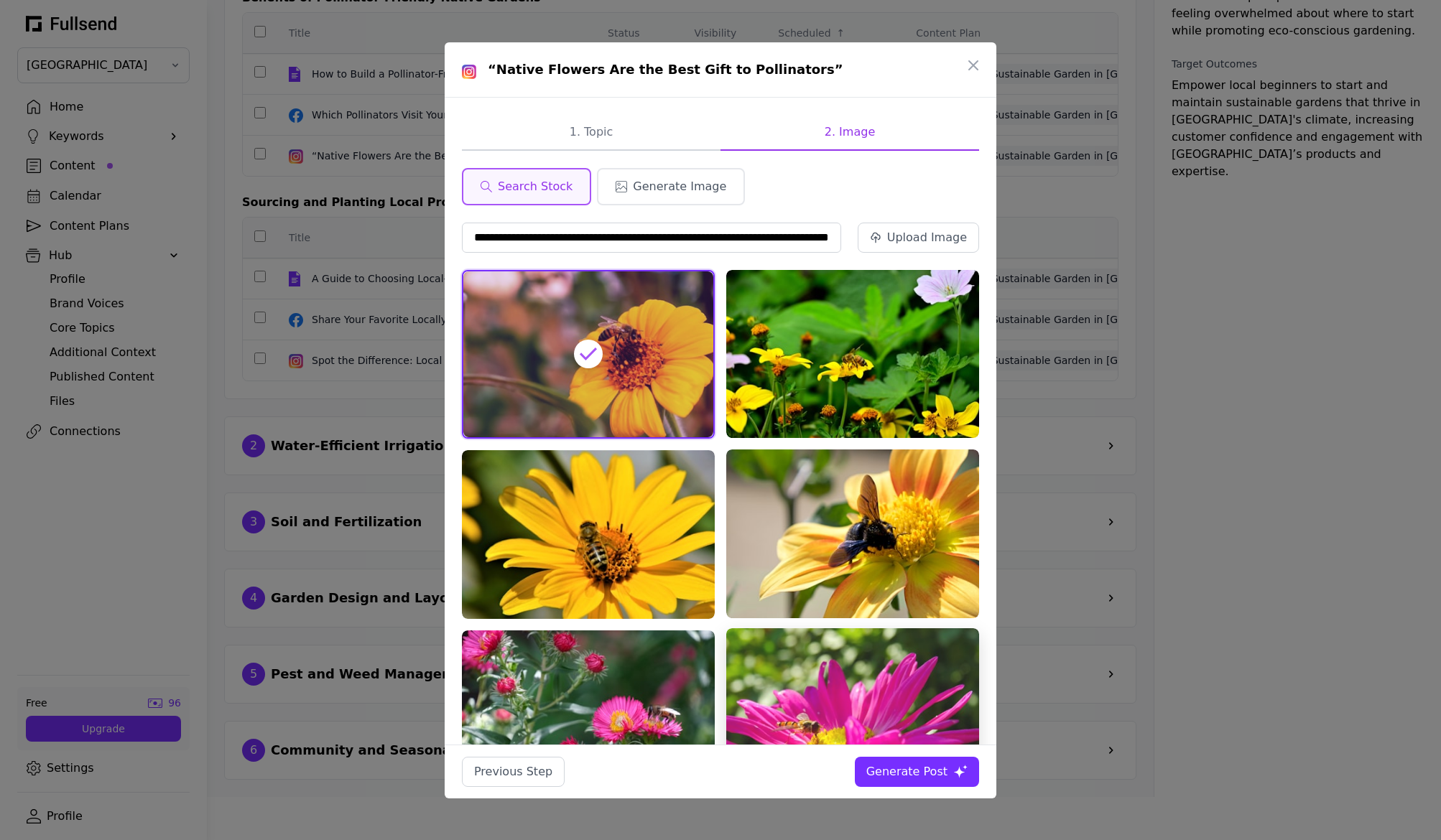
click at [801, 653] on img at bounding box center [852, 723] width 253 height 190
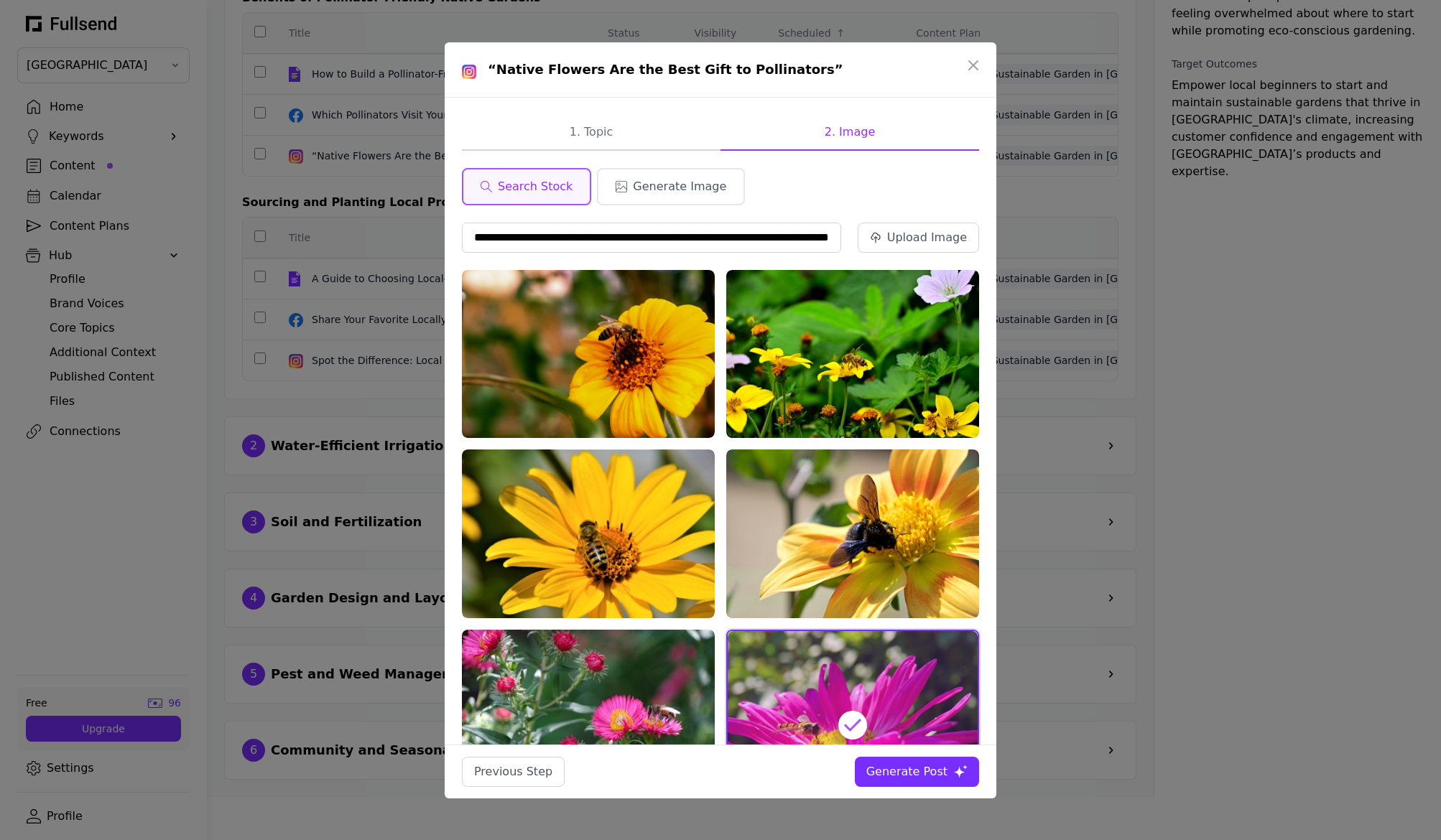
click at [925, 769] on div "Generate Post" at bounding box center [907, 772] width 81 height 18
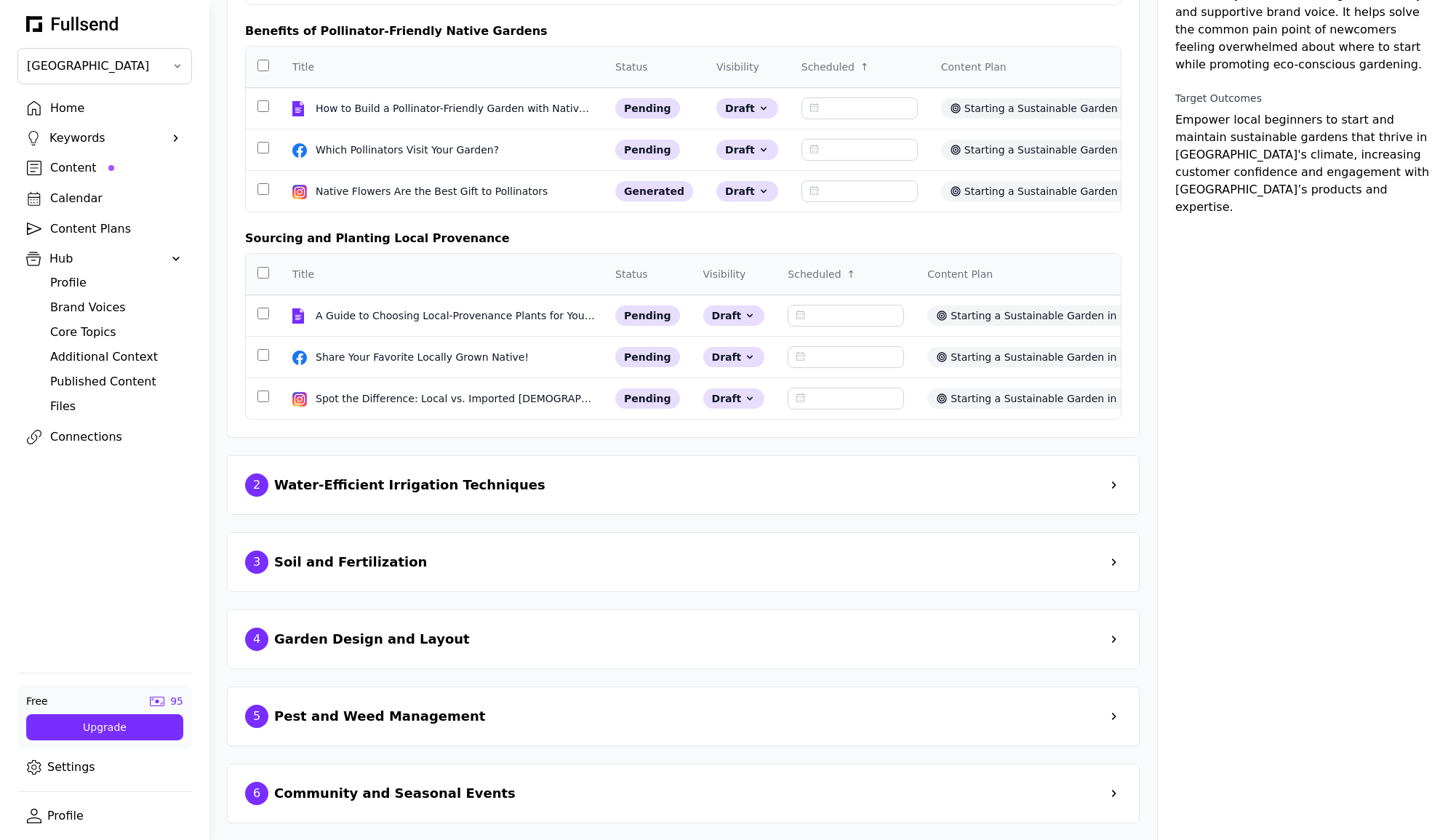
scroll to position [306, 0]
click at [649, 203] on div "generated" at bounding box center [653, 193] width 78 height 21
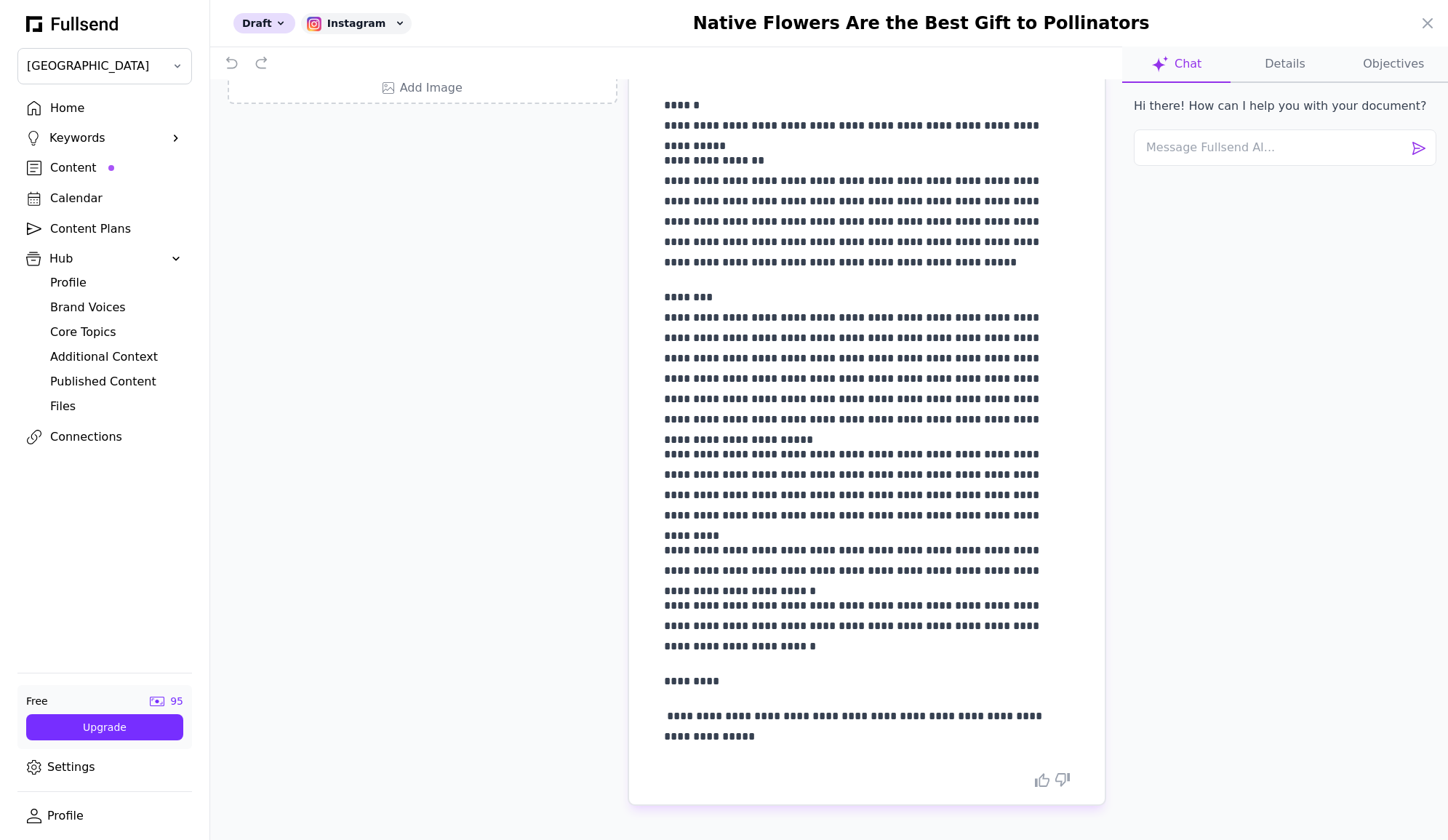
scroll to position [0, 0]
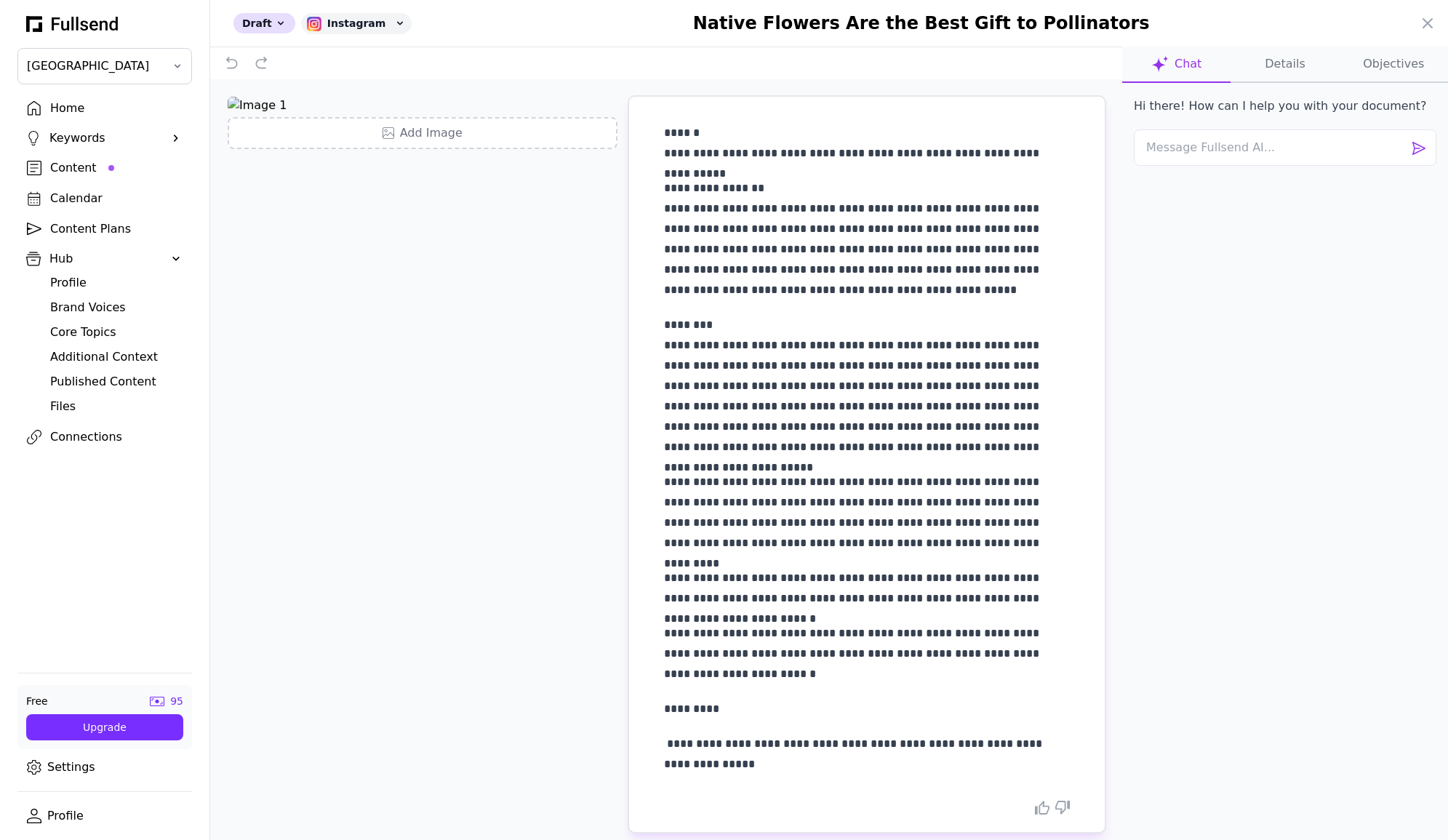
click at [57, 171] on div at bounding box center [724, 420] width 1448 height 840
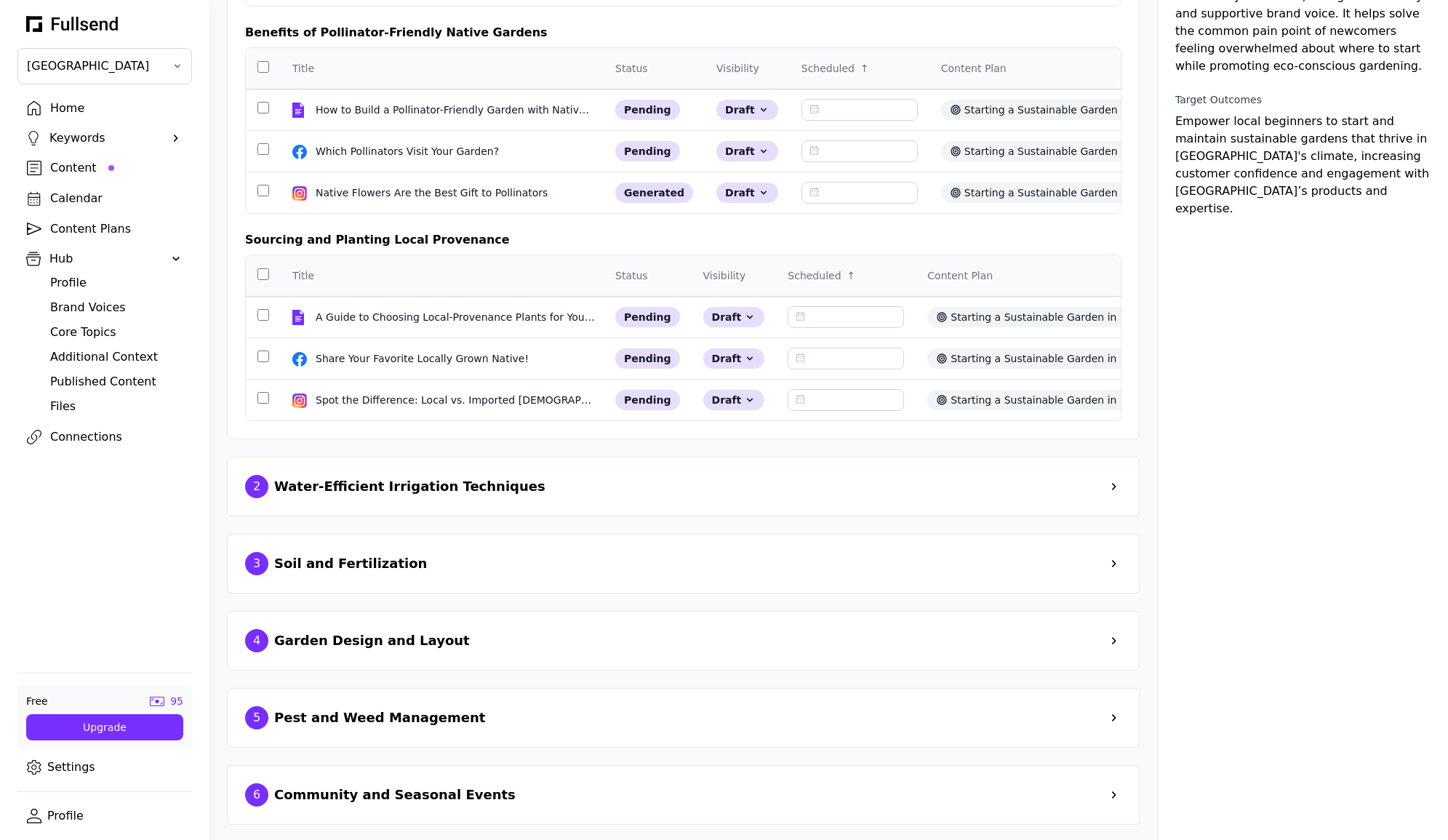
scroll to position [341, 0]
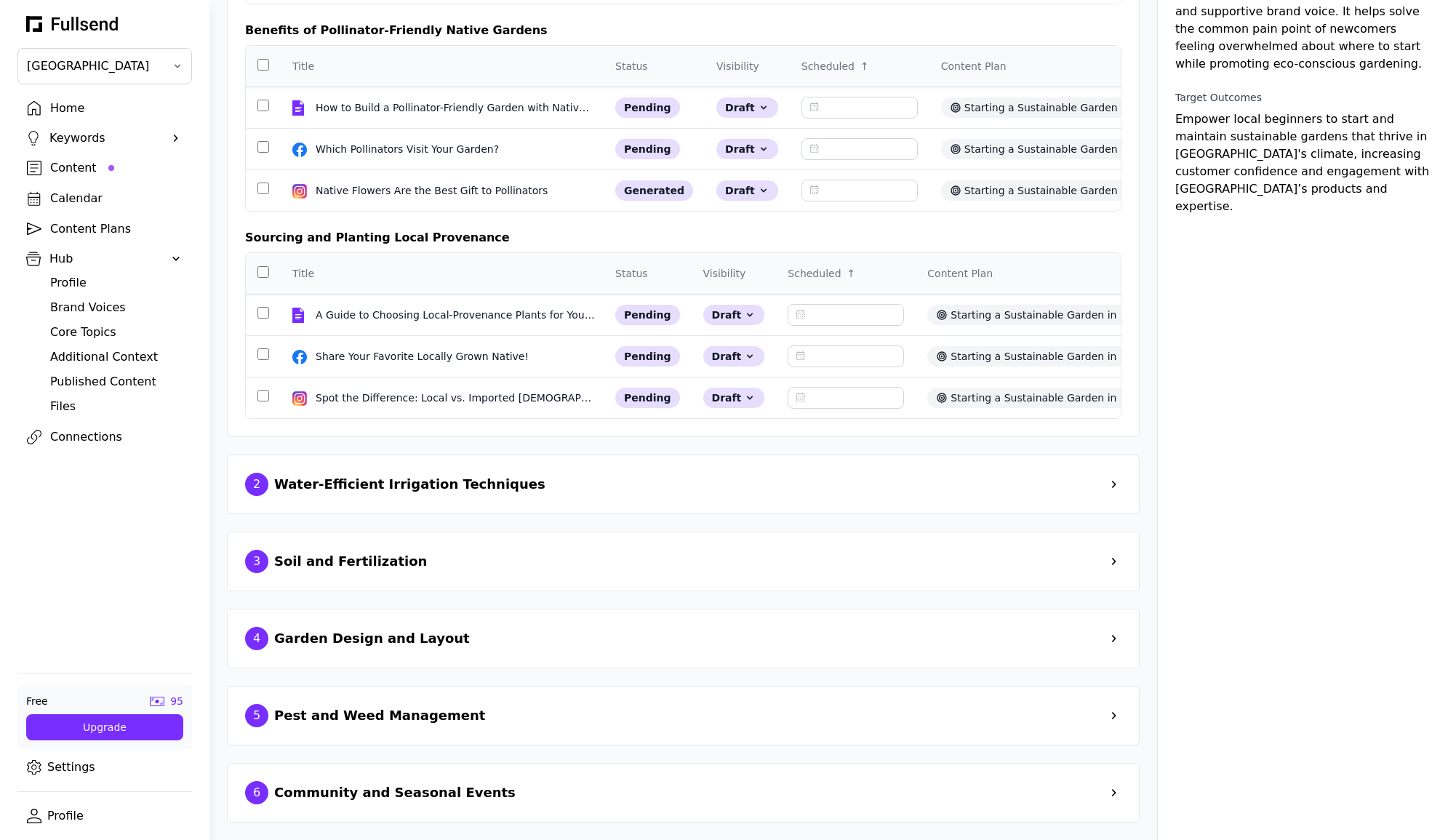
click at [1121, 561] on span at bounding box center [1114, 561] width 14 height 14
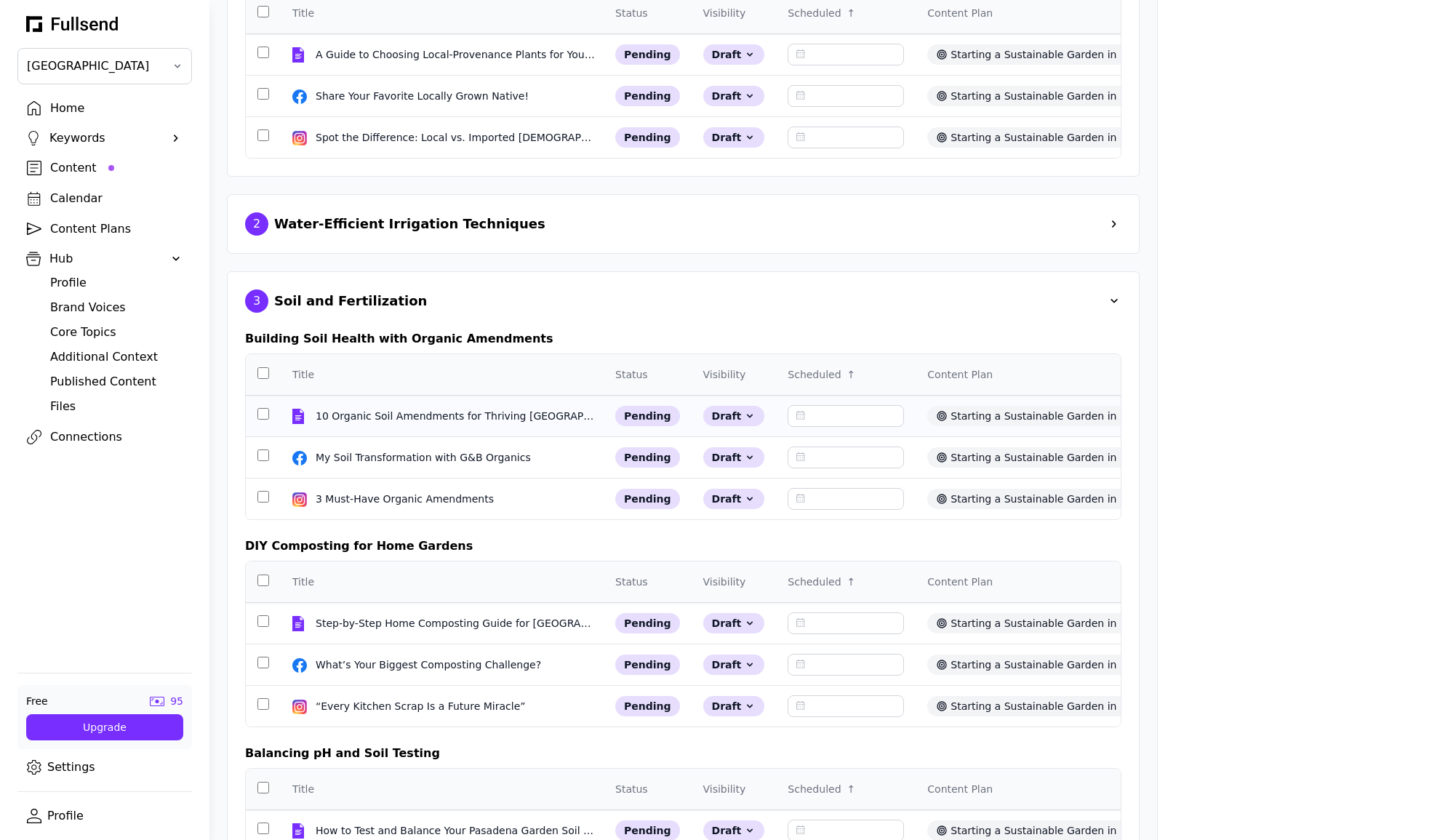
scroll to position [613, 0]
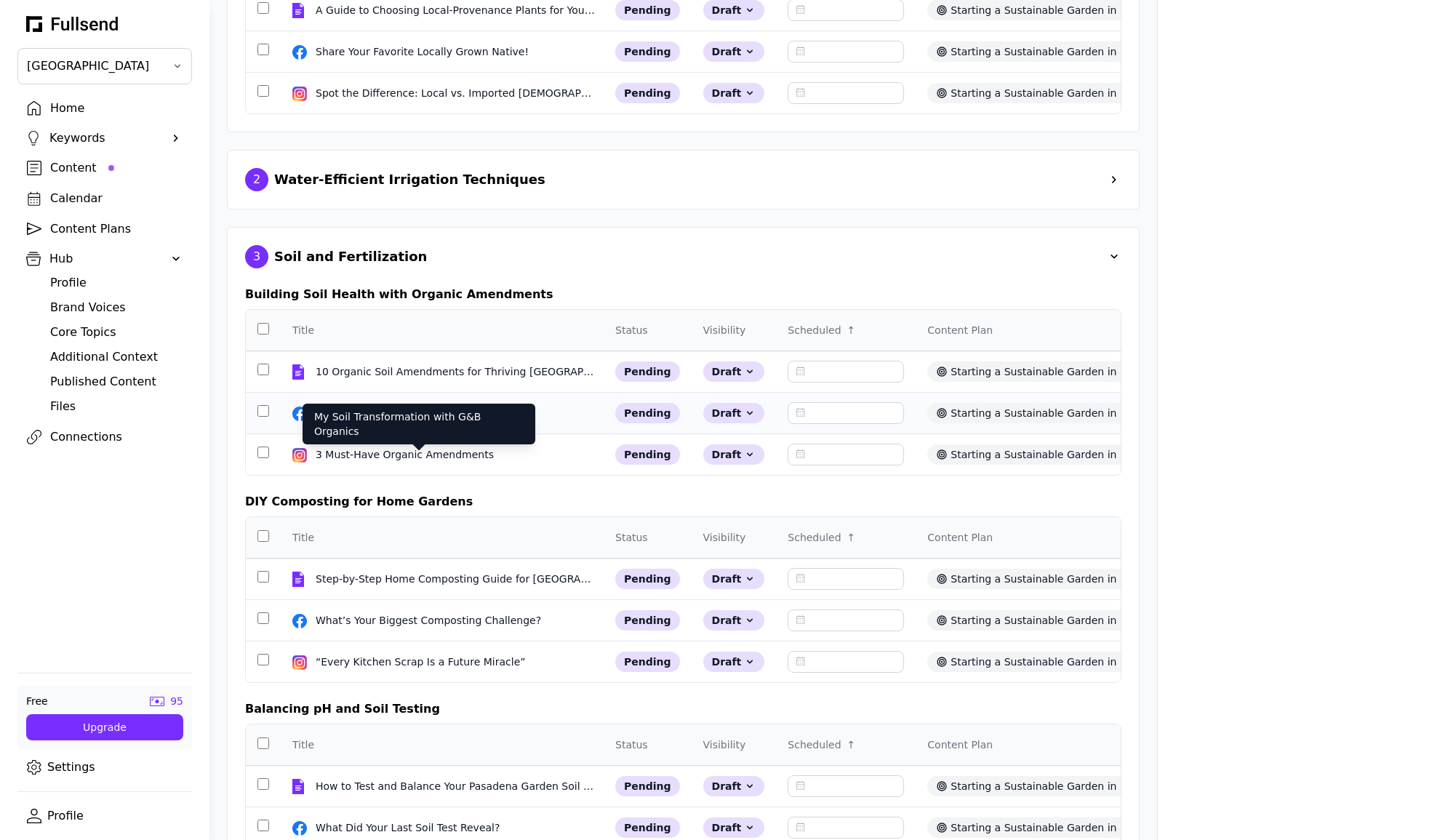
click at [426, 420] on div "My Soil Transformation with G&B Organics" at bounding box center [425, 413] width 218 height 14
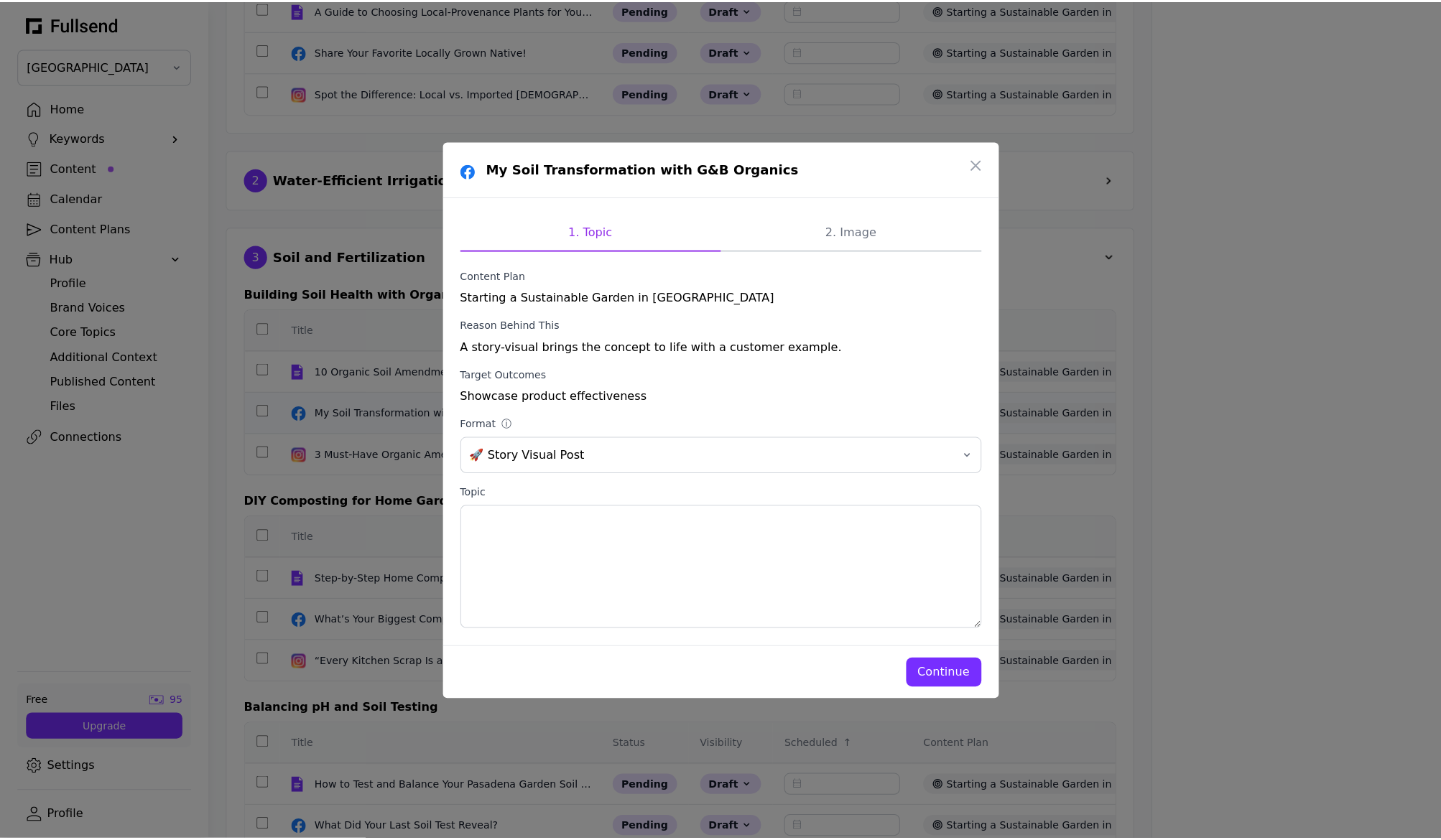
scroll to position [0, 0]
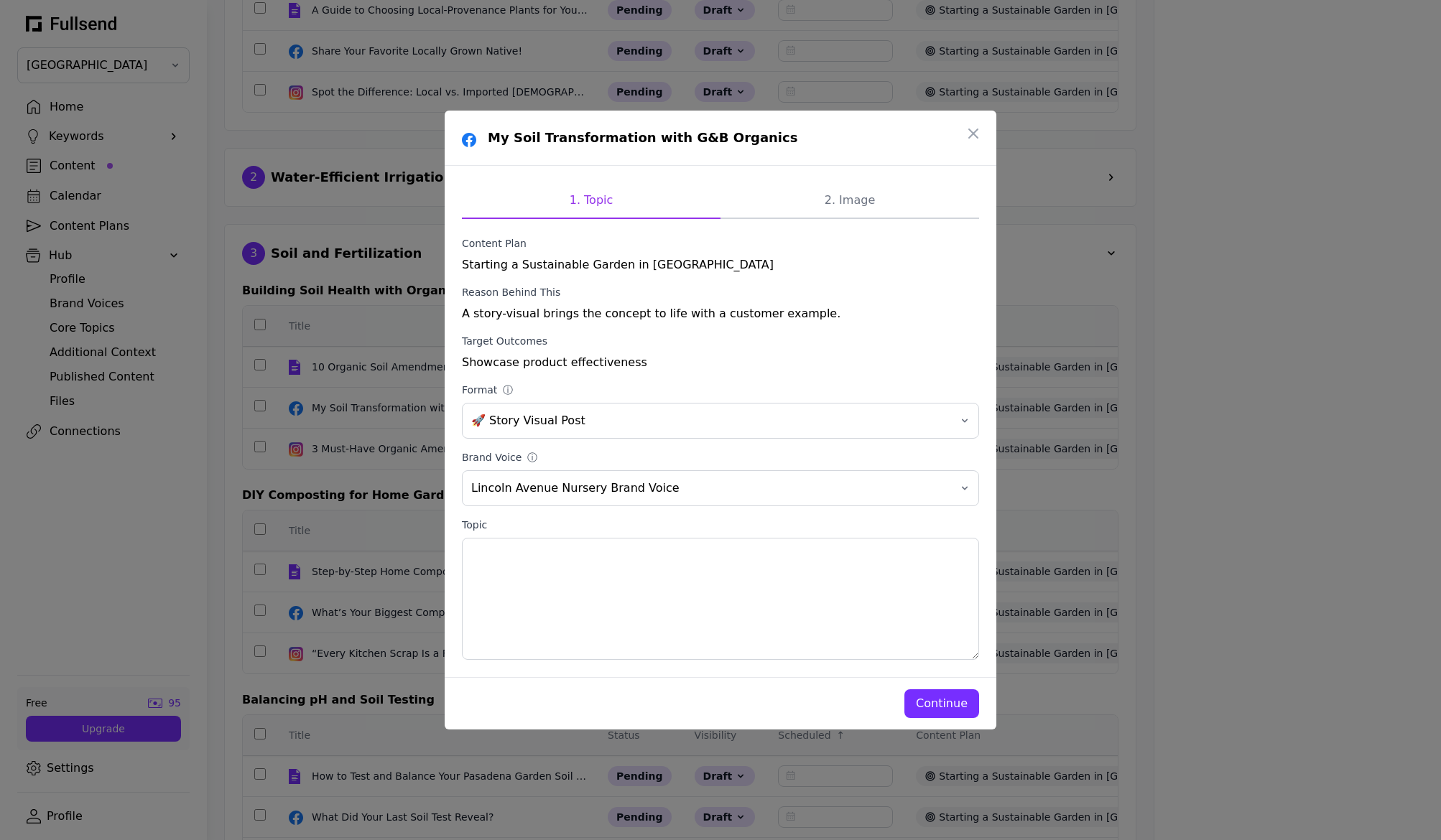
click at [935, 704] on div "Continue" at bounding box center [941, 704] width 52 height 18
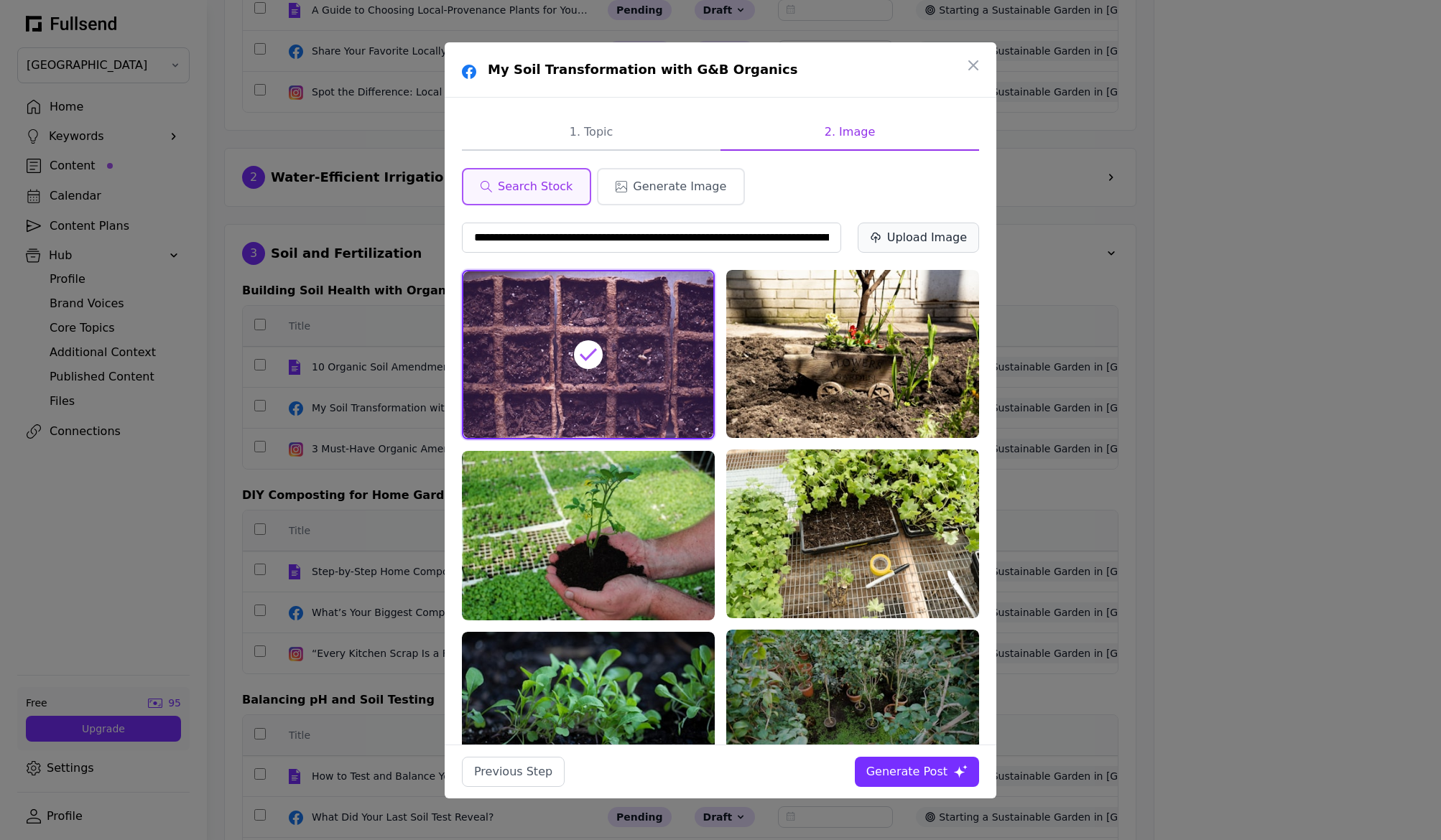
click at [906, 240] on div "Upload Image" at bounding box center [926, 238] width 79 height 18
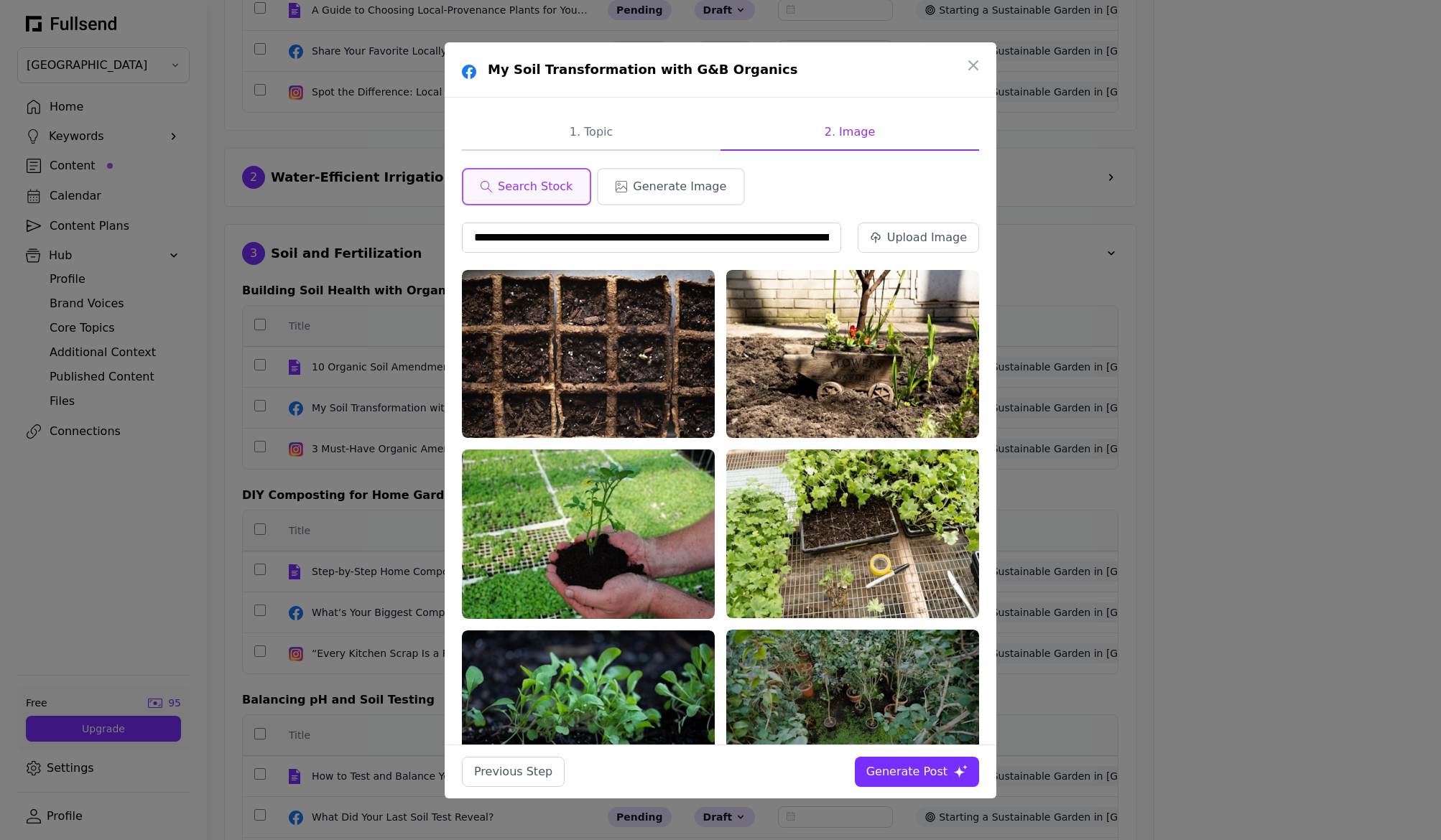
click at [912, 769] on div "Generate Post" at bounding box center [907, 772] width 81 height 18
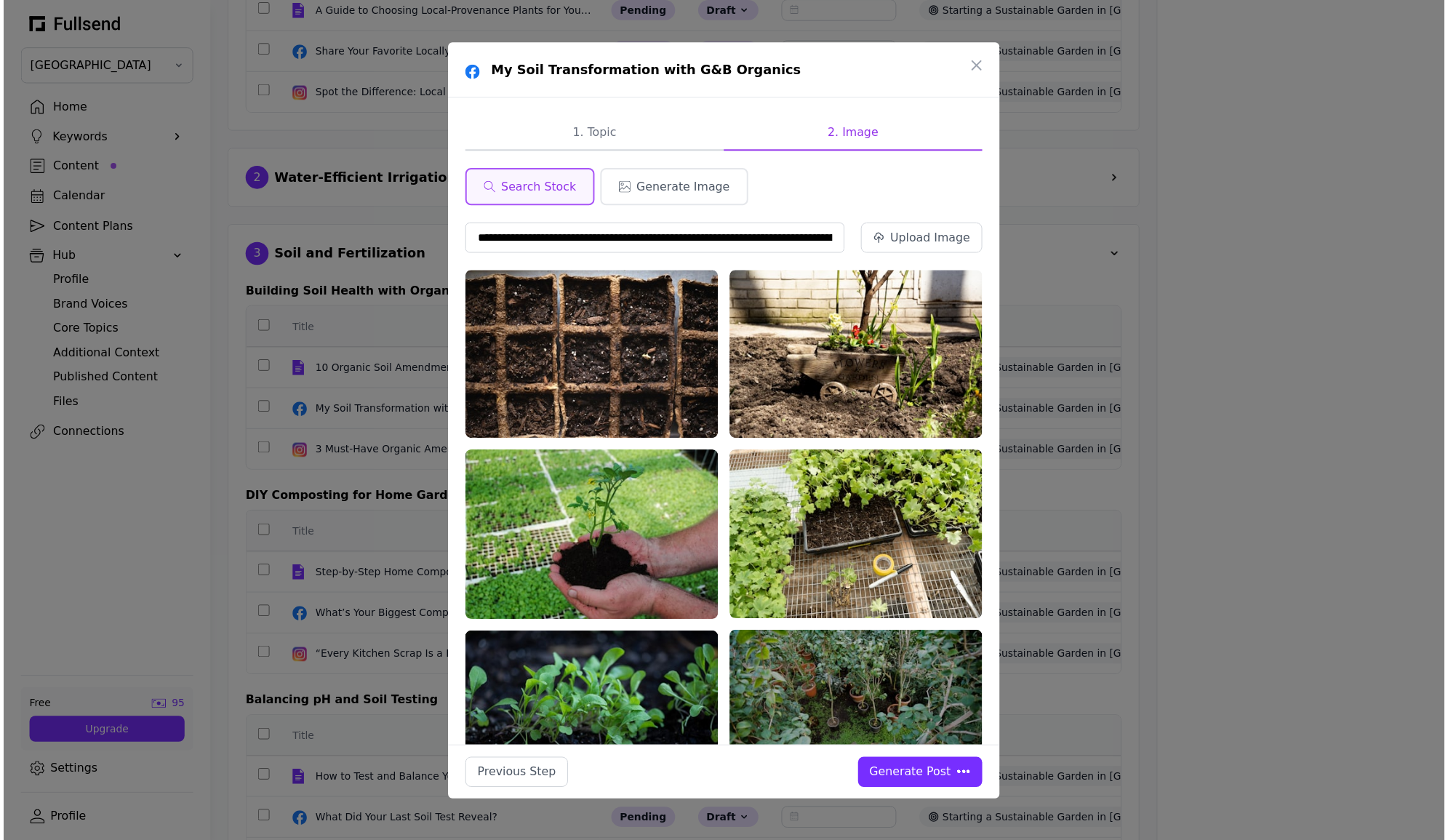
scroll to position [613, 0]
